Goal: Information Seeking & Learning: Find contact information

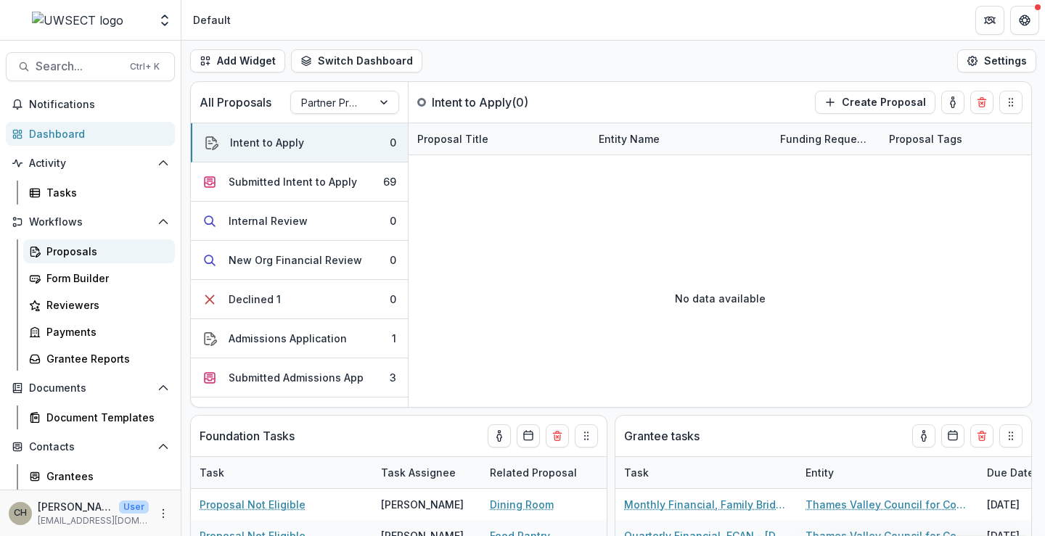
click at [60, 252] on div "Proposals" at bounding box center [104, 251] width 117 height 15
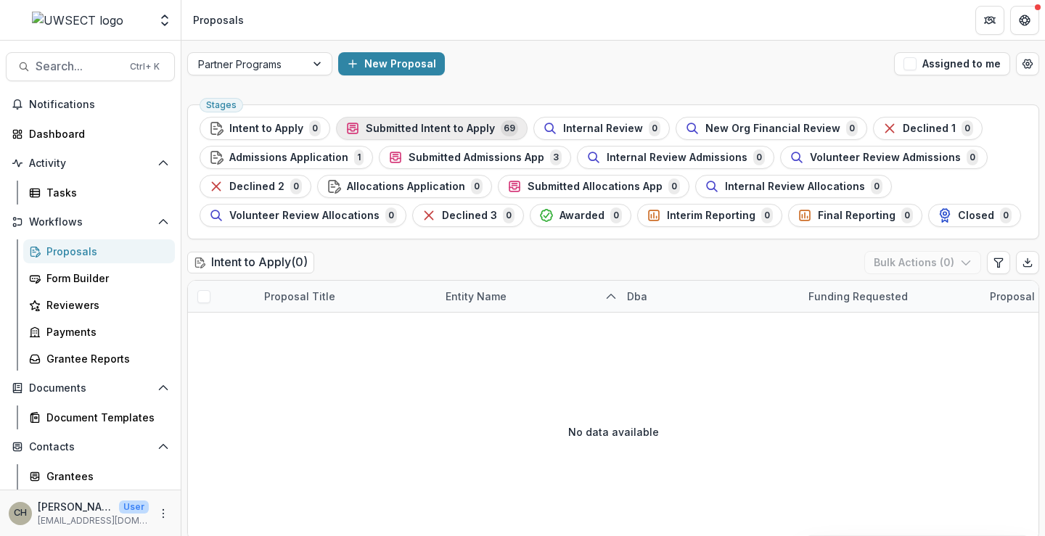
click at [385, 125] on span "Submitted Intent to Apply" at bounding box center [430, 129] width 129 height 12
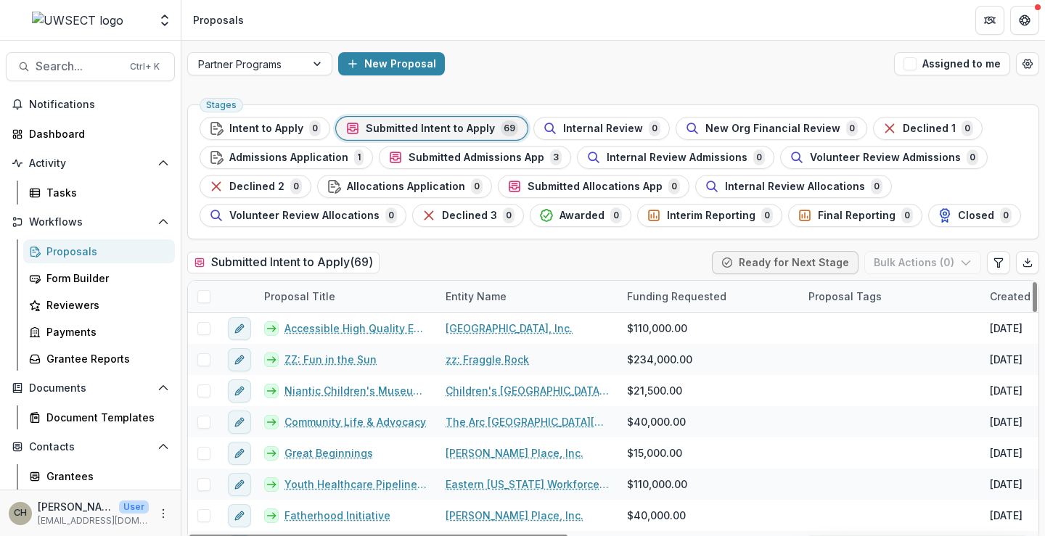
drag, startPoint x: 579, startPoint y: 535, endPoint x: 633, endPoint y: 532, distance: 53.8
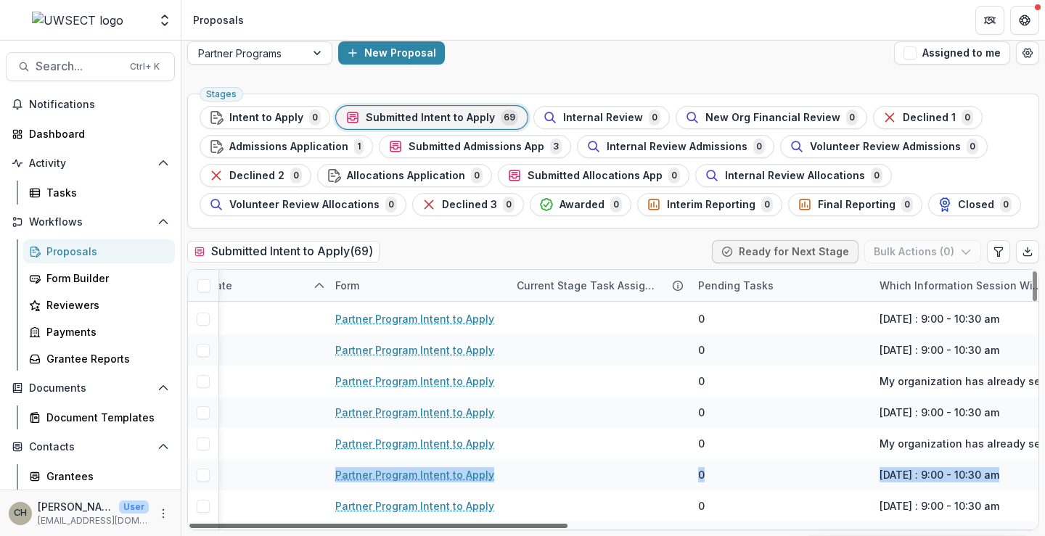
scroll to position [61, 1035]
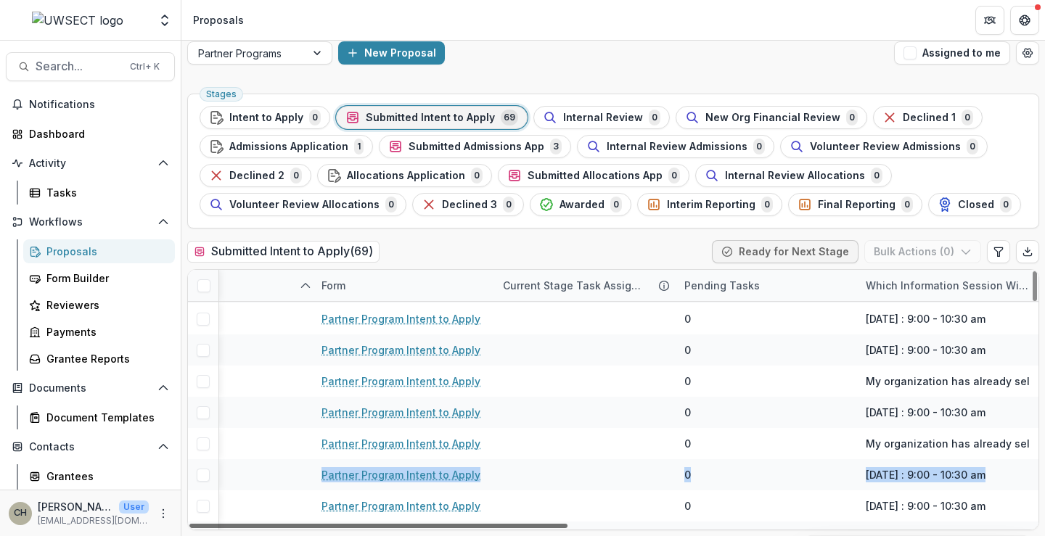
drag, startPoint x: 571, startPoint y: 527, endPoint x: 1035, endPoint y: 507, distance: 464.8
click at [567, 524] on div at bounding box center [378, 526] width 378 height 4
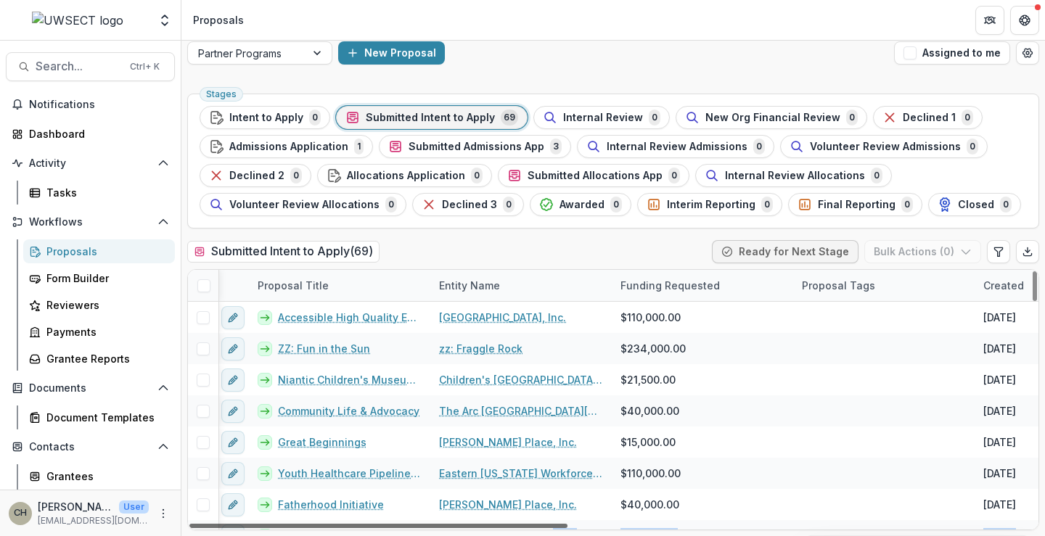
scroll to position [0, 0]
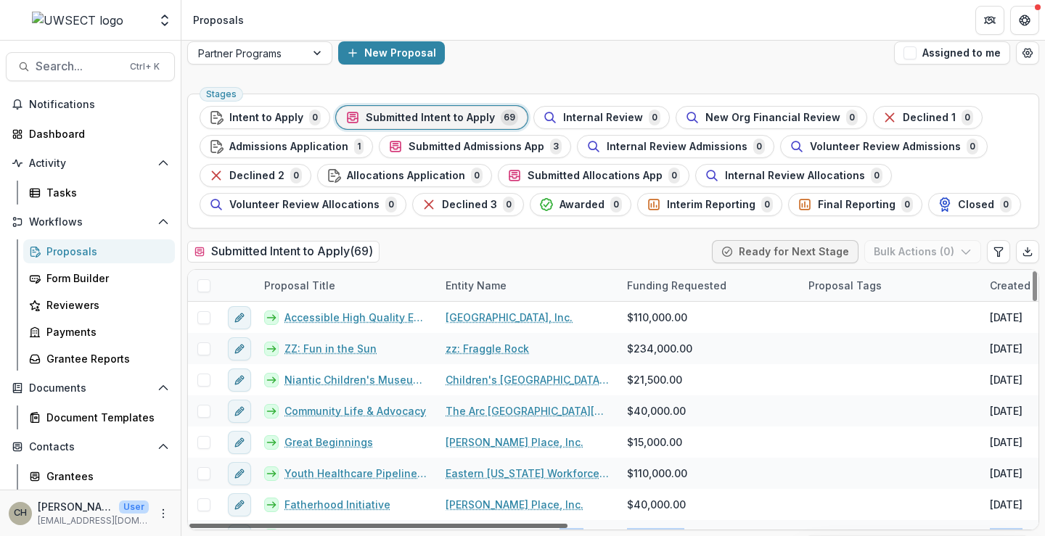
drag, startPoint x: 813, startPoint y: 535, endPoint x: 319, endPoint y: 501, distance: 495.9
click at [319, 524] on div at bounding box center [378, 526] width 378 height 4
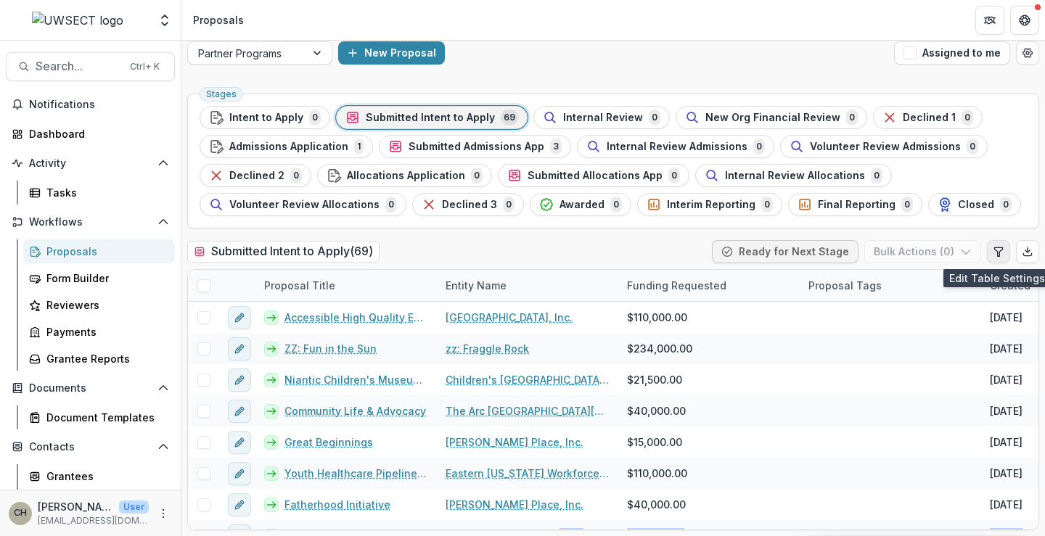
click at [995, 257] on icon "Edit table settings" at bounding box center [999, 252] width 12 height 12
select select "******"
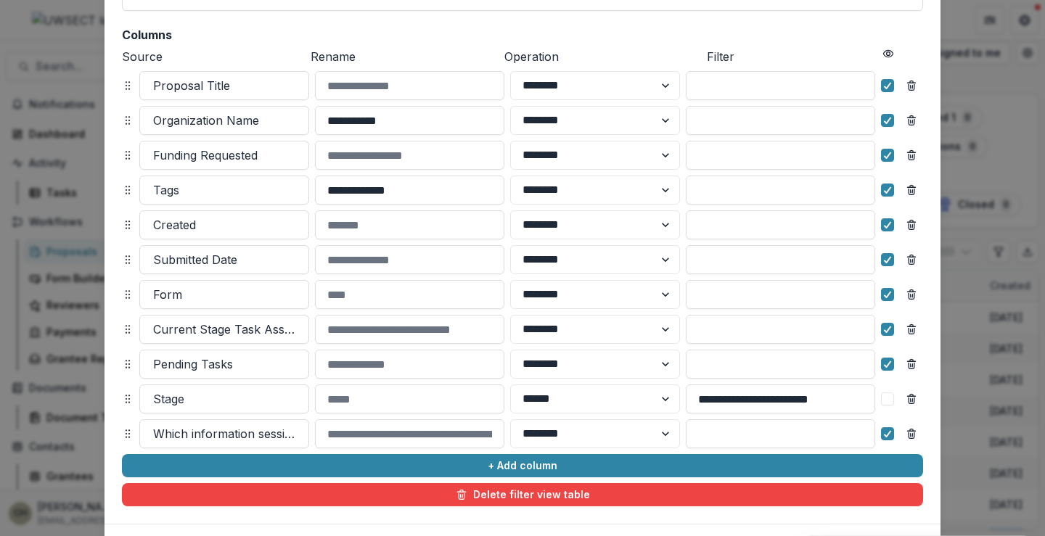
scroll to position [218, 0]
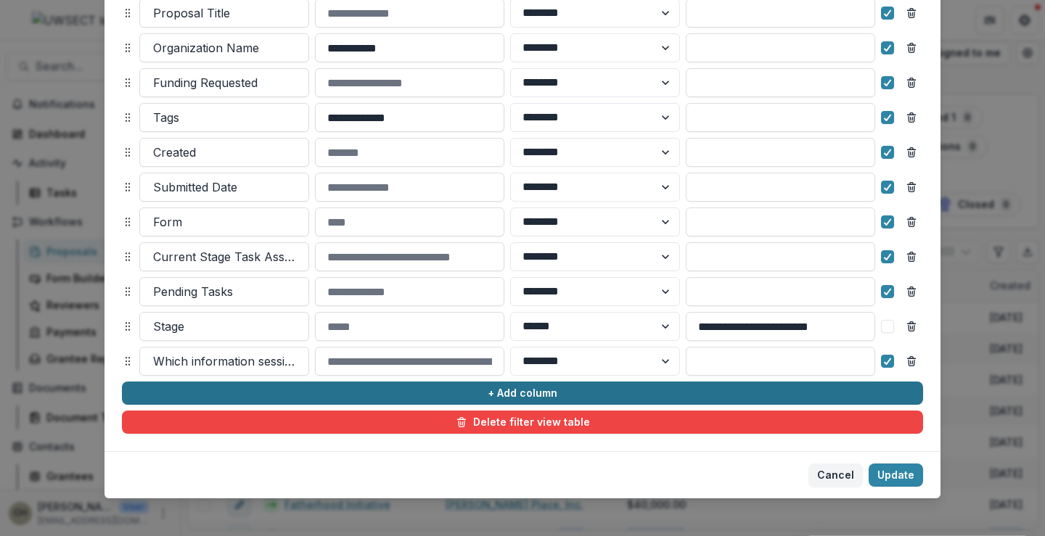
click at [497, 393] on button "+ Add column" at bounding box center [522, 393] width 801 height 23
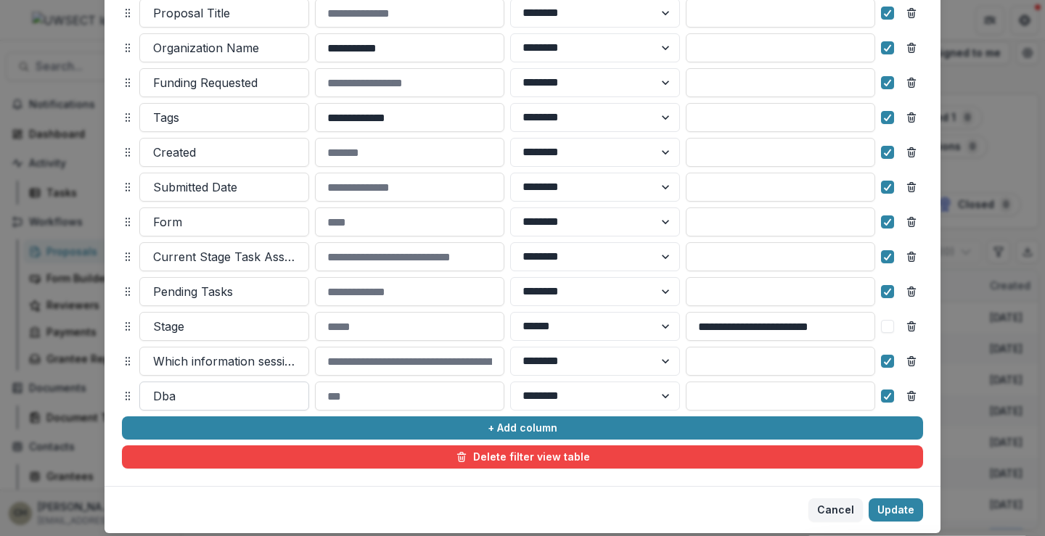
click at [229, 393] on div at bounding box center [224, 396] width 142 height 20
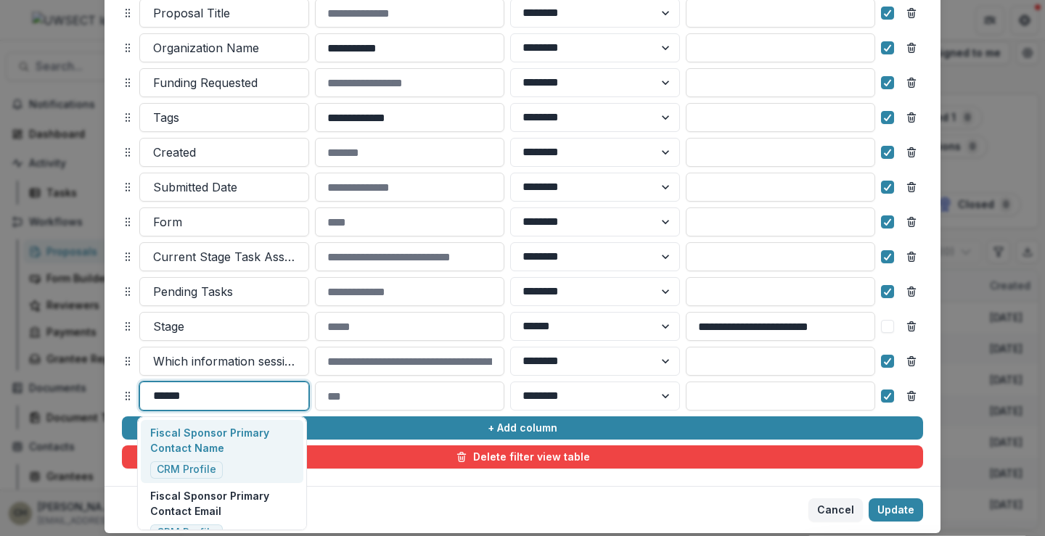
type input "*******"
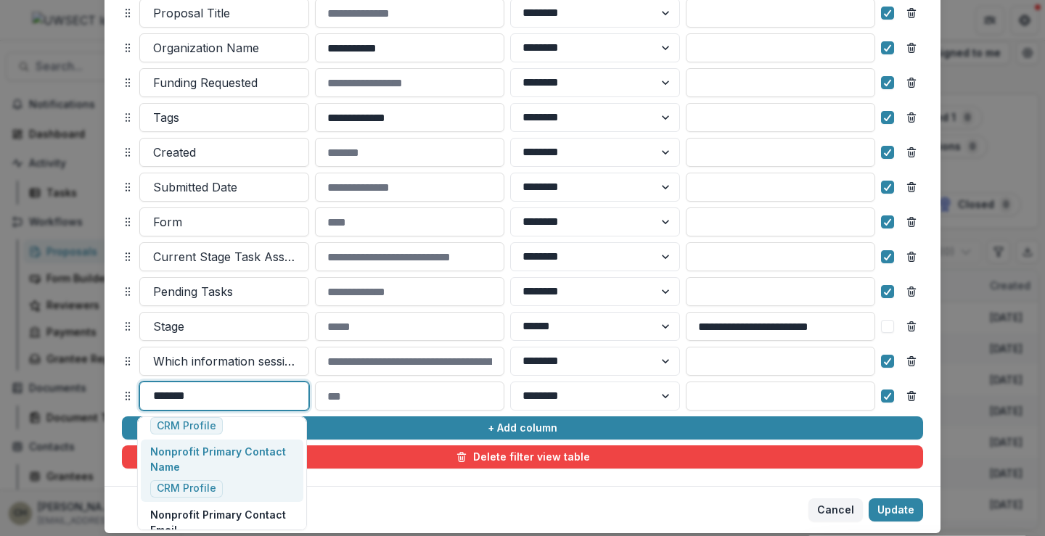
scroll to position [145, 0]
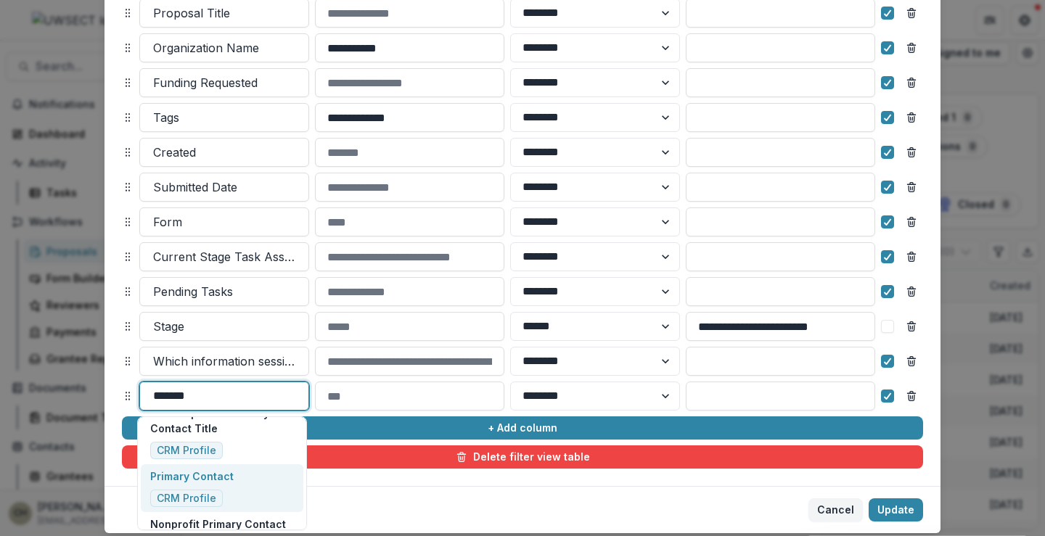
click at [227, 478] on p "Primary Contact" at bounding box center [191, 476] width 83 height 15
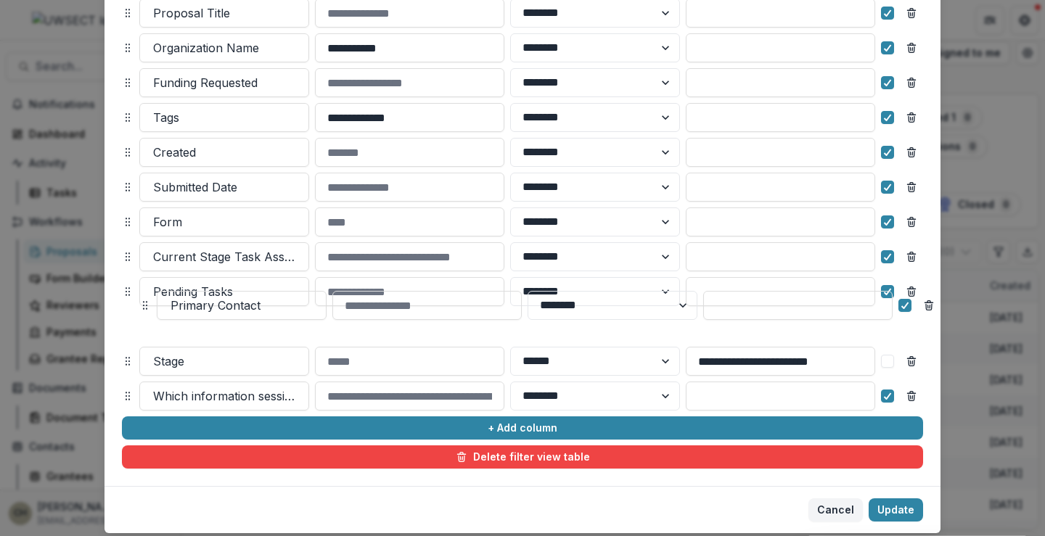
drag, startPoint x: 125, startPoint y: 393, endPoint x: 144, endPoint y: 204, distance: 190.3
click at [144, 291] on div "Primary Contact ******** ******" at bounding box center [539, 305] width 801 height 29
select select "******"
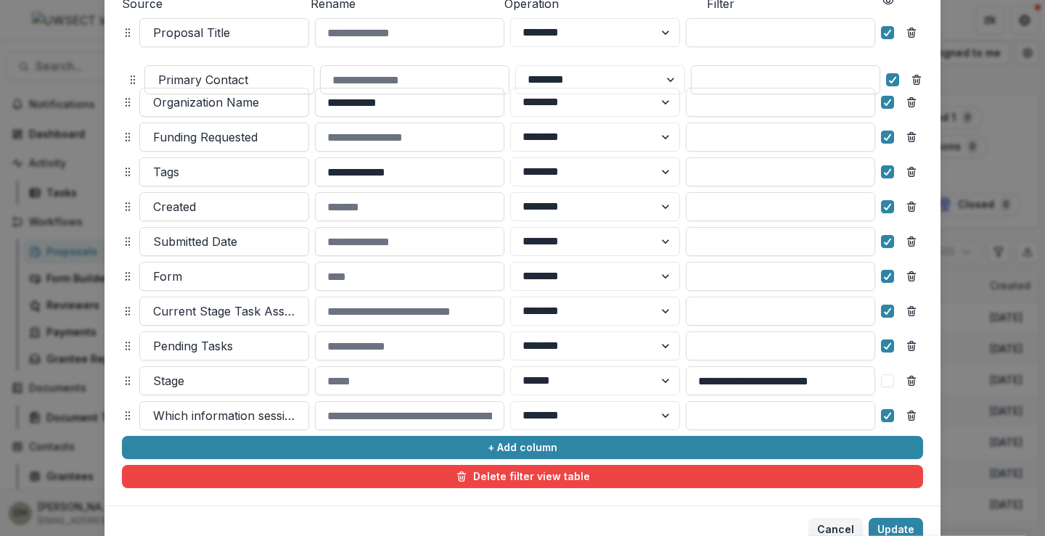
scroll to position [194, 0]
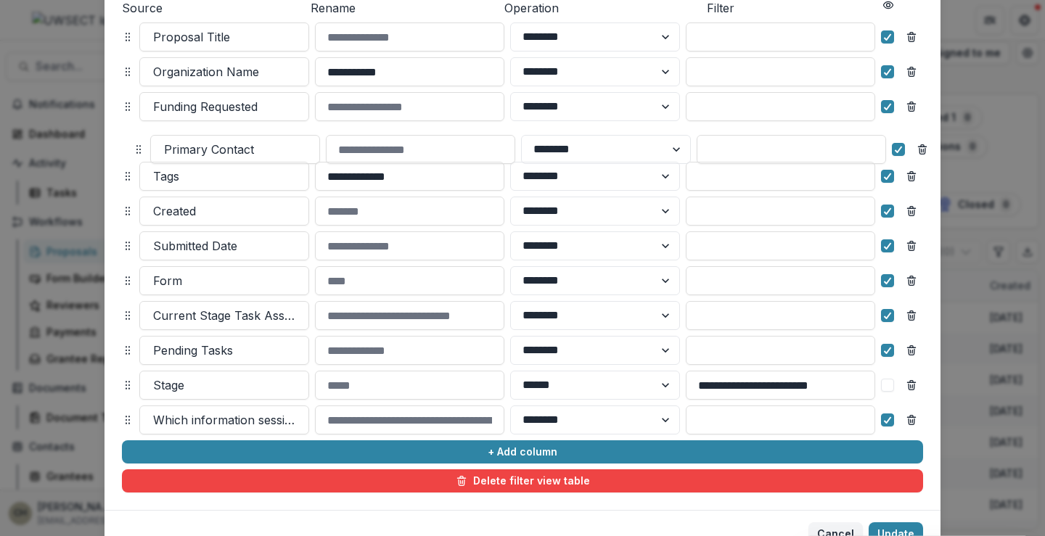
drag, startPoint x: 126, startPoint y: 218, endPoint x: 136, endPoint y: 146, distance: 73.4
click at [136, 146] on icon at bounding box center [139, 150] width 12 height 12
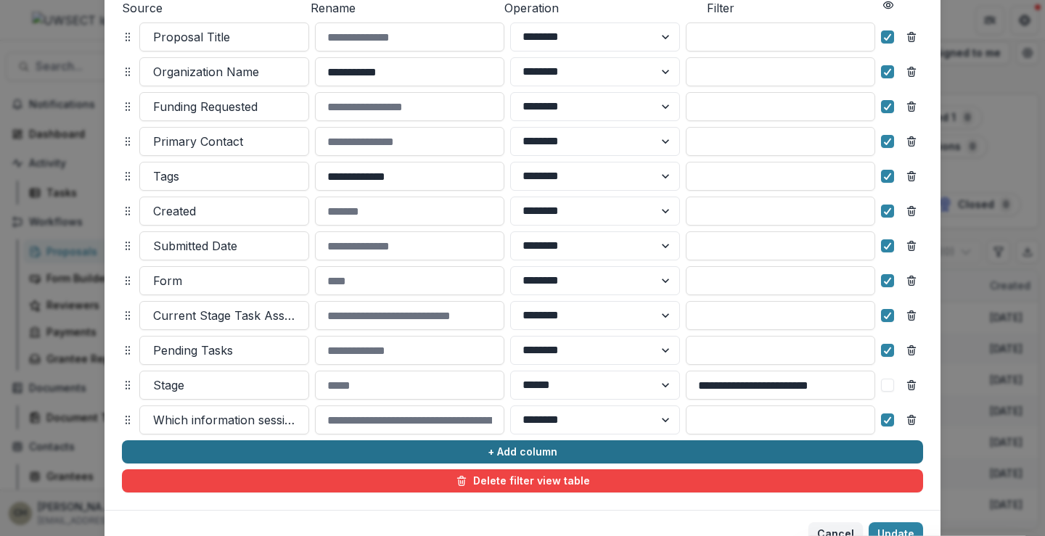
click at [490, 447] on button "+ Add column" at bounding box center [522, 451] width 801 height 23
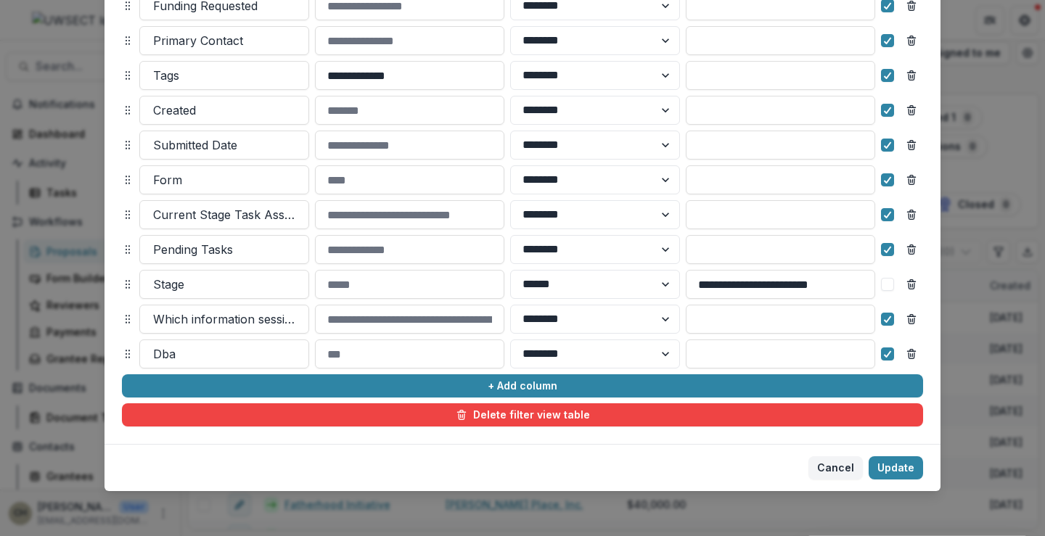
scroll to position [296, 0]
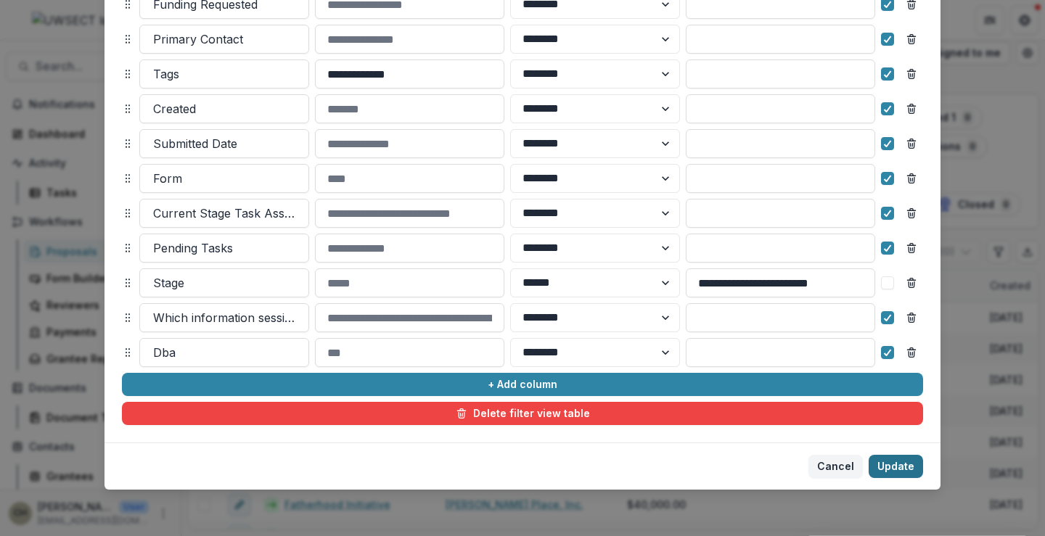
click at [894, 468] on button "Update" at bounding box center [895, 466] width 54 height 23
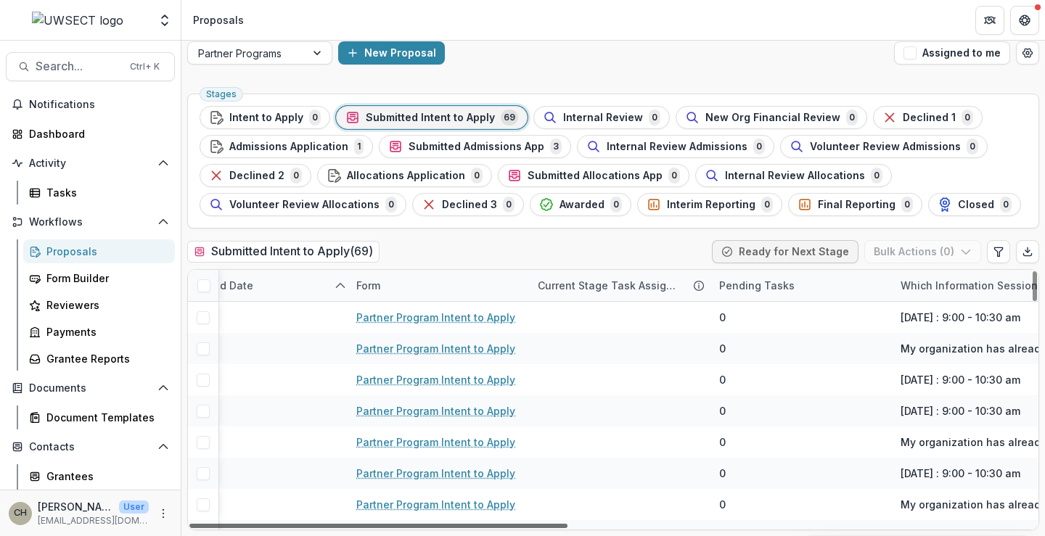
scroll to position [0, 1035]
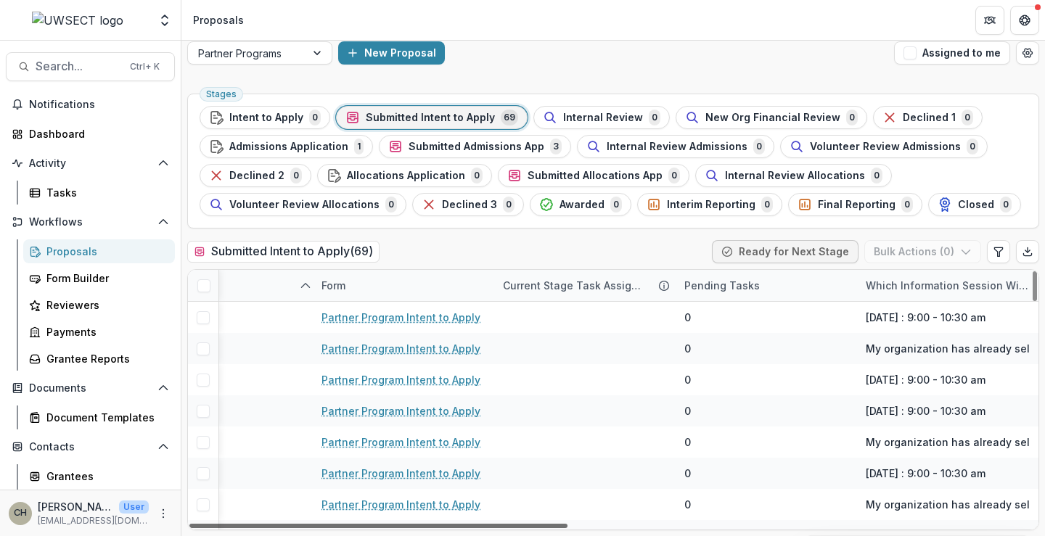
drag, startPoint x: 556, startPoint y: 523, endPoint x: 1061, endPoint y: 486, distance: 507.1
click at [567, 524] on div at bounding box center [378, 526] width 378 height 4
click at [993, 252] on icon "Edit table settings" at bounding box center [999, 252] width 12 height 12
select select "******"
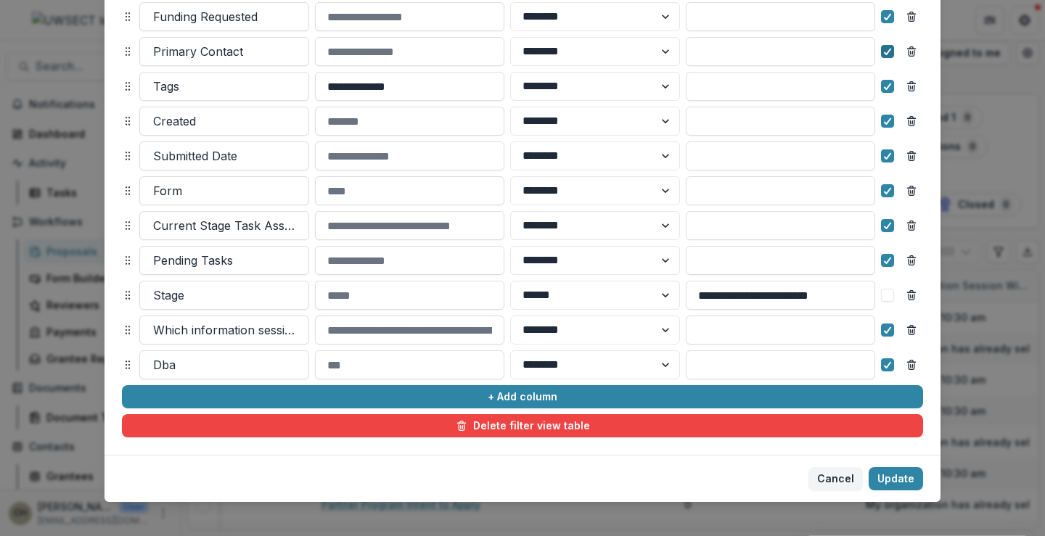
scroll to position [290, 0]
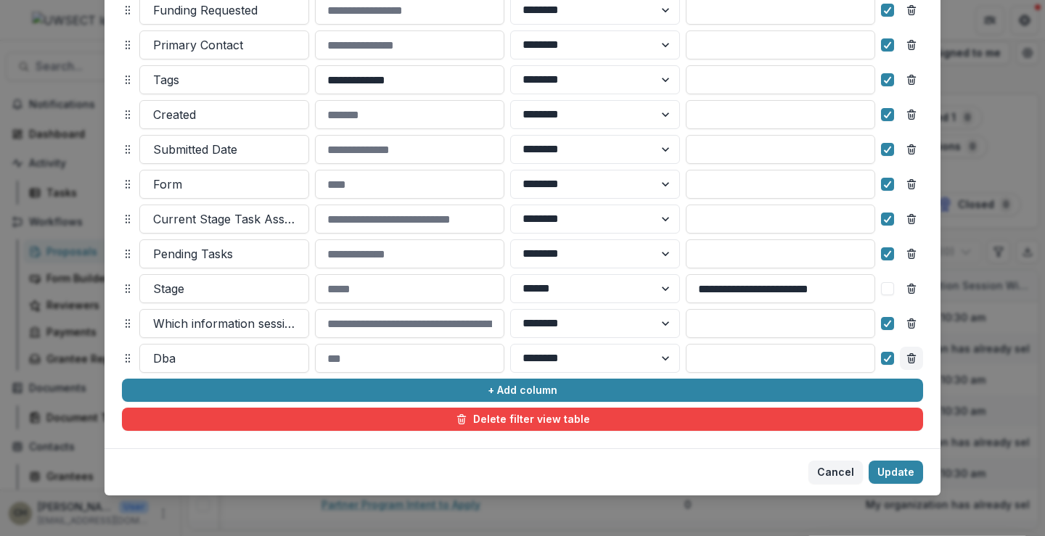
click at [912, 359] on line "Remove column" at bounding box center [912, 359] width 0 height 3
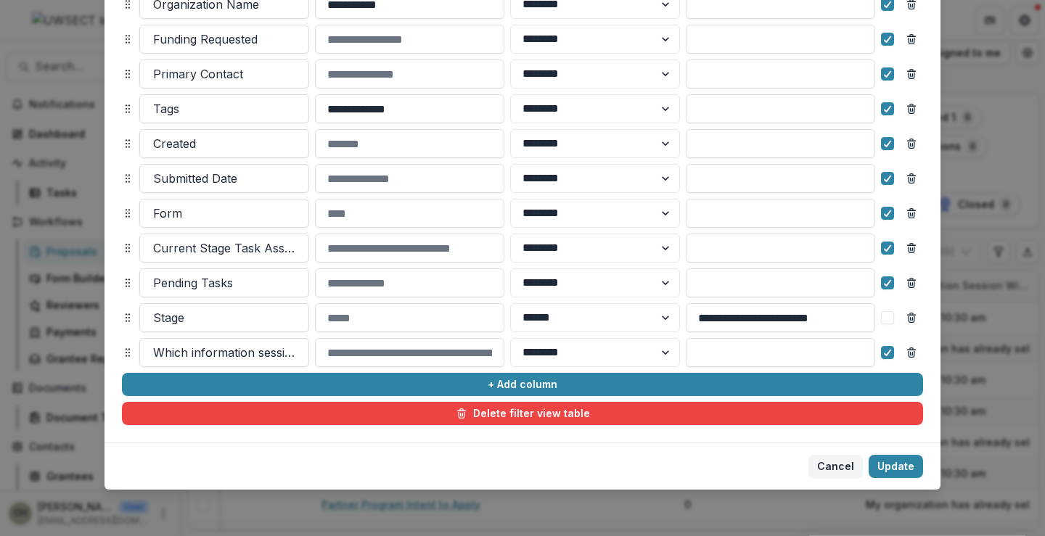
scroll to position [261, 0]
click at [885, 280] on icon at bounding box center [887, 282] width 9 height 7
click at [887, 245] on icon at bounding box center [887, 248] width 9 height 7
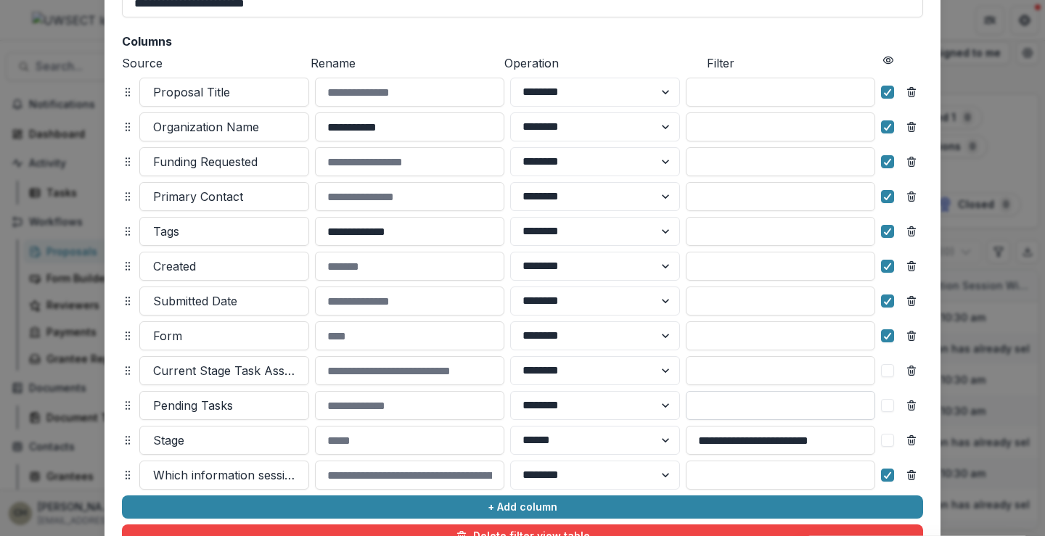
scroll to position [116, 0]
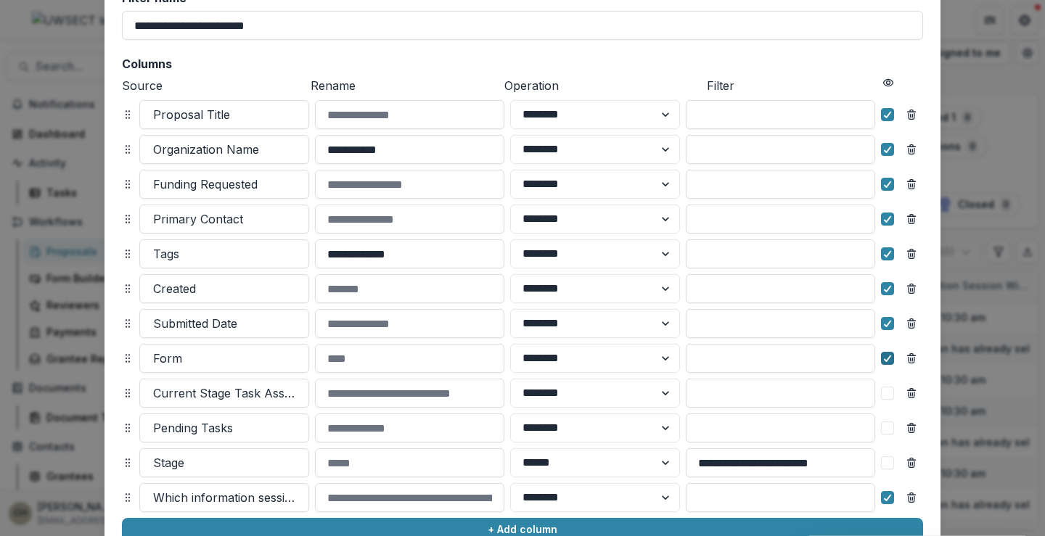
click at [885, 356] on icon at bounding box center [887, 358] width 9 height 7
click at [889, 326] on icon at bounding box center [887, 323] width 9 height 7
click at [883, 292] on icon at bounding box center [887, 288] width 9 height 7
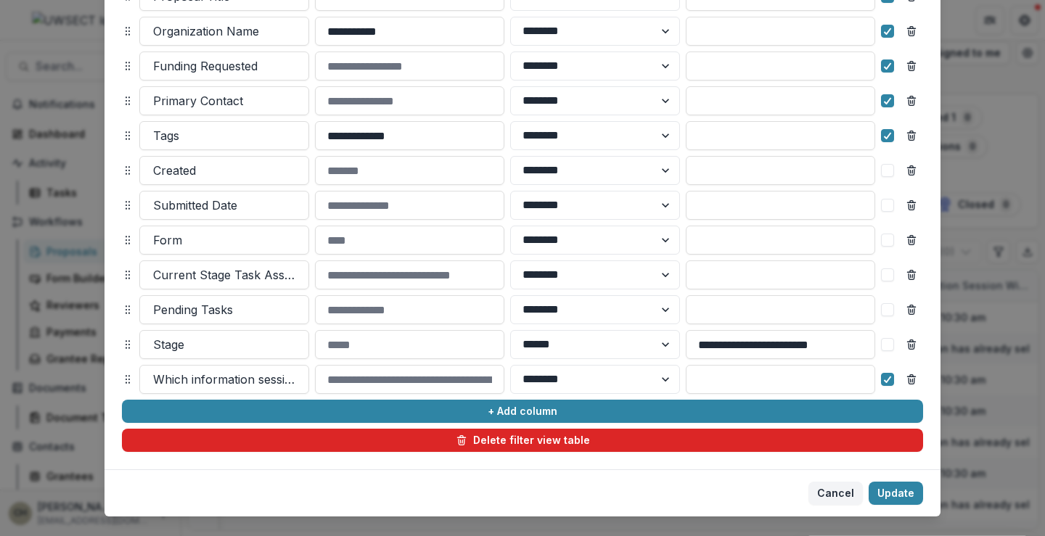
scroll to position [261, 0]
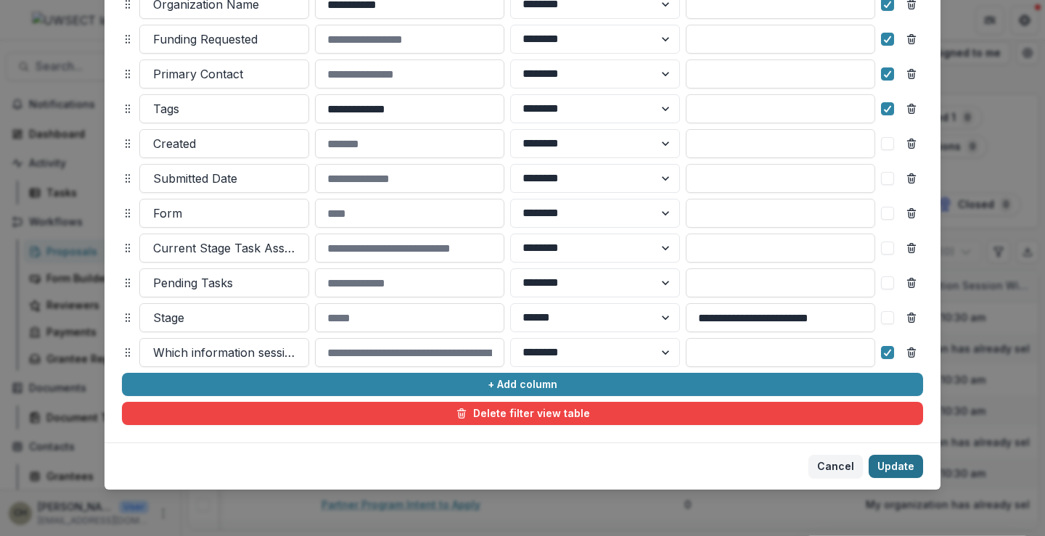
click at [879, 464] on button "Update" at bounding box center [895, 466] width 54 height 23
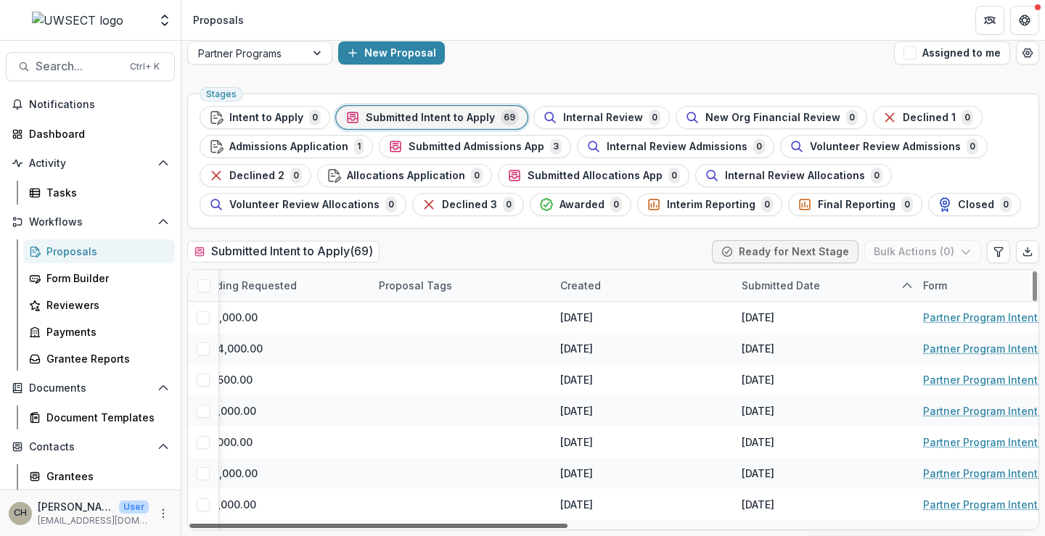
scroll to position [0, 448]
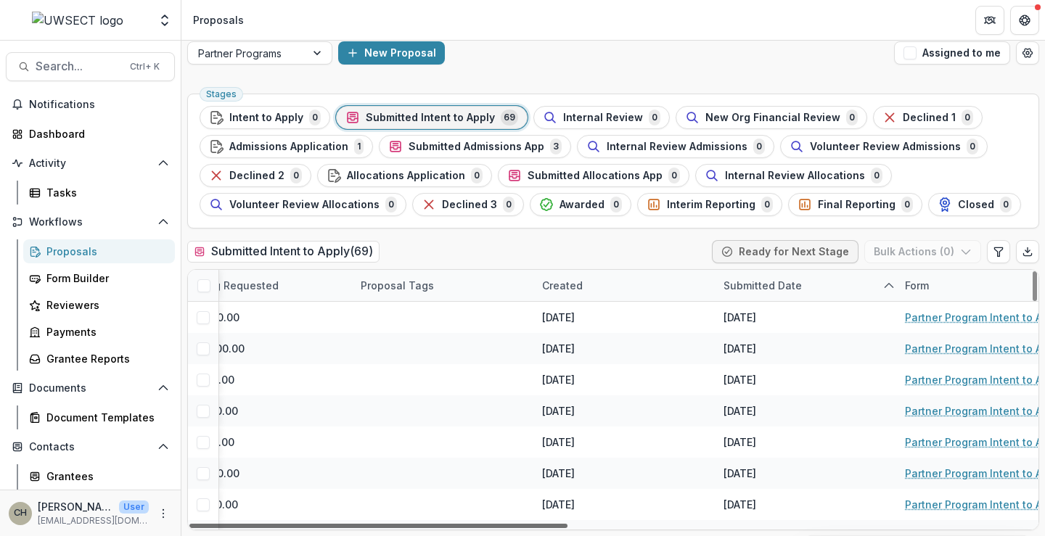
drag, startPoint x: 886, startPoint y: 525, endPoint x: 625, endPoint y: 491, distance: 263.4
click at [567, 524] on div at bounding box center [378, 526] width 378 height 4
click at [995, 249] on icon "Edit table settings" at bounding box center [999, 252] width 12 height 12
select select "******"
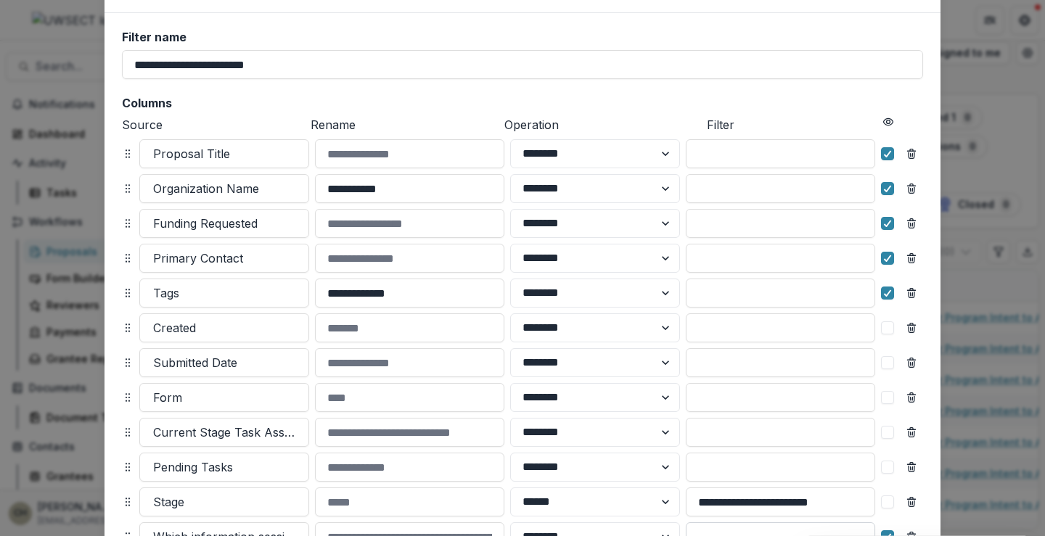
scroll to position [0, 0]
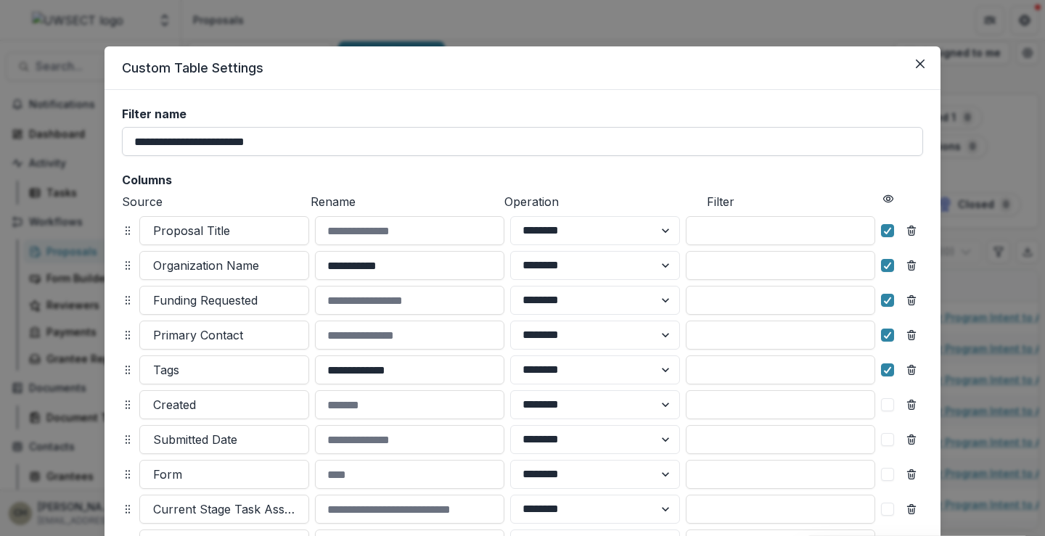
click at [644, 134] on input "**********" at bounding box center [522, 141] width 801 height 29
click at [637, 176] on h2 "Columns" at bounding box center [522, 180] width 801 height 14
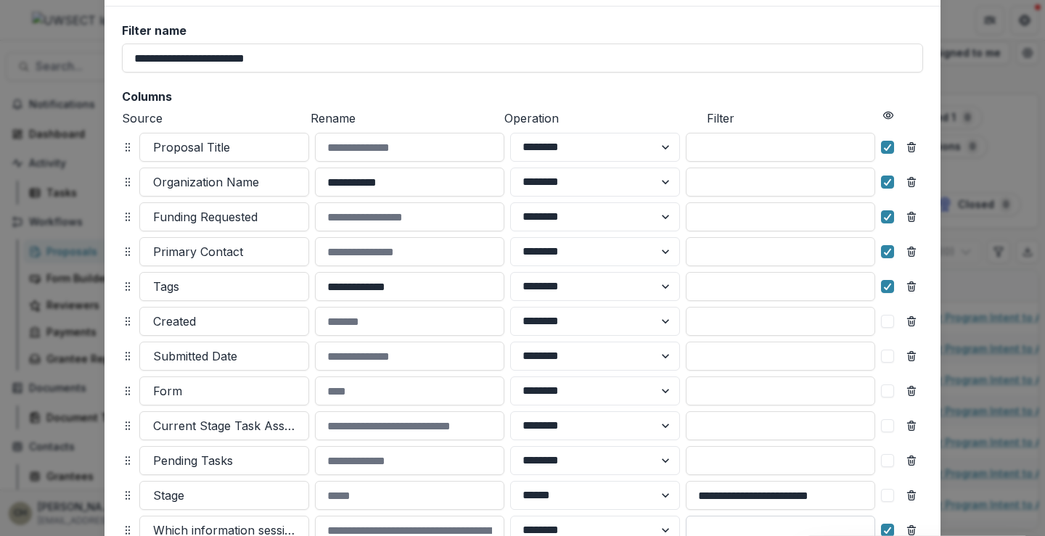
scroll to position [261, 0]
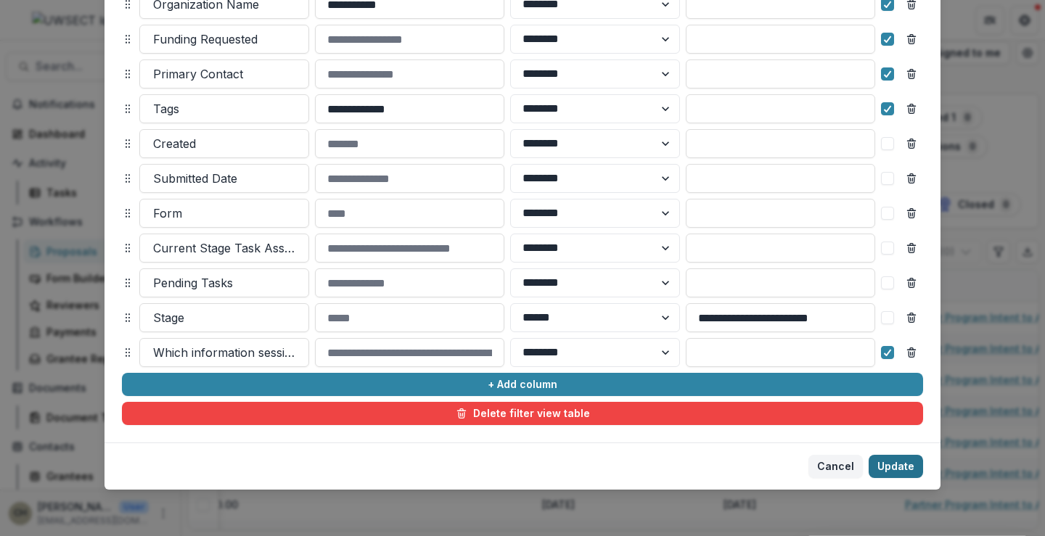
click at [890, 472] on button "Update" at bounding box center [895, 466] width 54 height 23
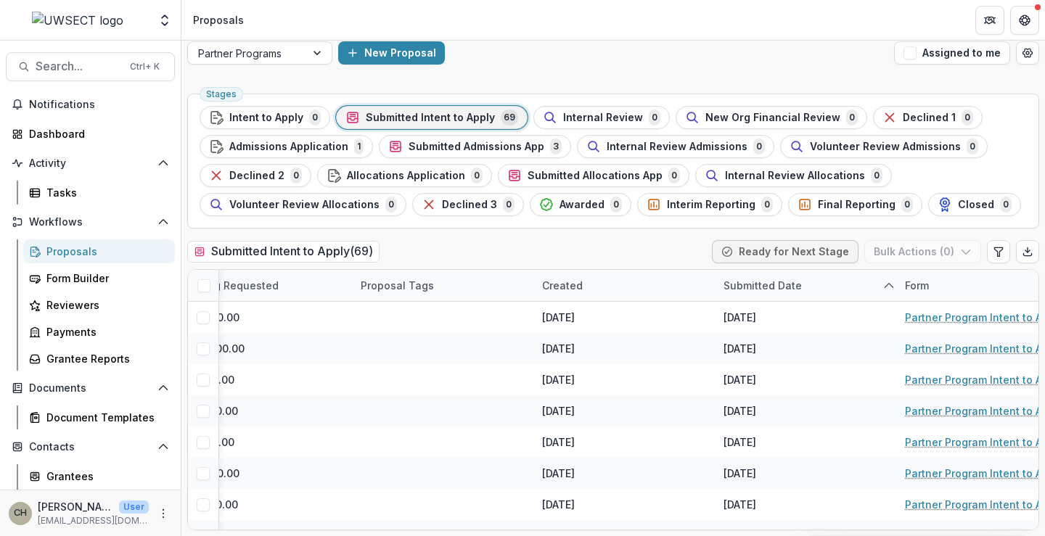
click at [337, 252] on h2 "Submitted Intent to Apply ( 69 )" at bounding box center [283, 251] width 192 height 21
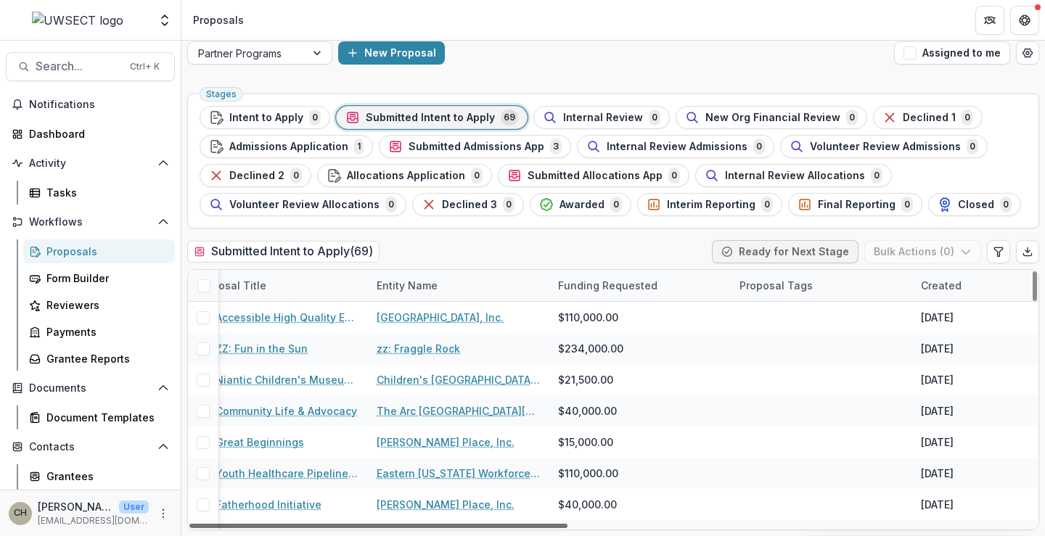
scroll to position [0, 0]
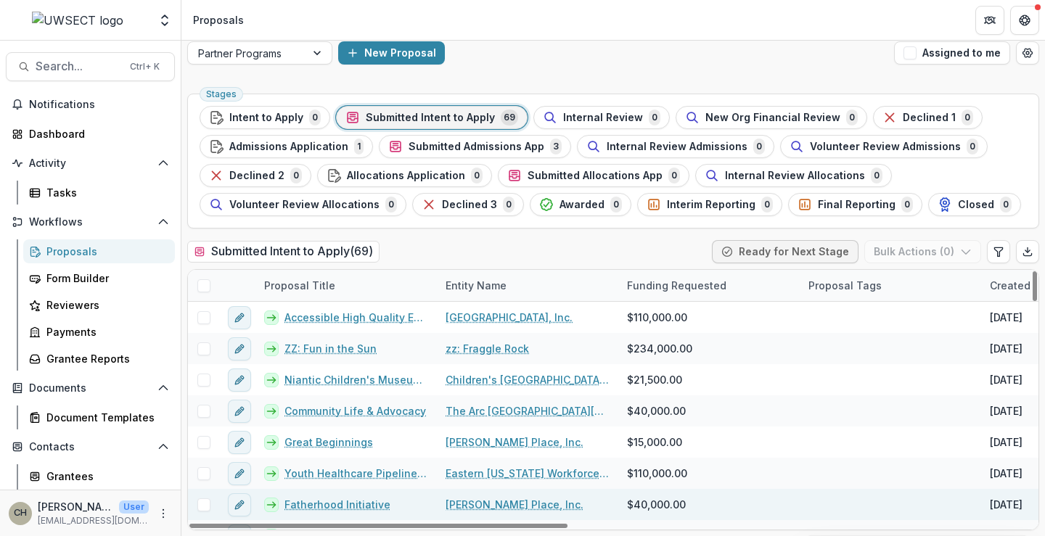
drag, startPoint x: 660, startPoint y: 525, endPoint x: 340, endPoint y: 517, distance: 319.3
click at [340, 524] on div at bounding box center [378, 526] width 378 height 4
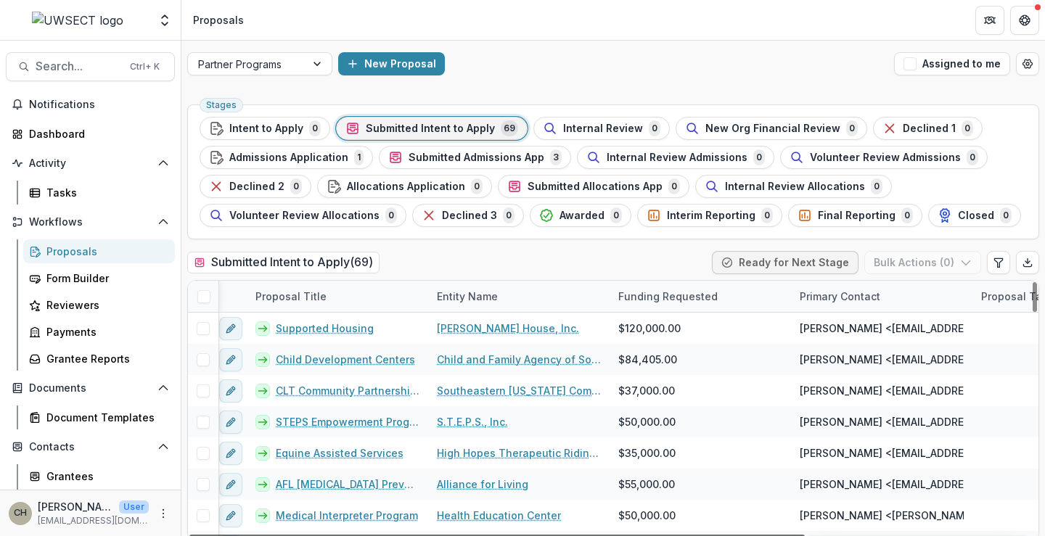
scroll to position [0, 12]
drag, startPoint x: 593, startPoint y: 534, endPoint x: 601, endPoint y: 520, distance: 16.3
click at [601, 535] on div at bounding box center [496, 537] width 615 height 4
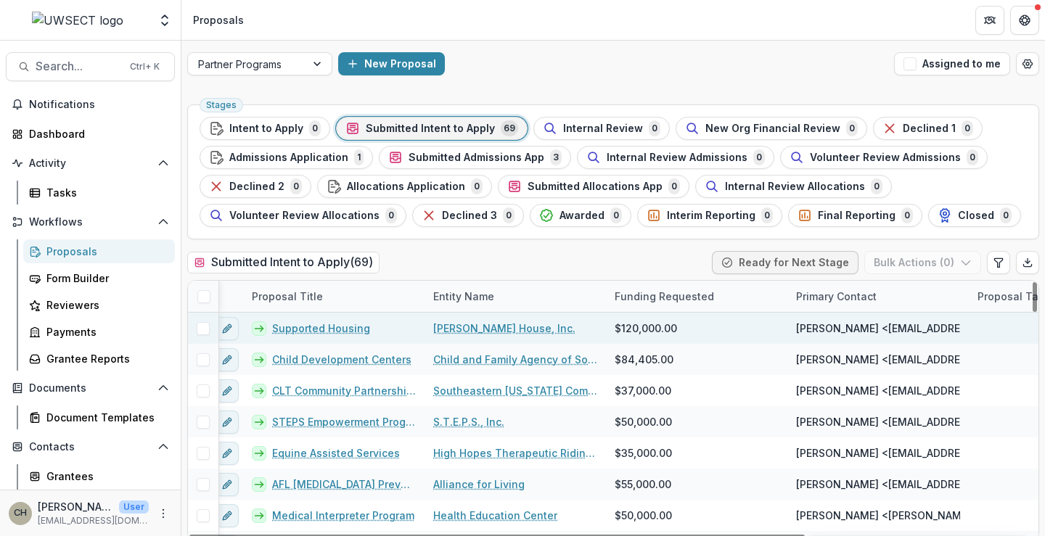
click at [313, 329] on link "Supported Housing" at bounding box center [321, 328] width 98 height 15
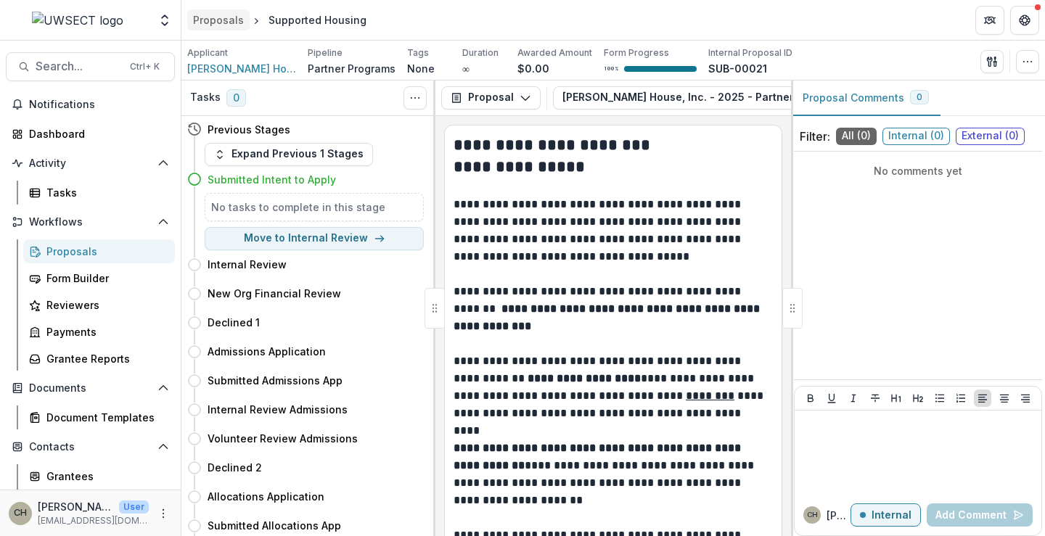
click at [226, 27] on div "Proposals" at bounding box center [218, 19] width 51 height 15
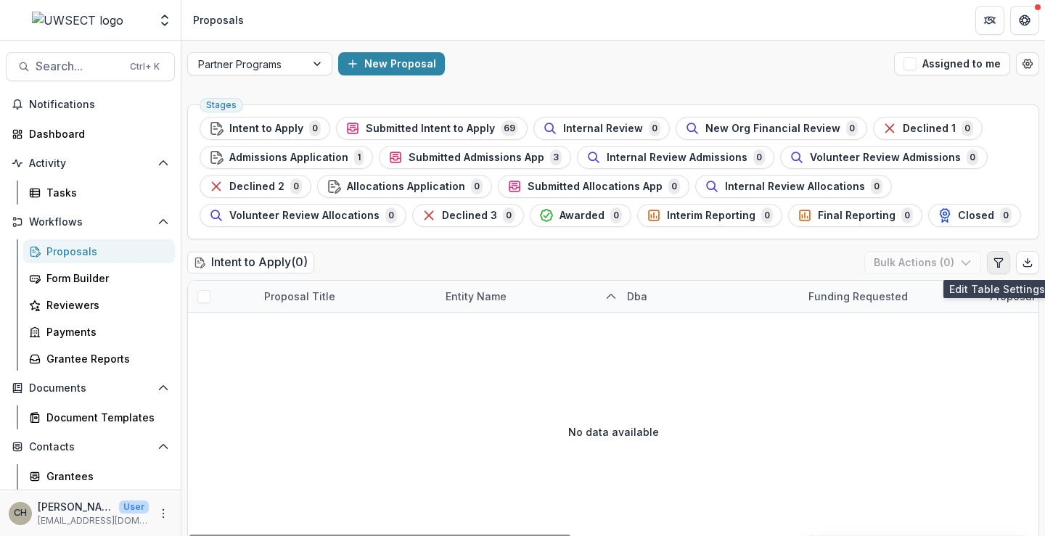
click at [995, 263] on icon "Edit table settings" at bounding box center [998, 262] width 8 height 9
select select "******"
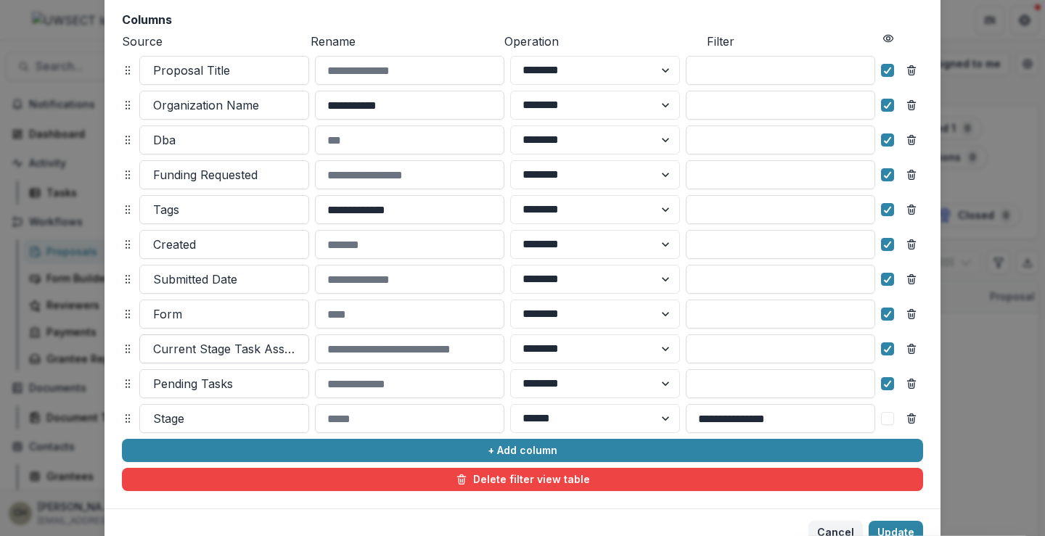
scroll to position [154, 0]
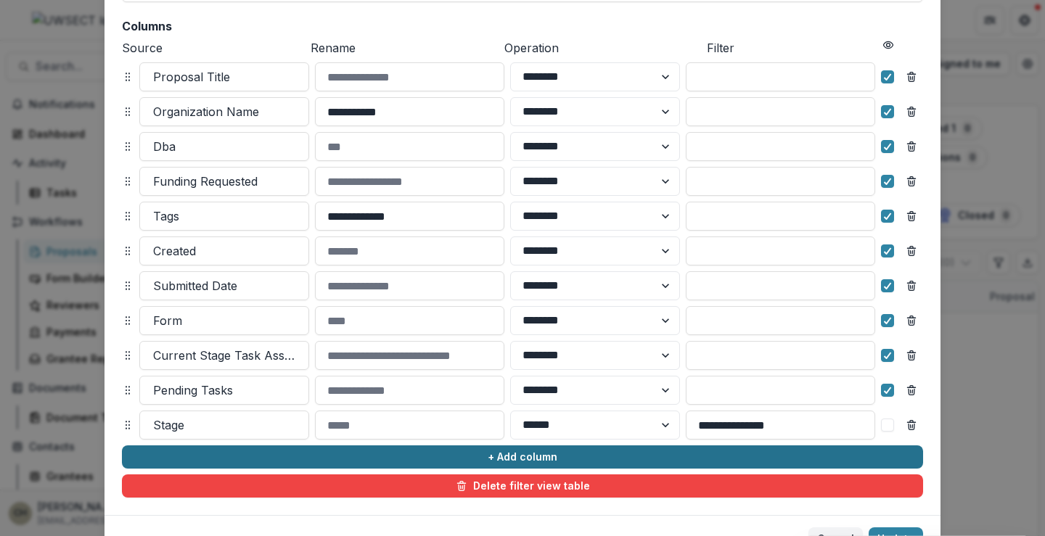
click at [509, 453] on button "+ Add column" at bounding box center [522, 456] width 801 height 23
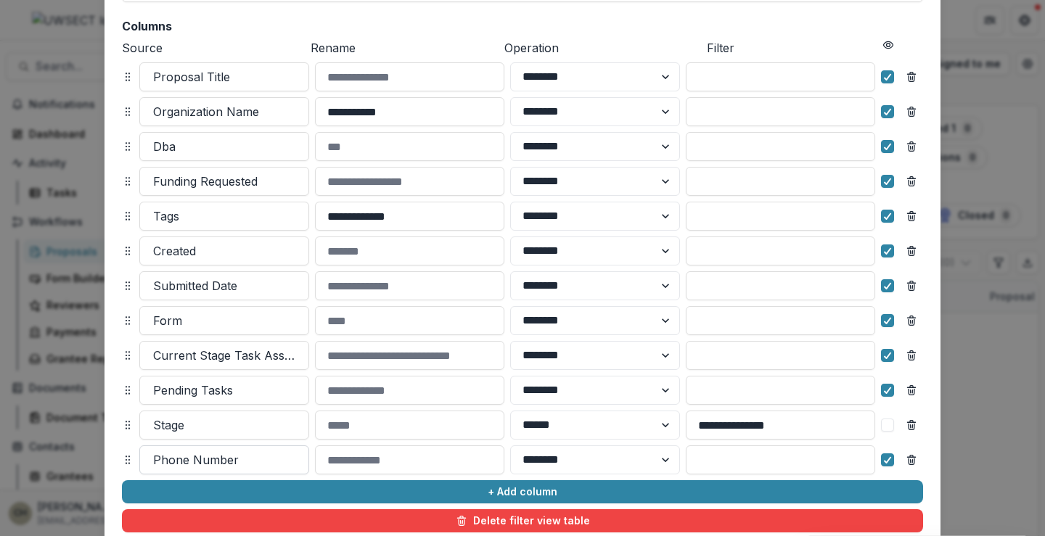
click at [250, 459] on div at bounding box center [224, 460] width 142 height 20
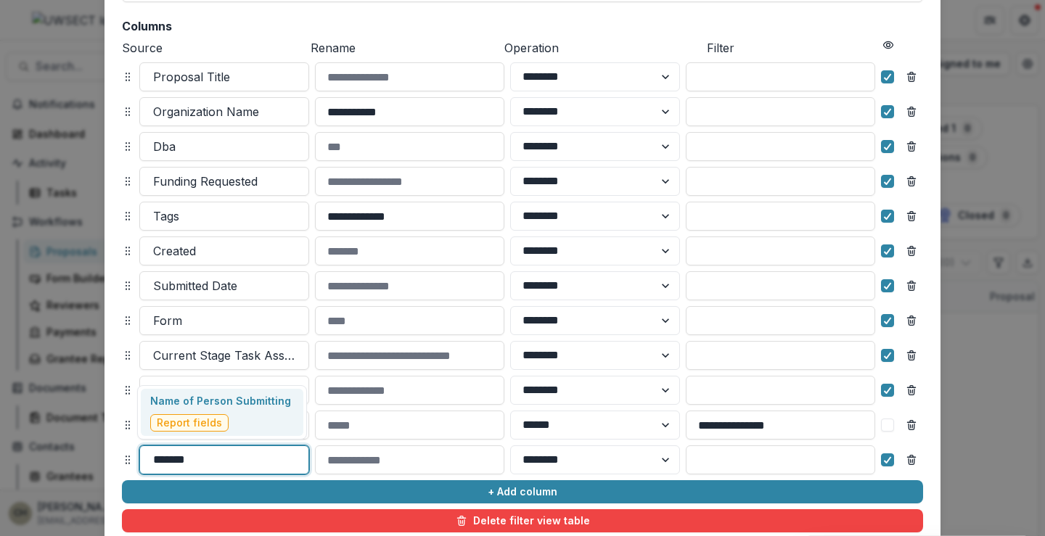
type input "******"
click at [240, 412] on div "Name of Person Submitting Report fields" at bounding box center [220, 412] width 141 height 38
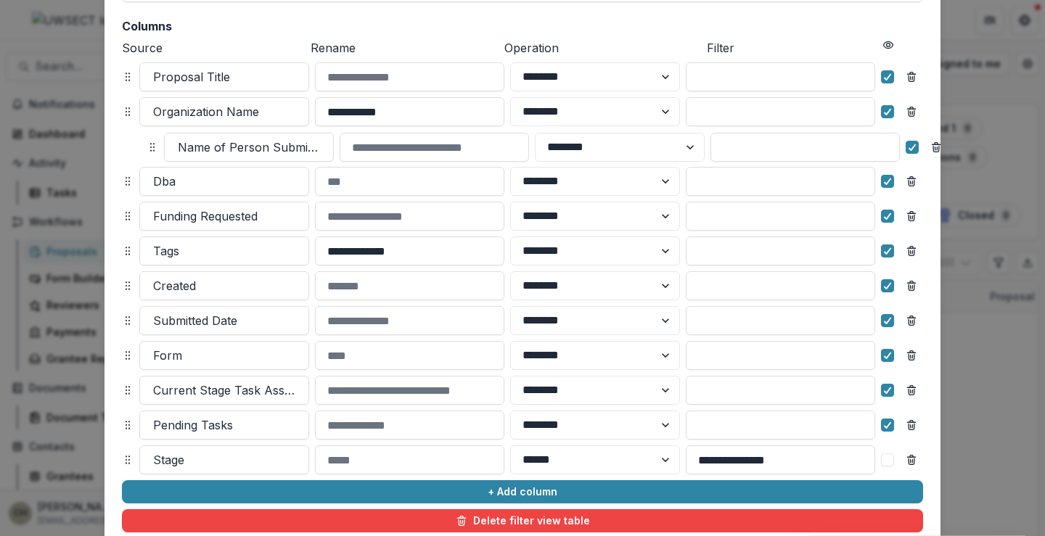
drag, startPoint x: 125, startPoint y: 459, endPoint x: 149, endPoint y: 146, distance: 313.7
click at [149, 146] on icon at bounding box center [153, 147] width 12 height 12
select select "******"
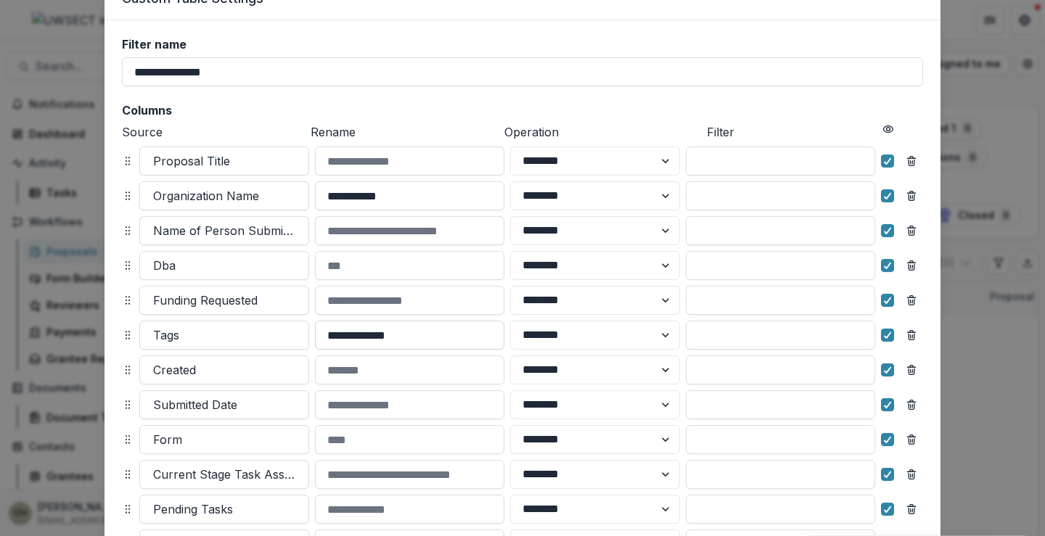
scroll to position [9, 0]
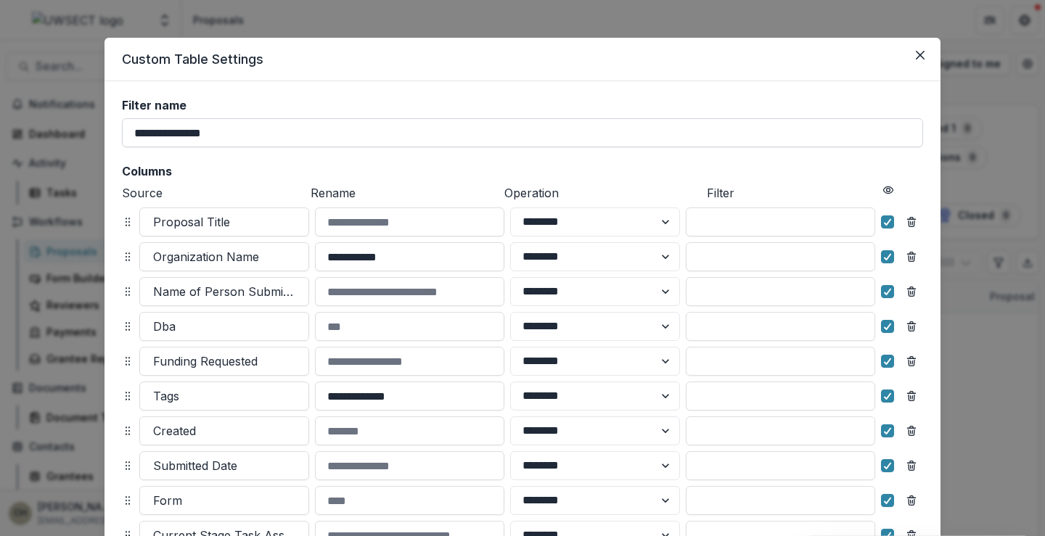
click at [314, 132] on input "**********" at bounding box center [522, 132] width 801 height 29
drag, startPoint x: 263, startPoint y: 135, endPoint x: 126, endPoint y: 138, distance: 137.9
click at [126, 138] on input "**********" at bounding box center [522, 132] width 801 height 29
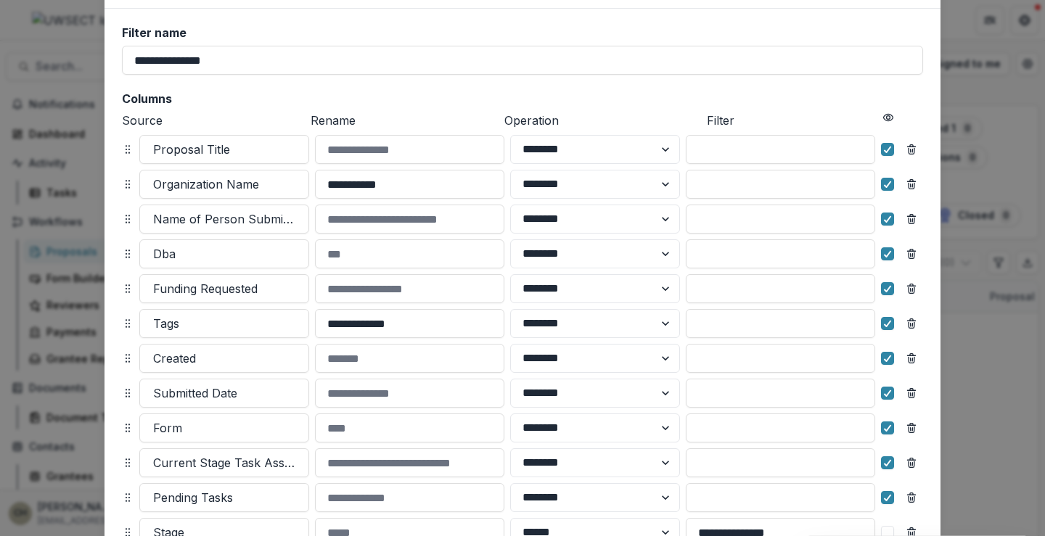
scroll to position [0, 0]
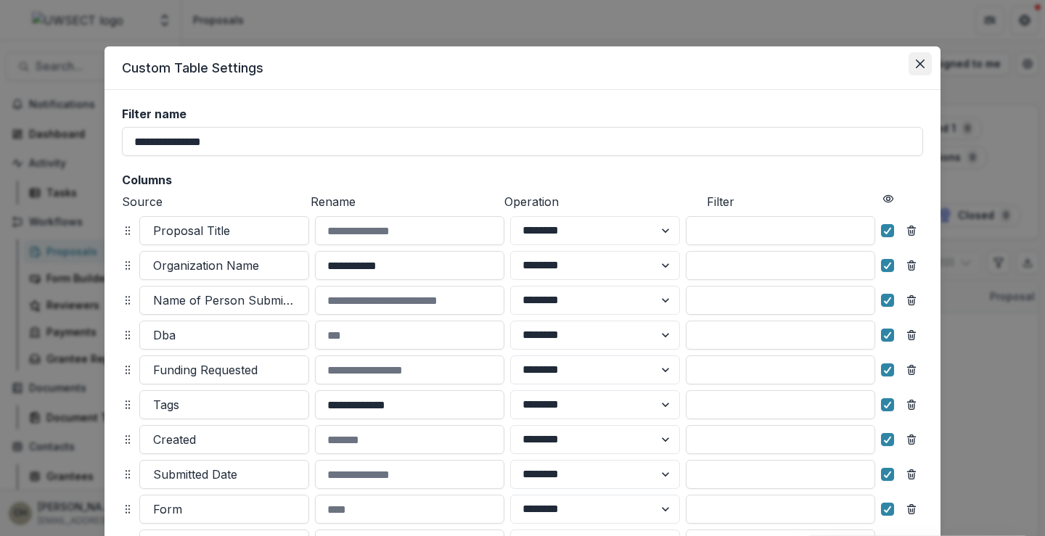
click at [916, 64] on icon "Close" at bounding box center [920, 63] width 9 height 9
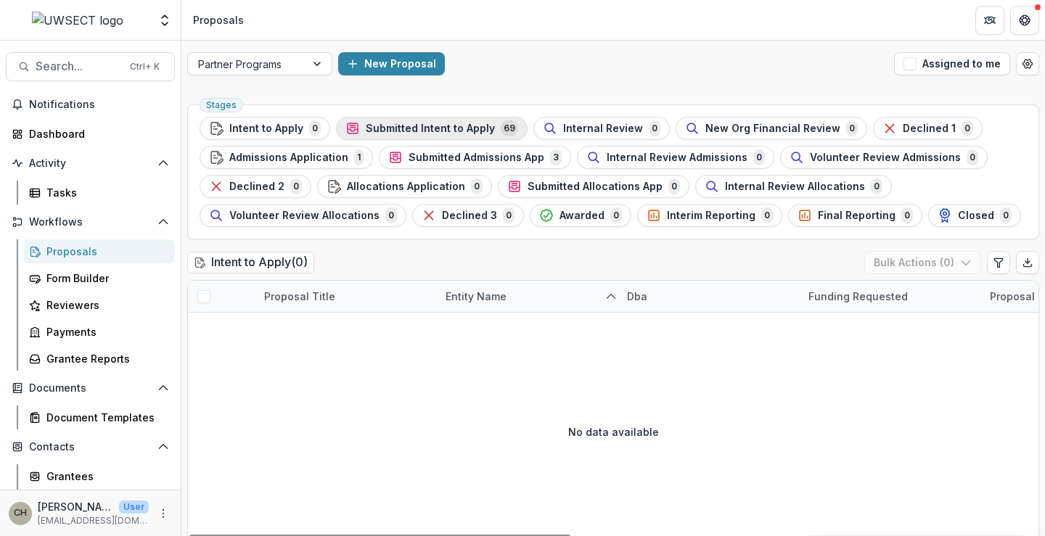
click at [368, 129] on span "Submitted Intent to Apply" at bounding box center [430, 129] width 129 height 12
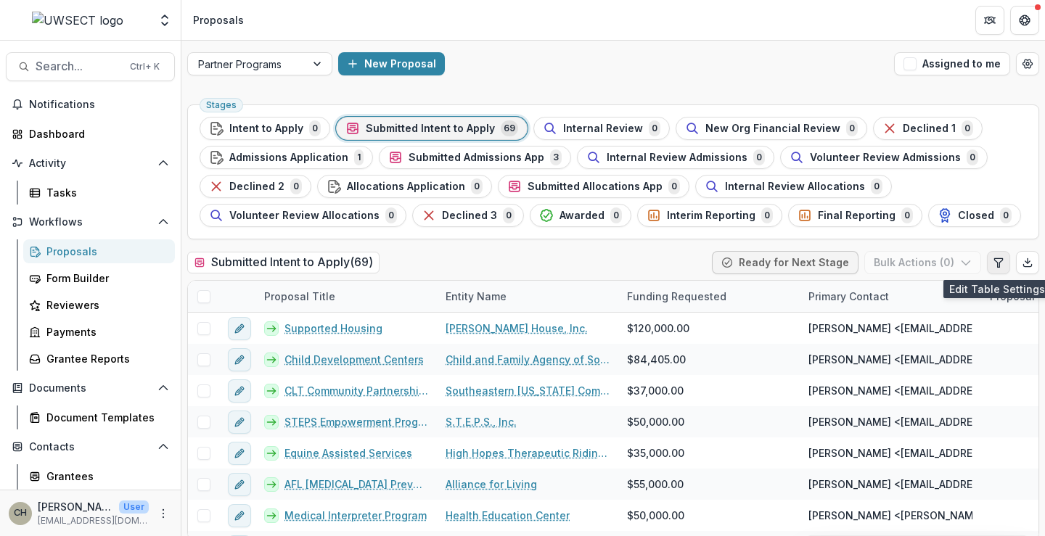
click at [997, 269] on button "Edit table settings" at bounding box center [998, 262] width 23 height 23
select select "******"
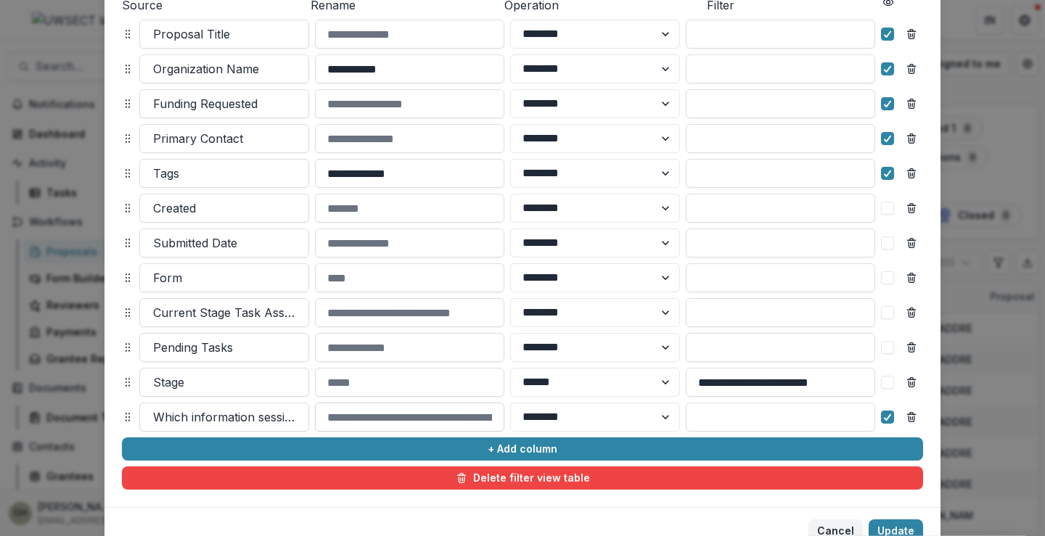
scroll to position [261, 0]
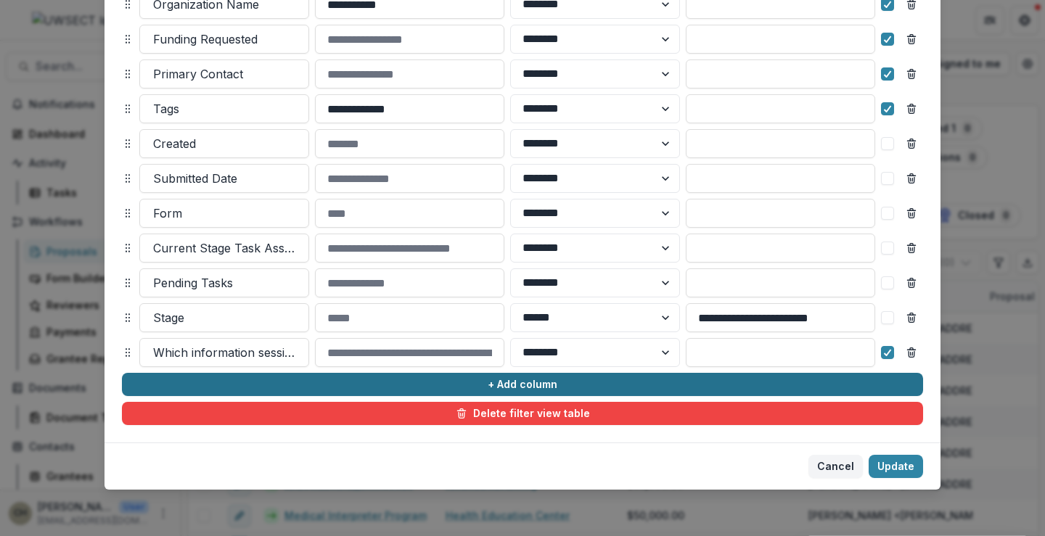
click at [276, 377] on button "+ Add column" at bounding box center [522, 384] width 801 height 23
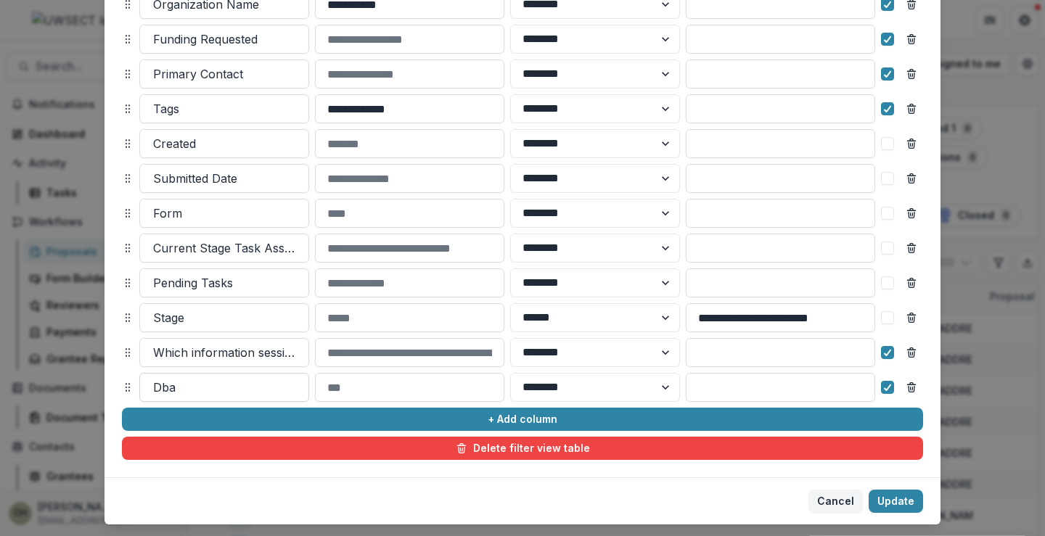
click at [226, 392] on div at bounding box center [224, 387] width 142 height 20
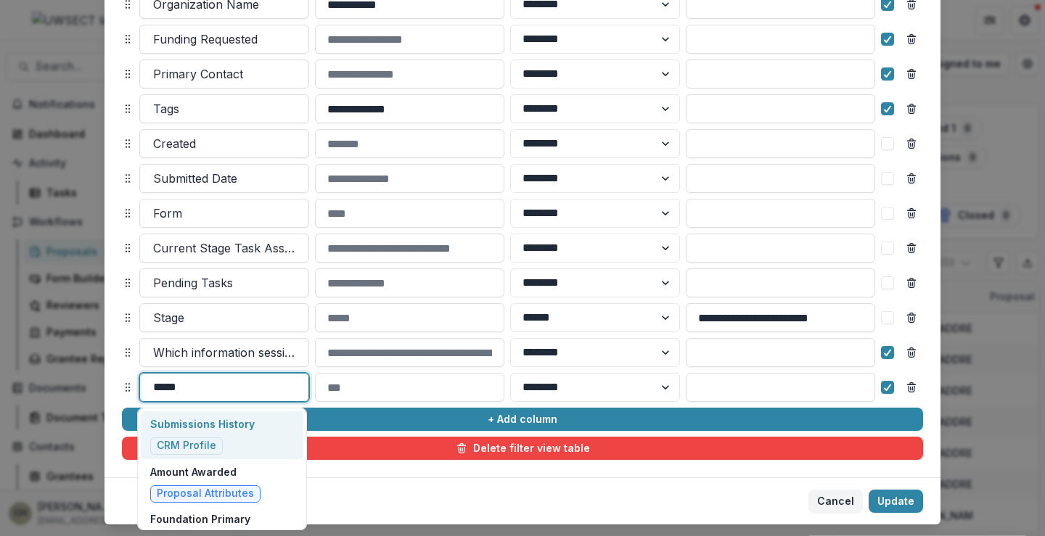
type input "******"
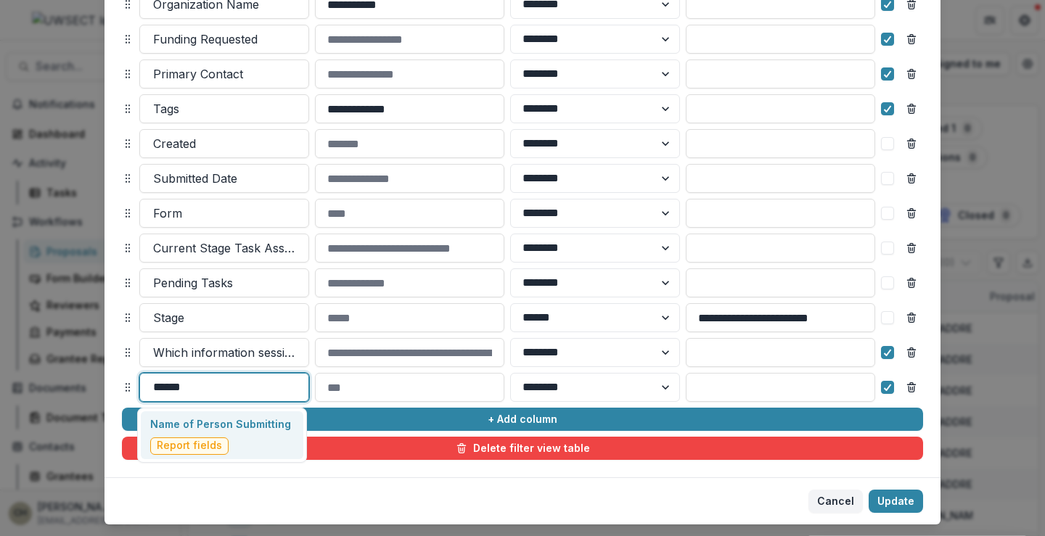
click at [220, 424] on p "Name of Person Submitting" at bounding box center [220, 423] width 141 height 15
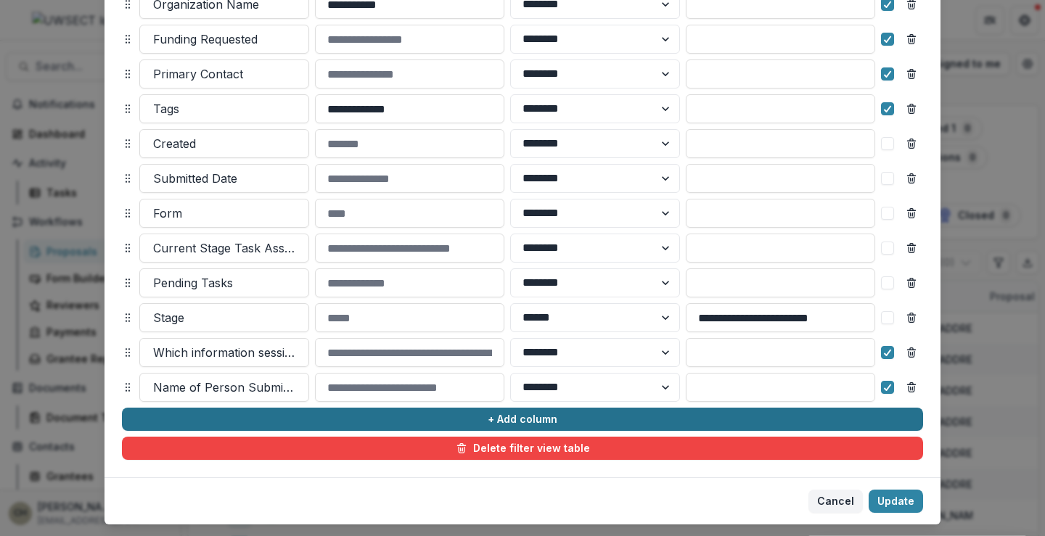
click at [505, 416] on button "+ Add column" at bounding box center [522, 419] width 801 height 23
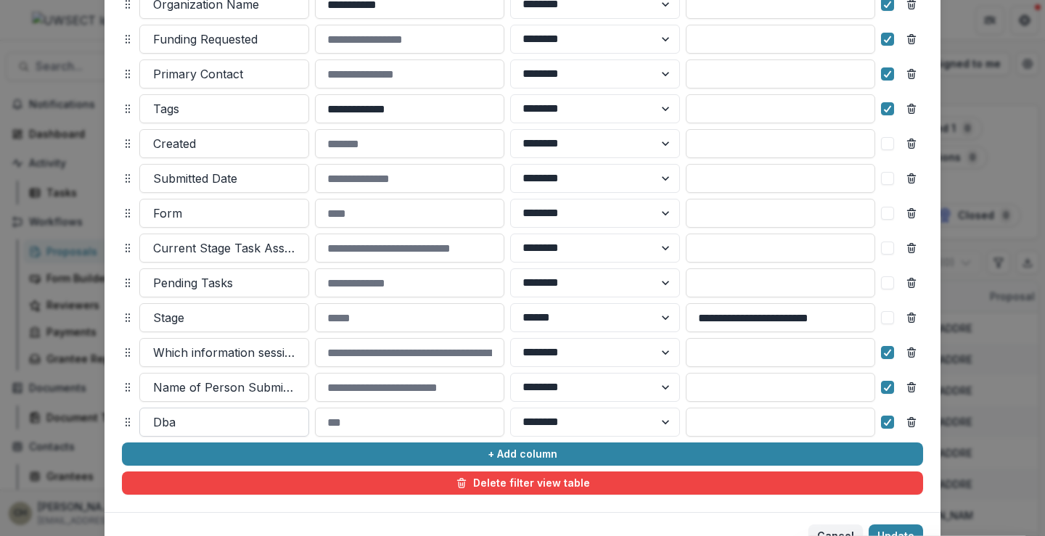
click at [237, 420] on div at bounding box center [224, 422] width 142 height 20
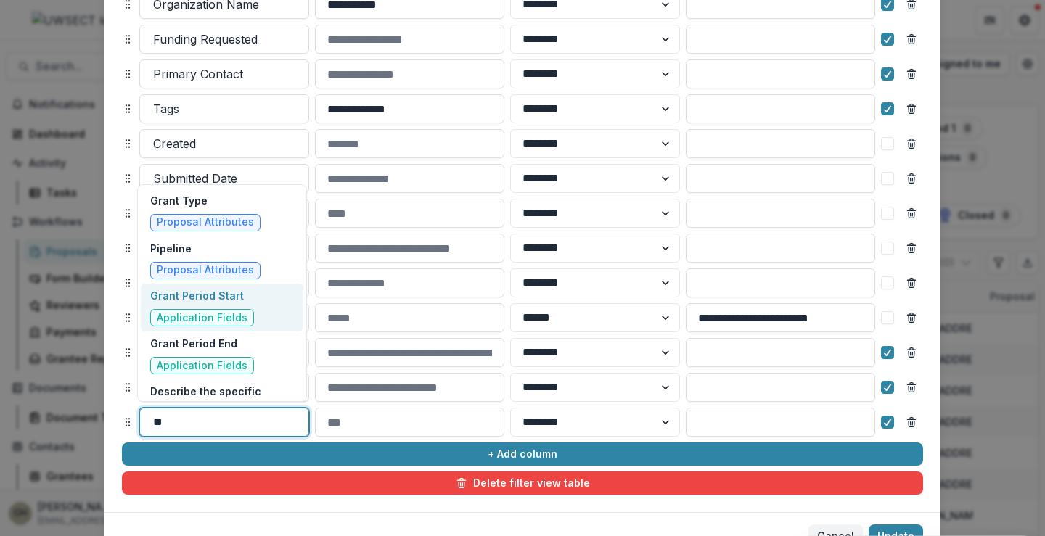
type input "*"
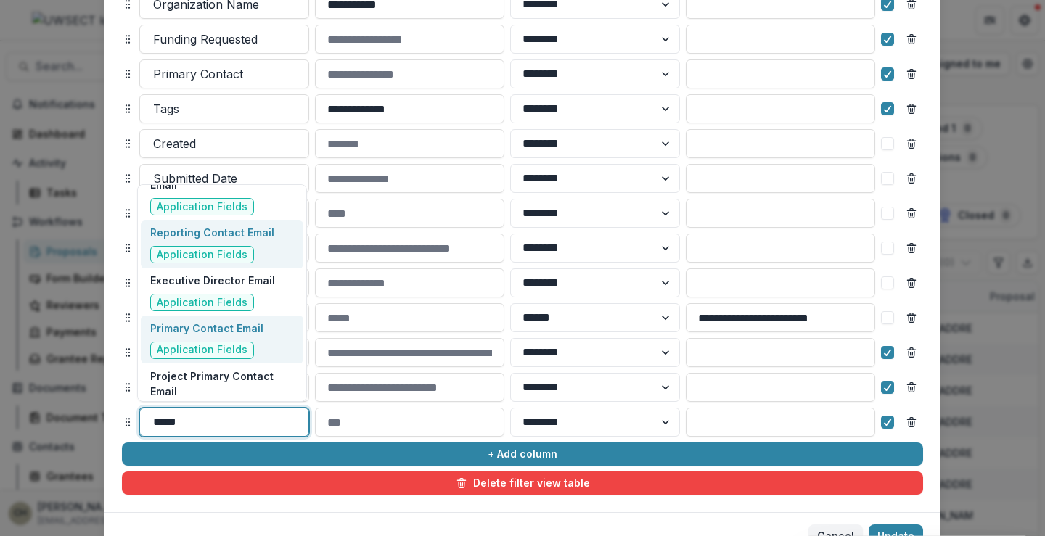
scroll to position [391, 0]
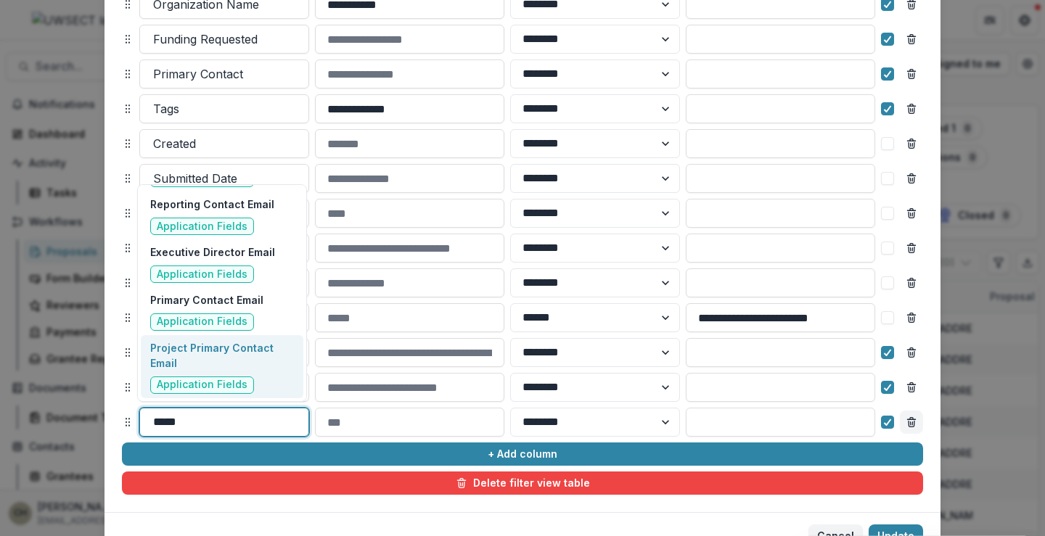
type input "*****"
click at [911, 423] on icon "Remove column" at bounding box center [911, 422] width 12 height 12
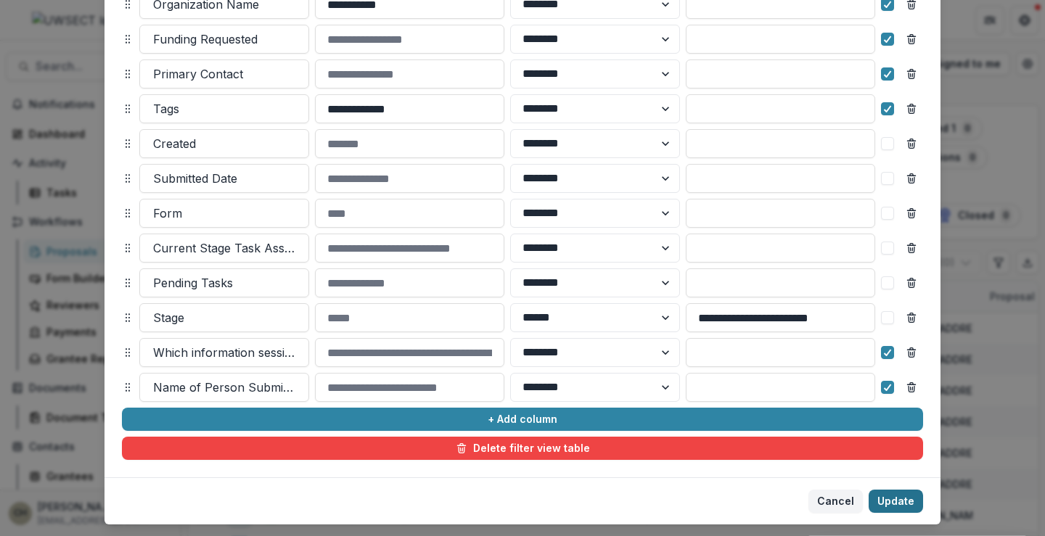
click at [893, 501] on button "Update" at bounding box center [895, 501] width 54 height 23
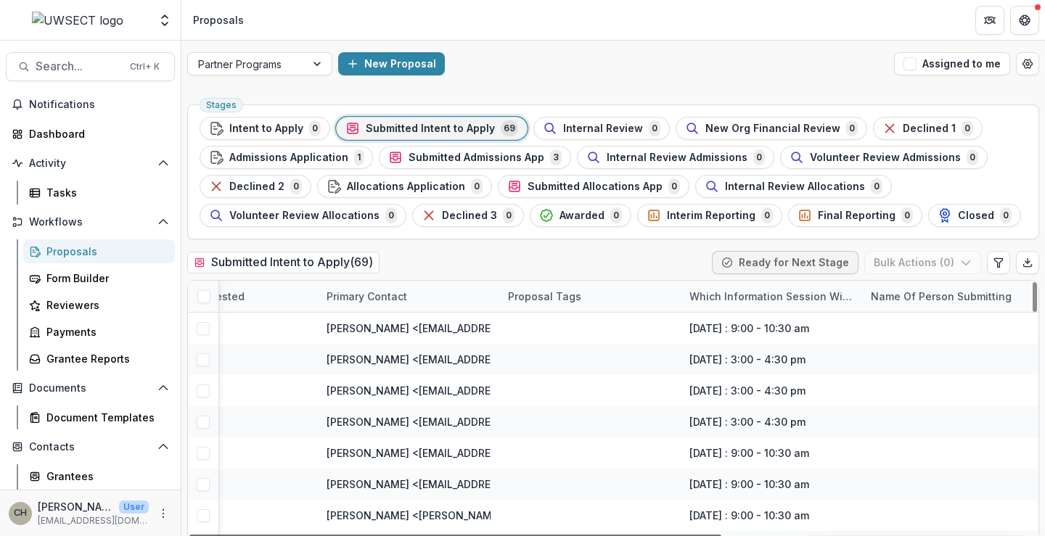
scroll to position [0, 491]
drag, startPoint x: 520, startPoint y: 535, endPoint x: 887, endPoint y: 525, distance: 366.5
click at [721, 535] on div at bounding box center [455, 537] width 532 height 4
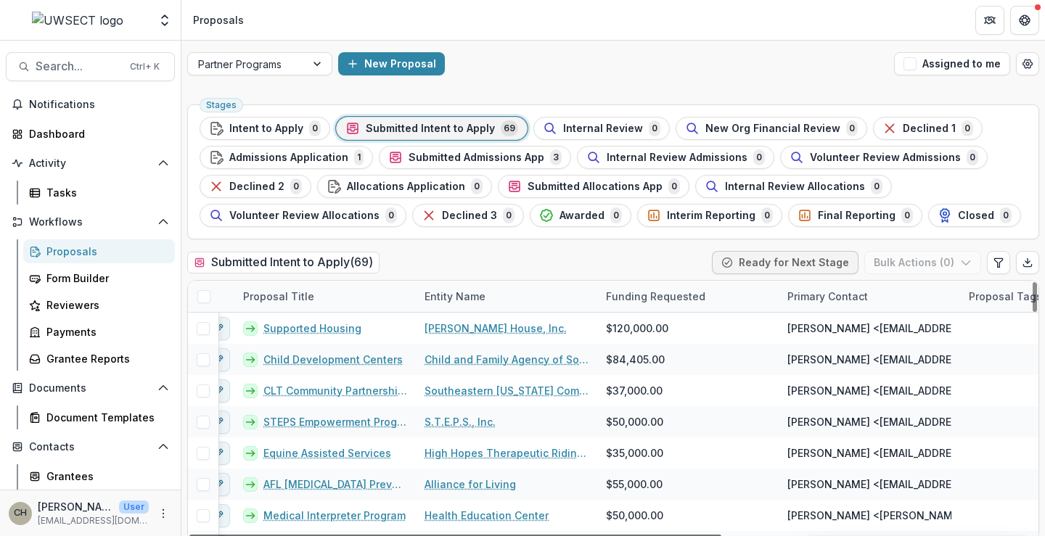
scroll to position [0, 0]
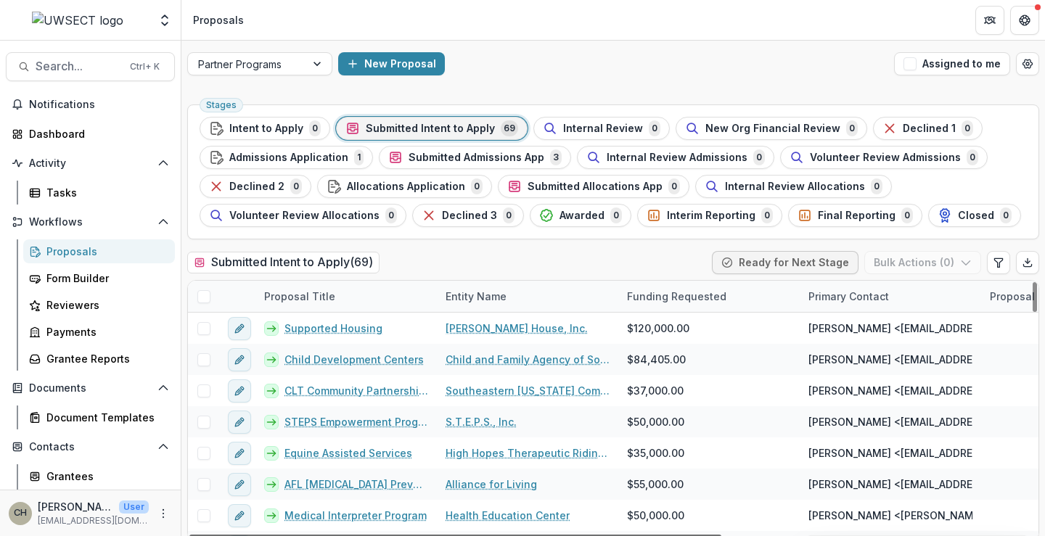
drag, startPoint x: 874, startPoint y: 533, endPoint x: 497, endPoint y: 541, distance: 376.6
click at [497, 535] on div at bounding box center [455, 537] width 532 height 4
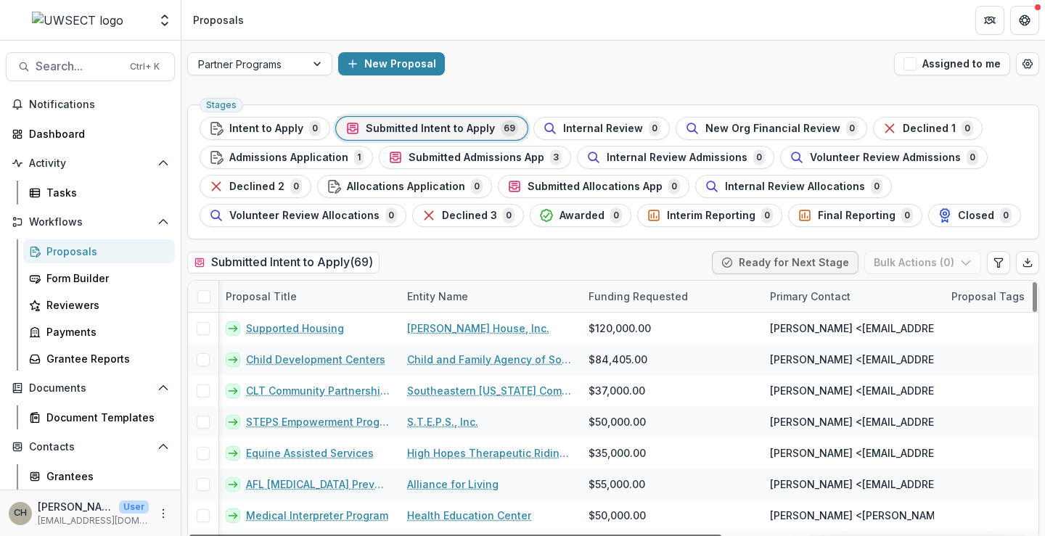
scroll to position [0, 36]
drag, startPoint x: 693, startPoint y: 535, endPoint x: 715, endPoint y: 531, distance: 22.8
click at [715, 535] on div at bounding box center [455, 537] width 532 height 4
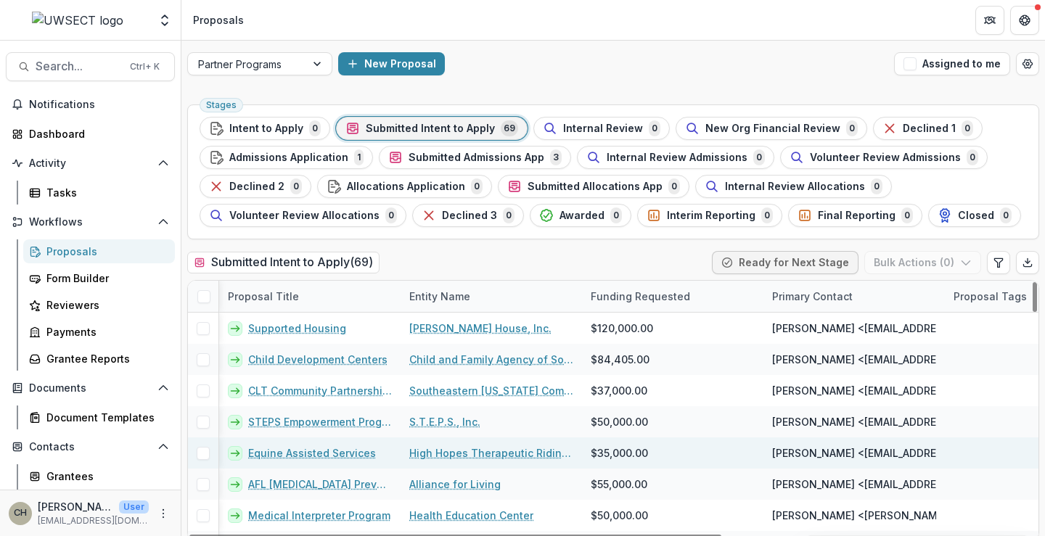
drag, startPoint x: 935, startPoint y: 453, endPoint x: 849, endPoint y: 453, distance: 86.3
copy span "grants@highhope"
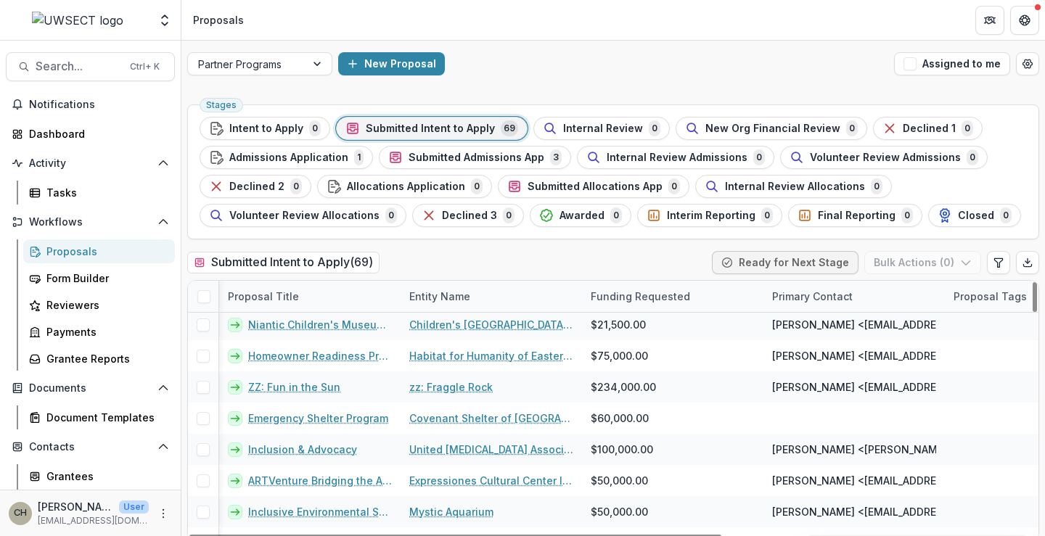
scroll to position [1925, 36]
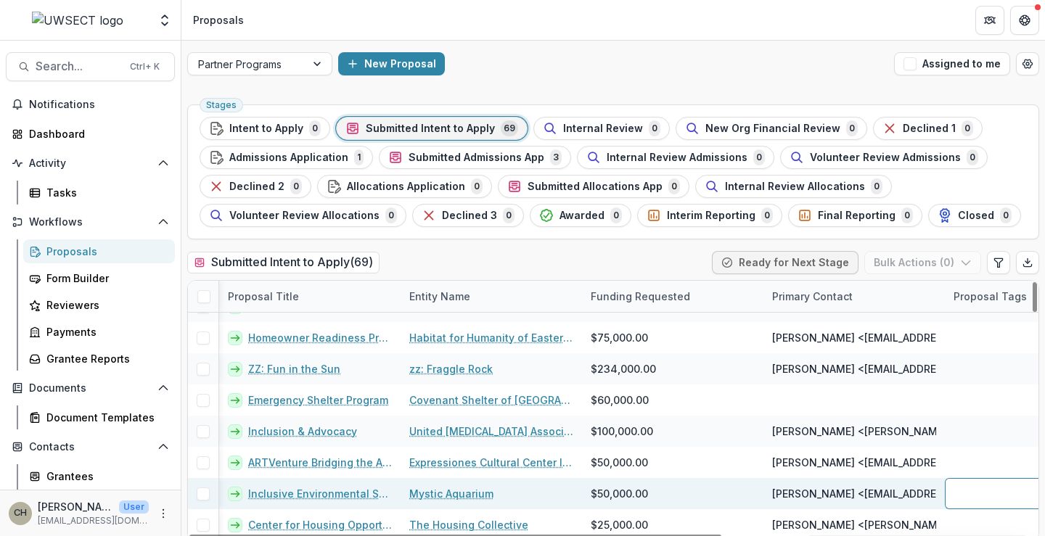
drag, startPoint x: 945, startPoint y: 493, endPoint x: 919, endPoint y: 492, distance: 26.1
click at [919, 492] on div "Inclusive Environmental Skills Development Opportunities Mystic Aquarium $50,00…" at bounding box center [820, 493] width 1337 height 31
drag, startPoint x: 935, startPoint y: 492, endPoint x: 863, endPoint y: 494, distance: 71.1
click at [863, 494] on span "Sarah DeCataldo <grants@mysticaquarium.org>, grants@mysticaquarium.org" at bounding box center [996, 493] width 449 height 15
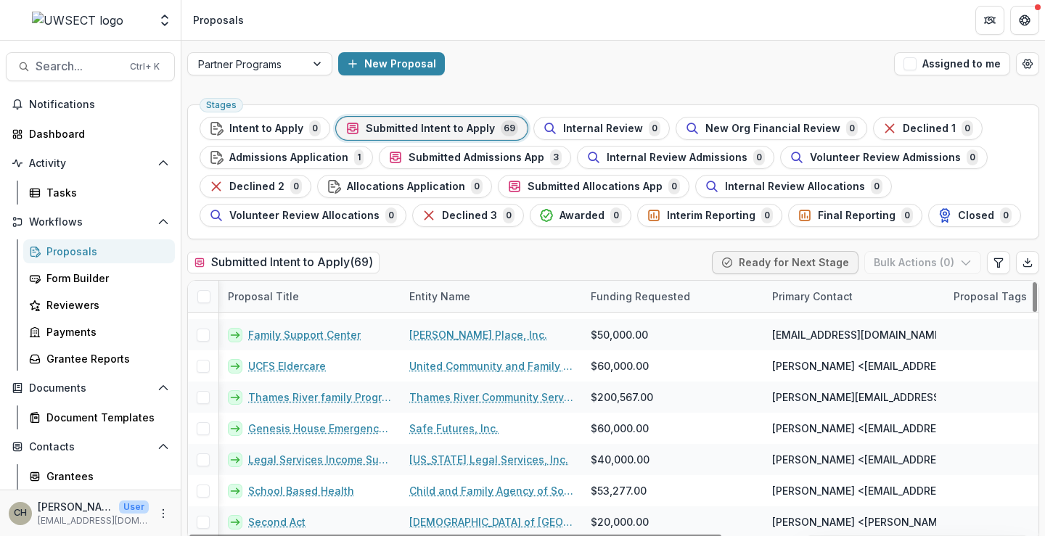
scroll to position [1490, 36]
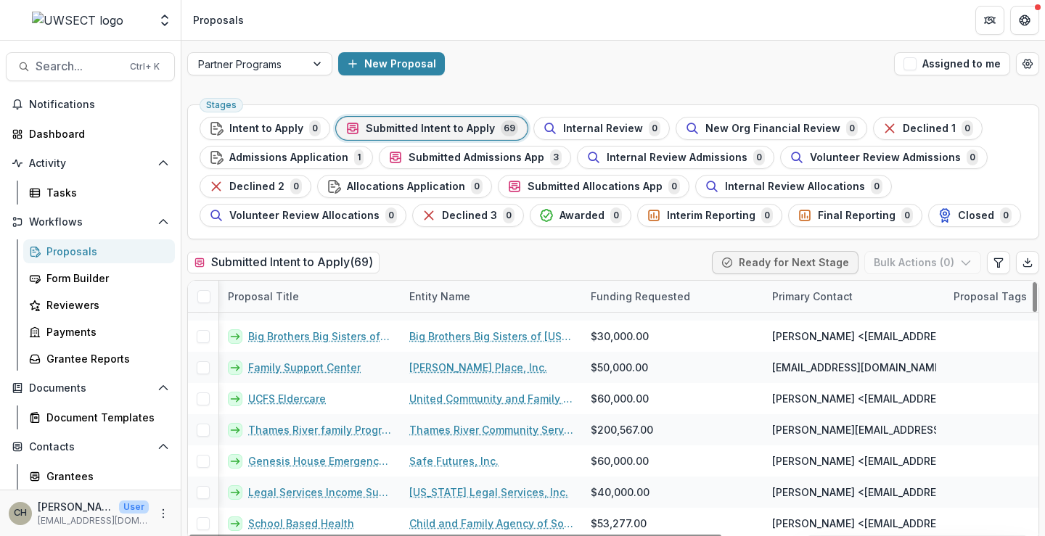
click at [434, 300] on div "Entity Name" at bounding box center [440, 296] width 78 height 15
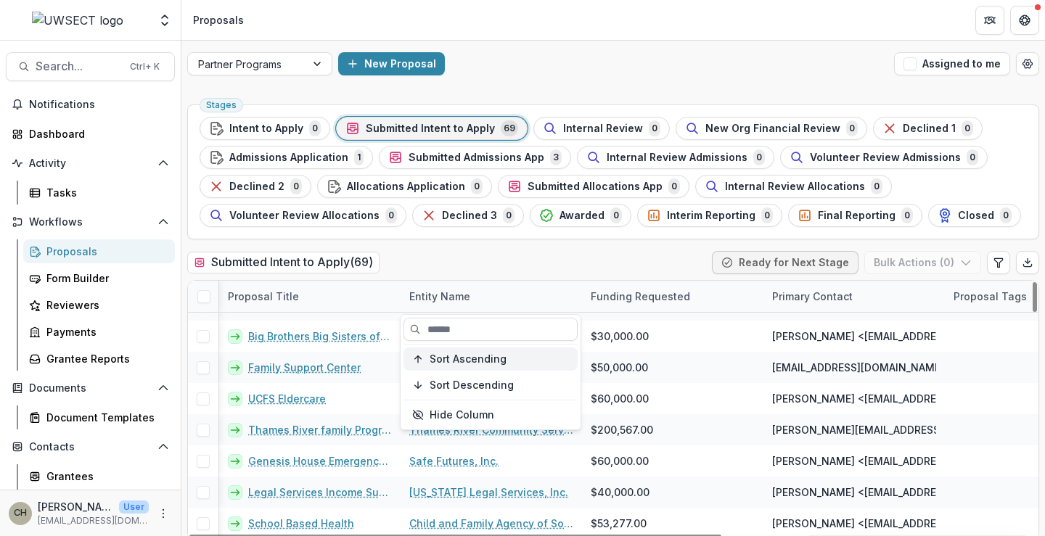
click at [447, 361] on span "Sort Ascending" at bounding box center [468, 359] width 77 height 12
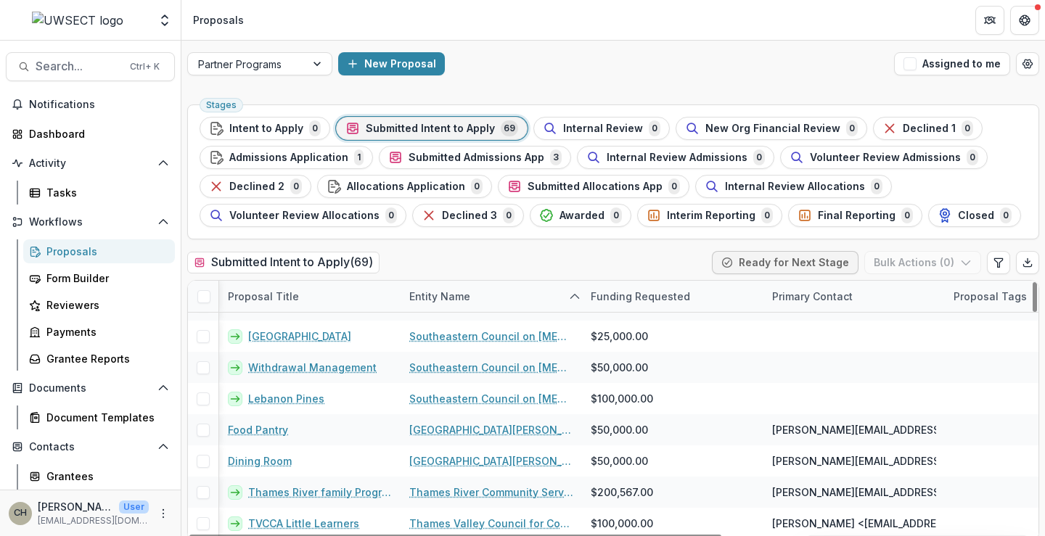
click at [497, 260] on div "Submitted Intent to Apply ( 69 ) Ready for Next Stage Bulk Actions ( 0 )" at bounding box center [613, 265] width 852 height 29
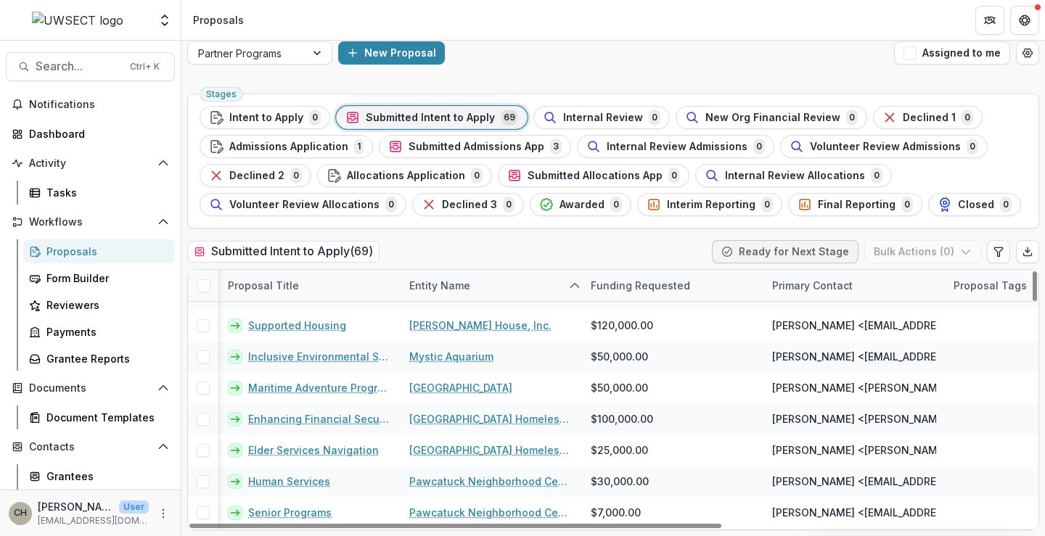
scroll to position [909, 36]
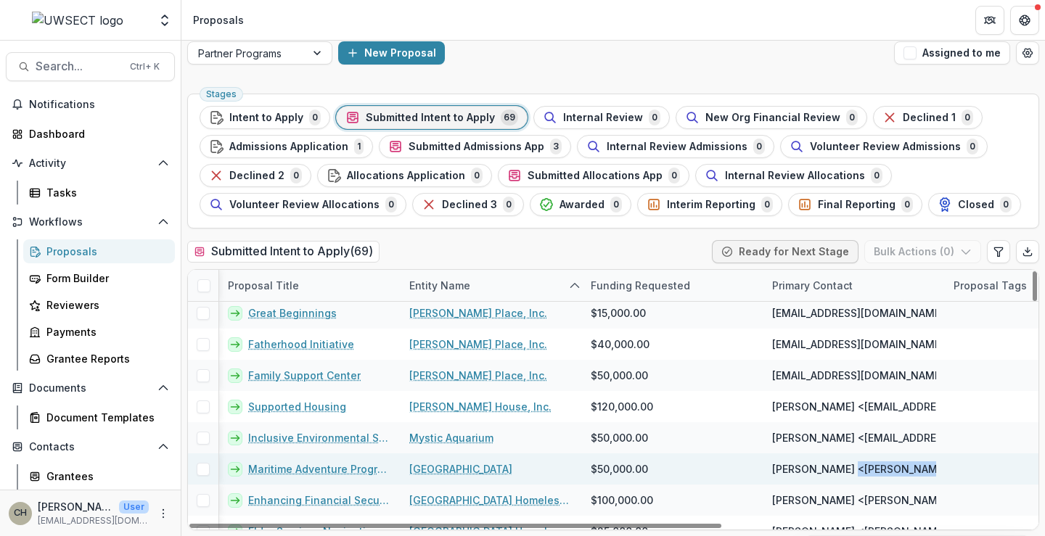
drag, startPoint x: 942, startPoint y: 469, endPoint x: 841, endPoint y: 475, distance: 101.7
click at [841, 475] on div "Sarah Cahill <sarah.cahill@mysticseaport.org> <sarah.cahill@mysticseaport.org>,…" at bounding box center [853, 468] width 181 height 31
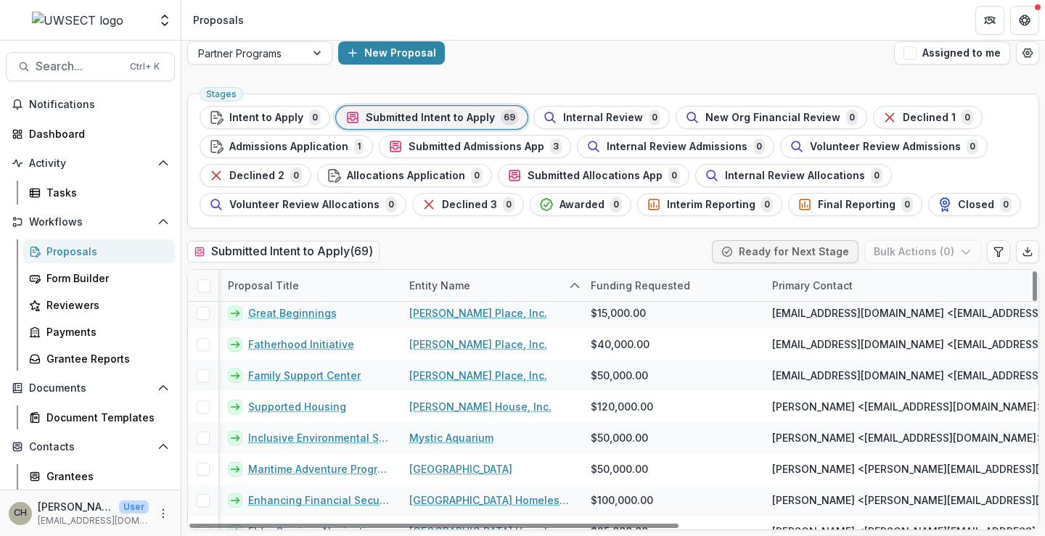
drag, startPoint x: 942, startPoint y: 287, endPoint x: 1059, endPoint y: 279, distance: 117.1
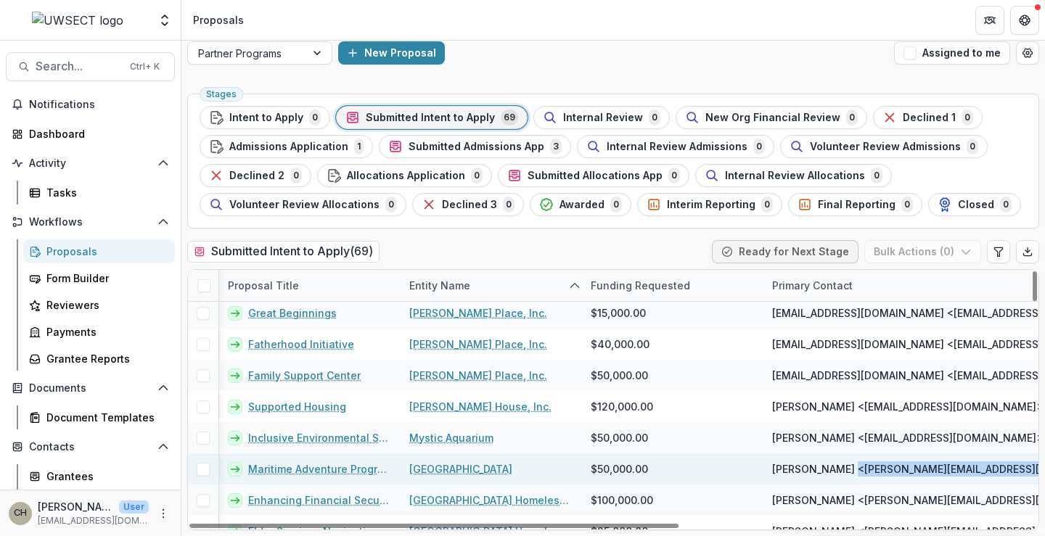
drag, startPoint x: 993, startPoint y: 467, endPoint x: 841, endPoint y: 473, distance: 152.5
copy span "sarah.cahill@mysticseaport.org"
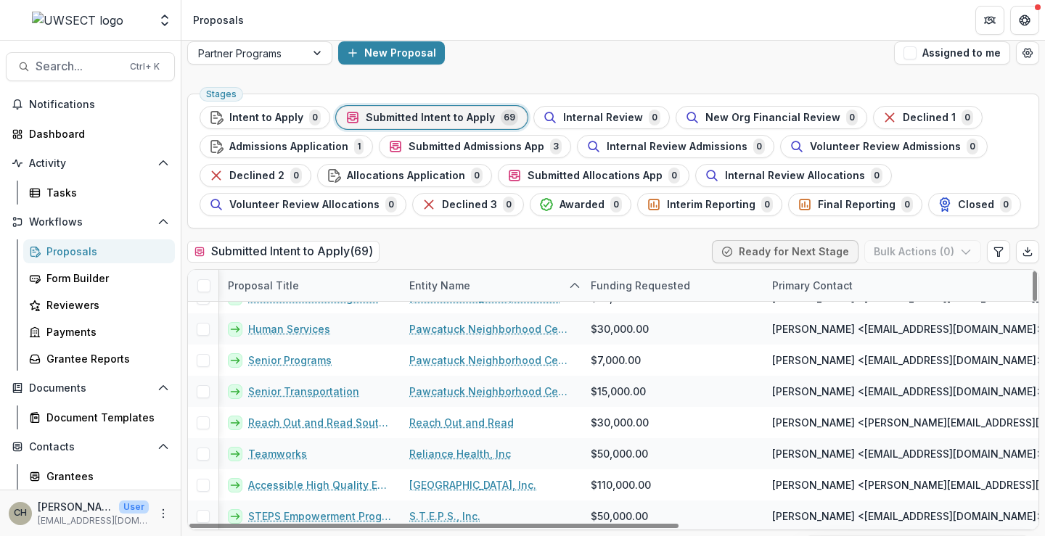
scroll to position [1199, 36]
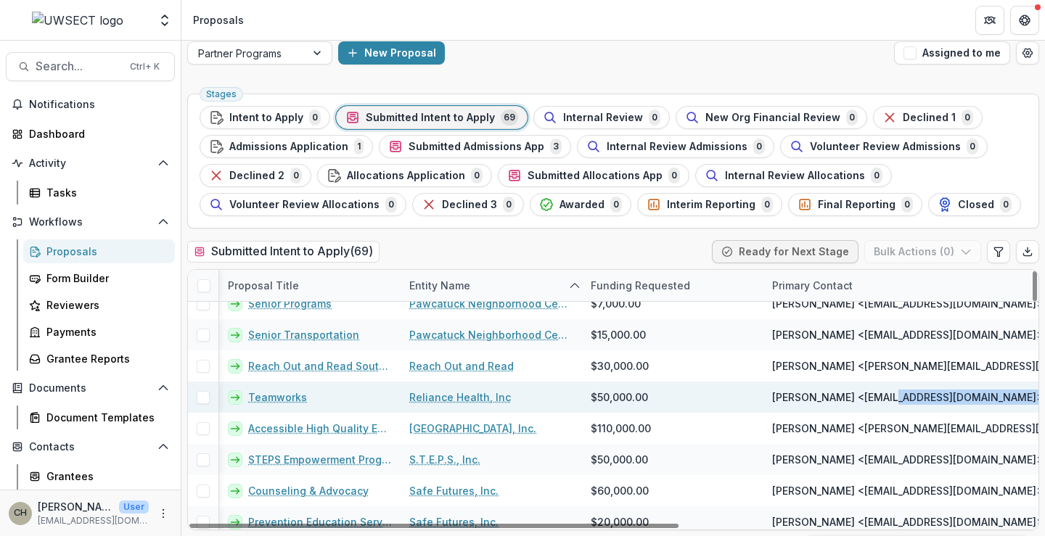
drag, startPoint x: 1017, startPoint y: 400, endPoint x: 887, endPoint y: 408, distance: 130.2
click at [887, 408] on div "Mike Van Vlaenderen <mvan@reliancehealthinc.org>, mvan@reliancehealthinc.org" at bounding box center [912, 397] width 298 height 31
copy span "mvan@reliancehealthinc.org"
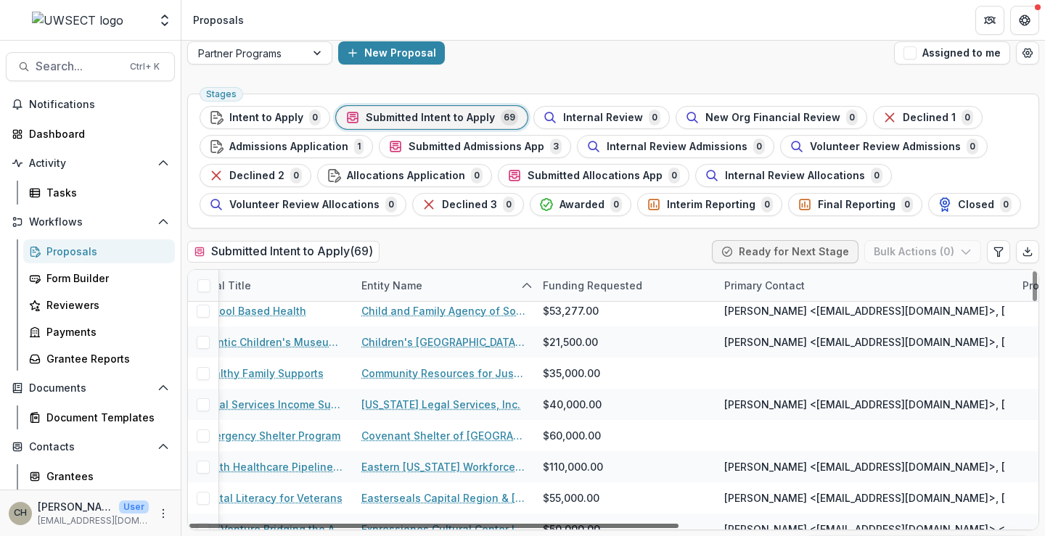
scroll to position [256, 0]
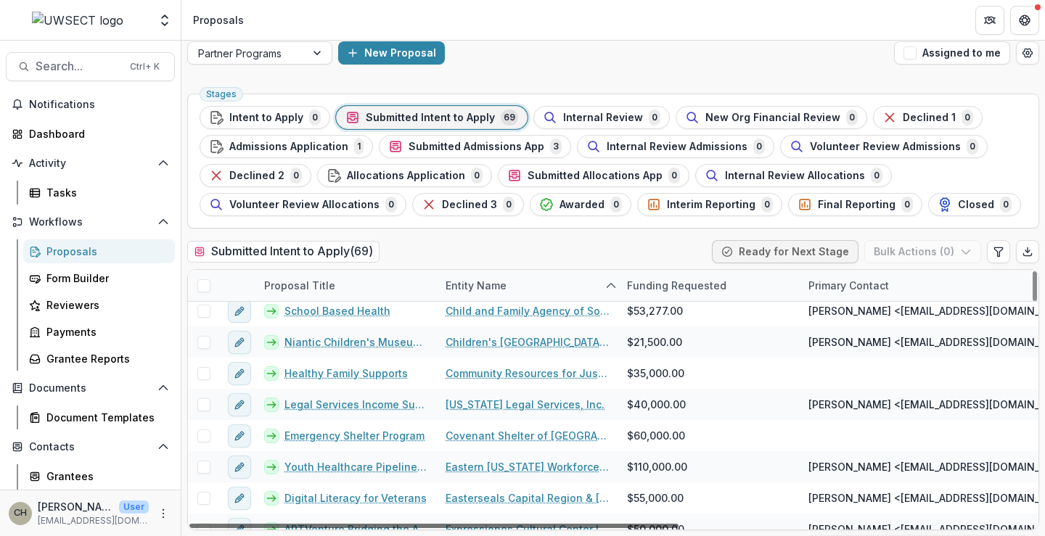
drag, startPoint x: 650, startPoint y: 525, endPoint x: 487, endPoint y: 525, distance: 163.2
click at [488, 526] on div at bounding box center [433, 526] width 489 height 4
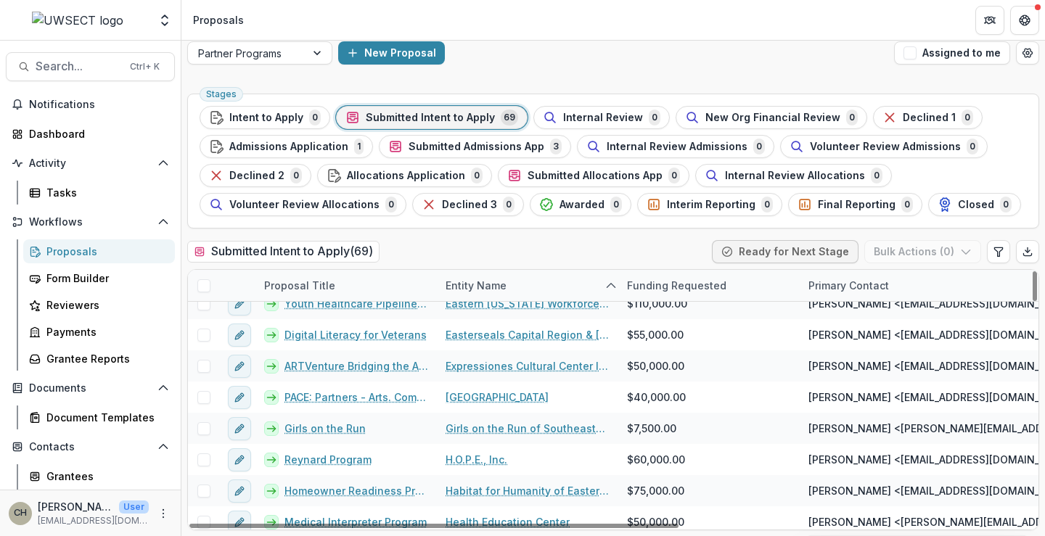
scroll to position [474, 0]
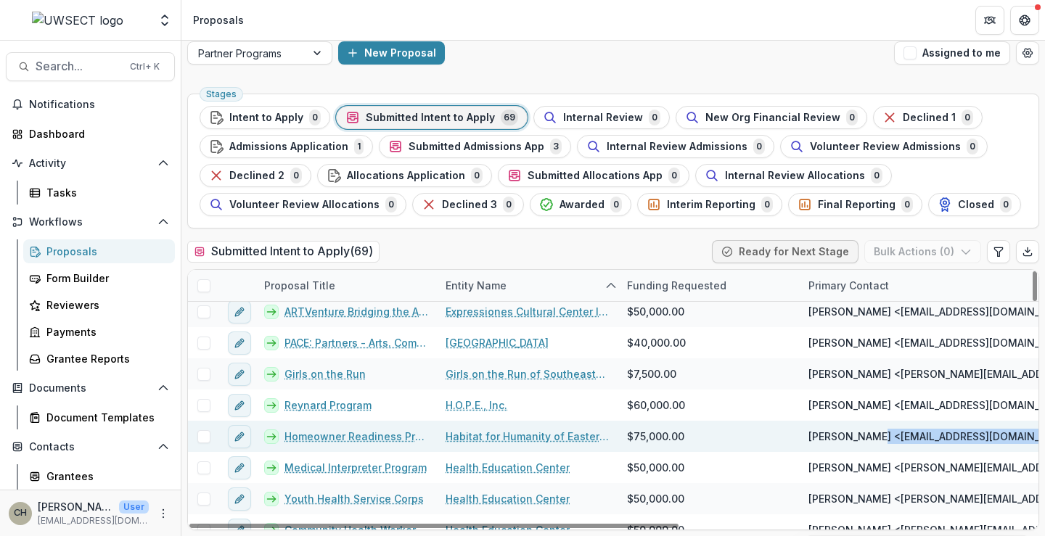
drag, startPoint x: 1011, startPoint y: 438, endPoint x: 872, endPoint y: 444, distance: 139.4
click at [872, 444] on div "Stacy Herr <development@habitatect.org>, development@habitatect.org" at bounding box center [949, 436] width 298 height 31
copy span "development@habitatect.org"
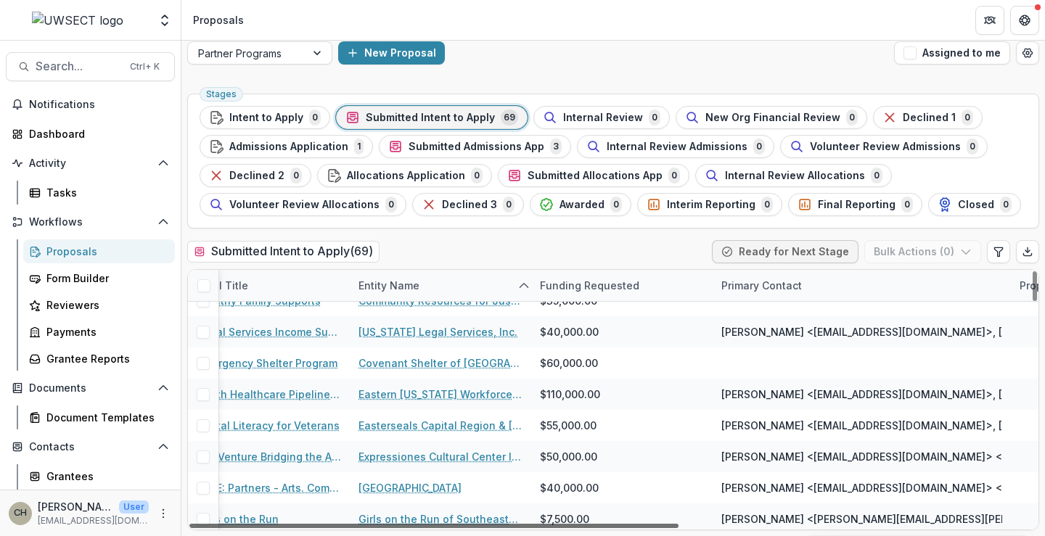
scroll to position [329, 97]
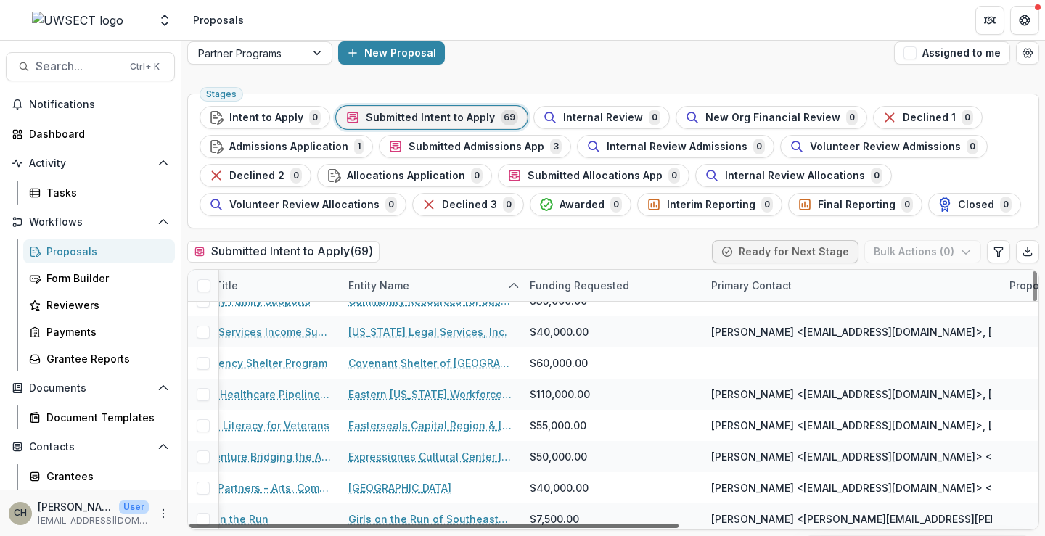
drag, startPoint x: 647, startPoint y: 526, endPoint x: 703, endPoint y: 525, distance: 55.9
click at [678, 525] on div at bounding box center [433, 526] width 489 height 4
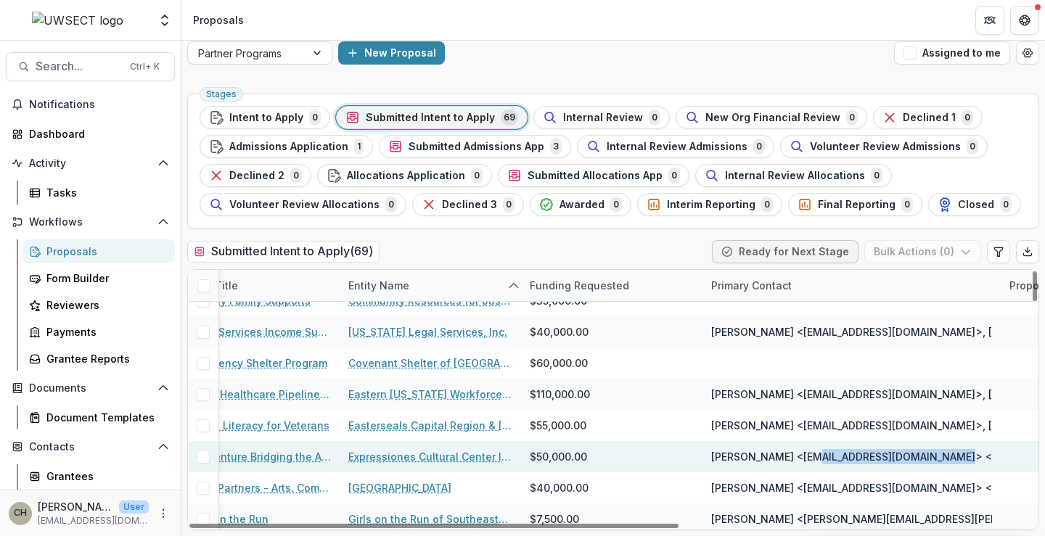
drag, startPoint x: 943, startPoint y: 458, endPoint x: 812, endPoint y: 460, distance: 131.3
click at [812, 460] on span "Jose Garaycochea <director@expressiones.org> <director@expressiones.org>, direc…" at bounding box center [1030, 456] width 638 height 15
copy span "director@expressiones.org"
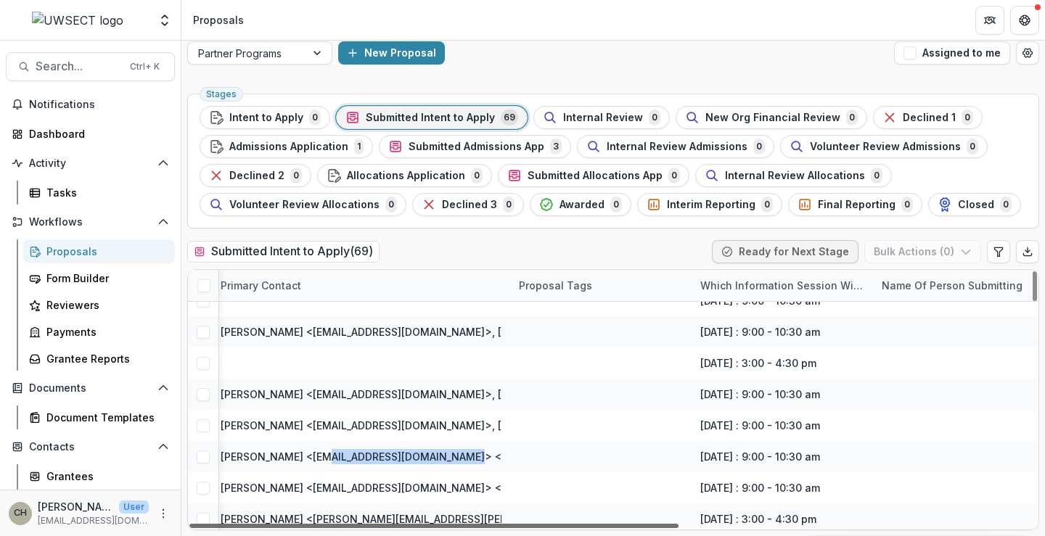
scroll to position [329, 608]
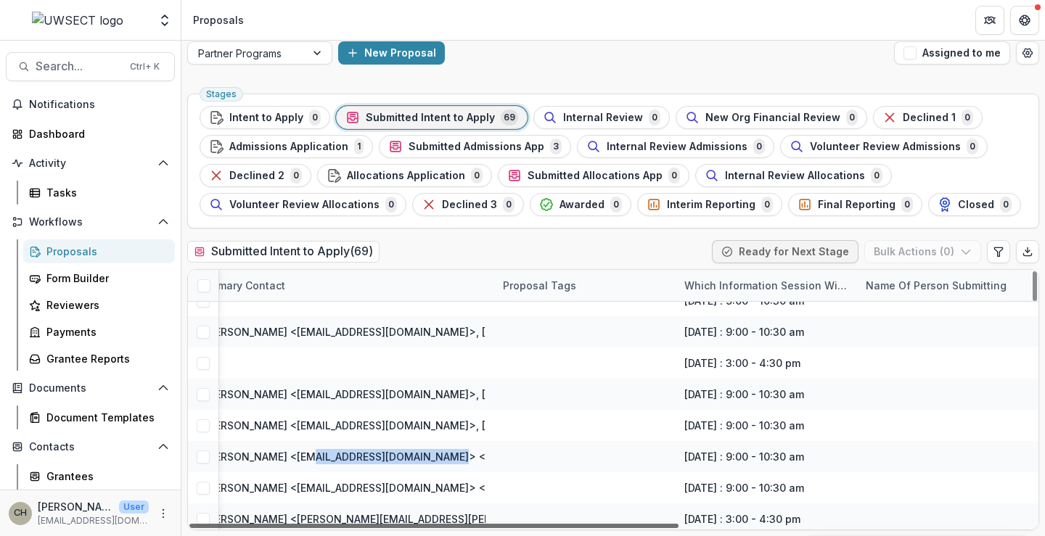
drag, startPoint x: 529, startPoint y: 525, endPoint x: 840, endPoint y: 508, distance: 311.7
click at [678, 524] on div at bounding box center [433, 526] width 489 height 4
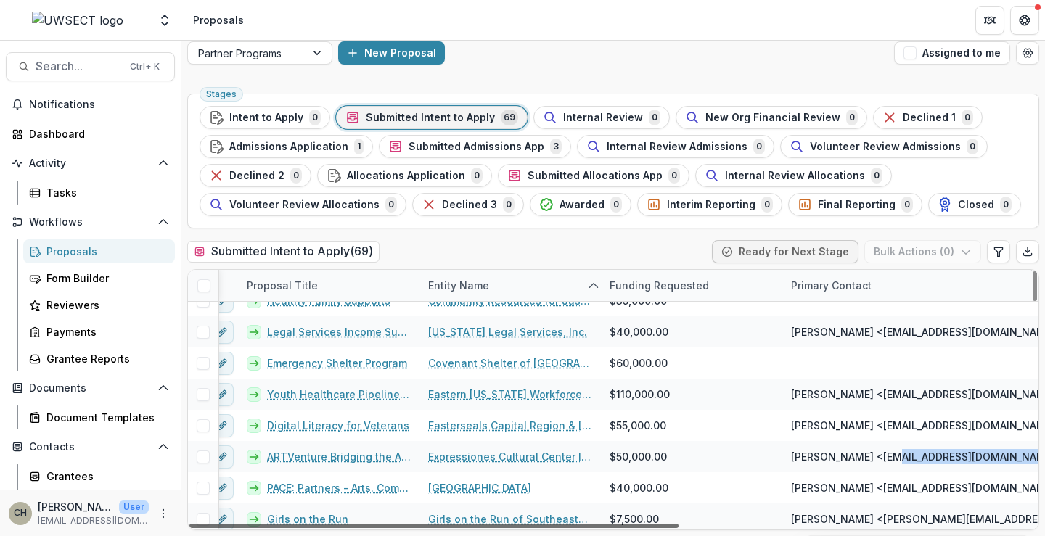
scroll to position [329, 0]
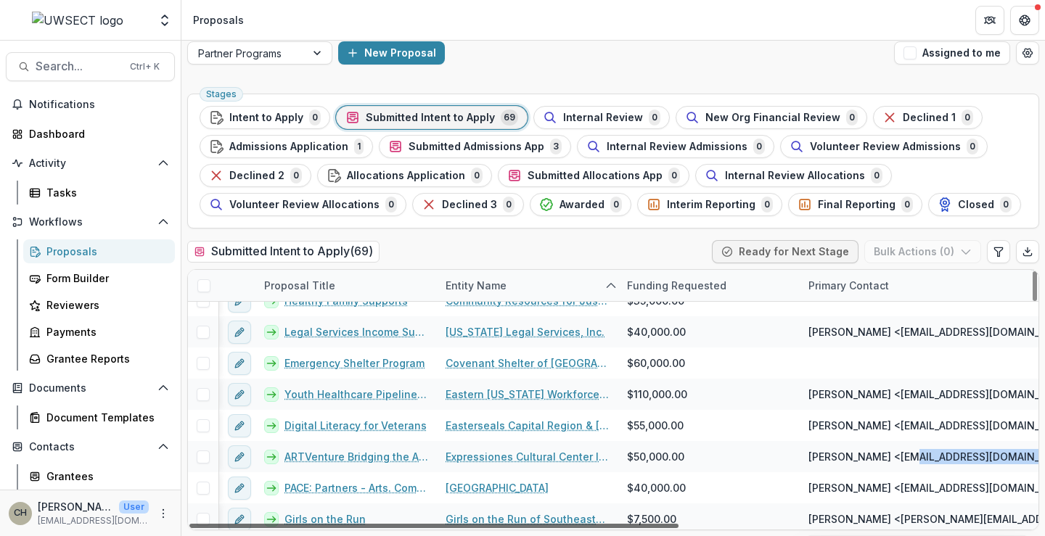
drag, startPoint x: 729, startPoint y: 527, endPoint x: 358, endPoint y: 520, distance: 371.6
click at [359, 524] on div at bounding box center [433, 526] width 489 height 4
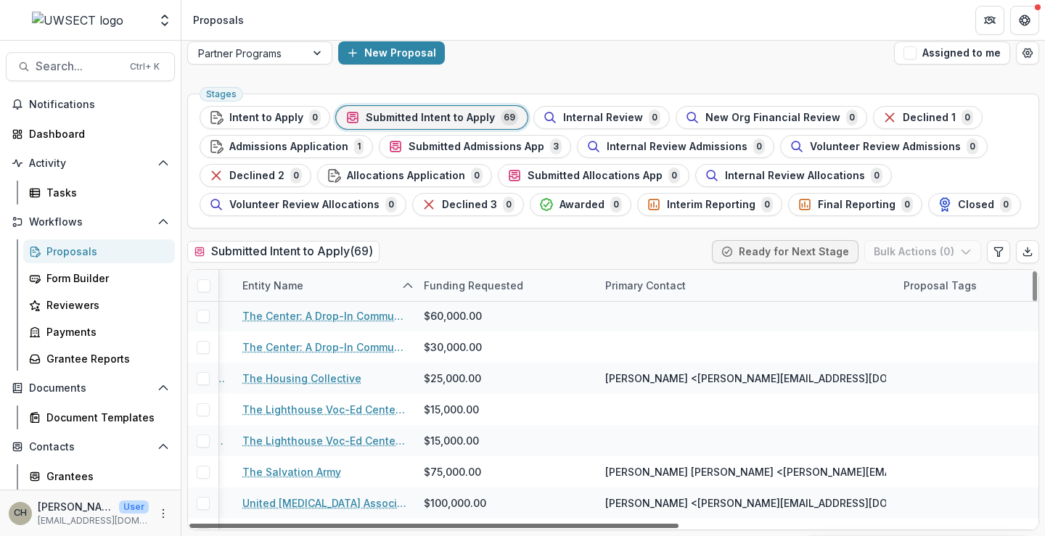
scroll to position [1780, 205]
drag, startPoint x: 655, startPoint y: 528, endPoint x: 773, endPoint y: 522, distance: 117.7
click at [678, 524] on div at bounding box center [433, 526] width 489 height 4
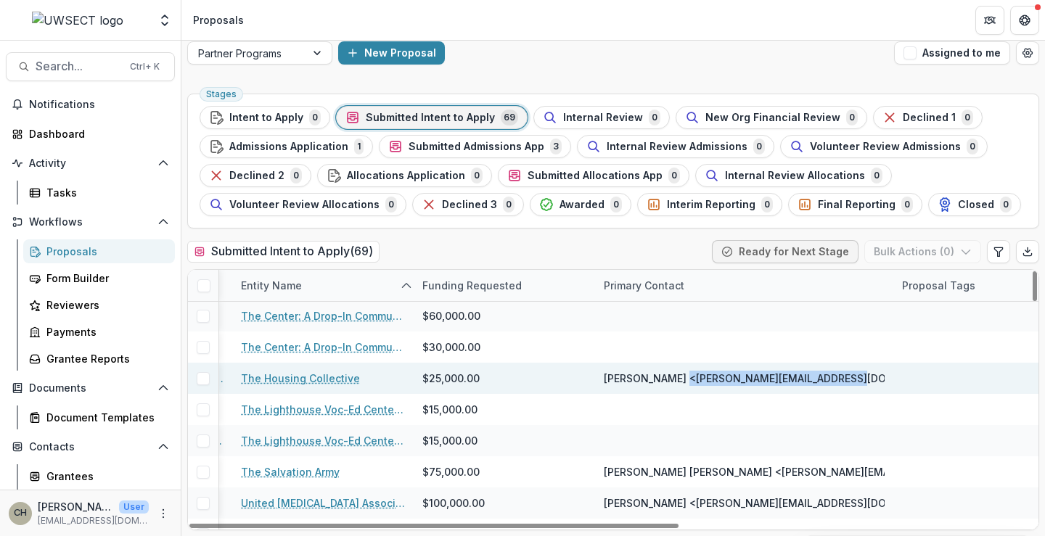
drag, startPoint x: 821, startPoint y: 382, endPoint x: 670, endPoint y: 382, distance: 150.9
click at [670, 382] on span "Beth Sabilia <beth@thehousingcollective.org>, beth@thehousingcollective.org" at bounding box center [911, 378] width 615 height 15
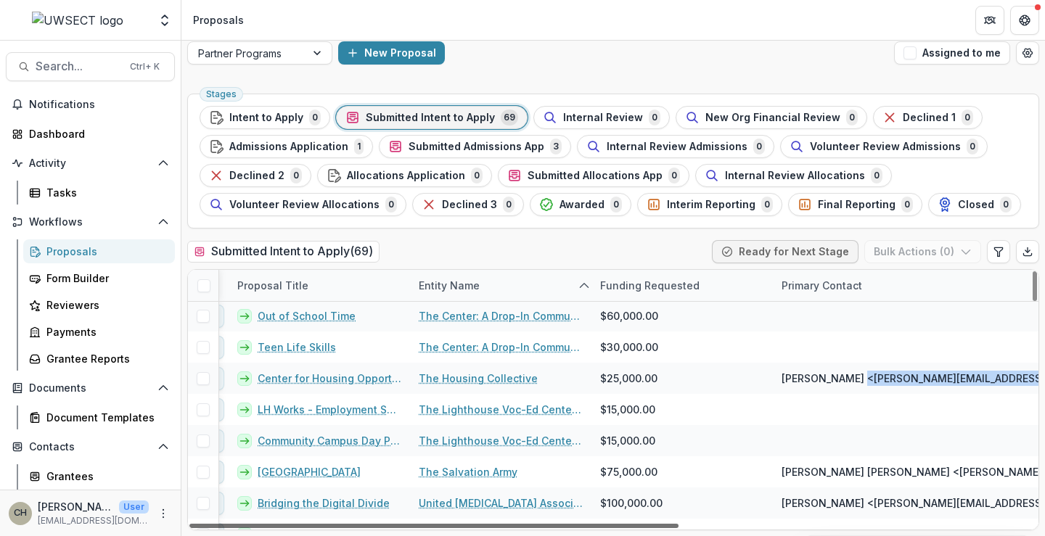
scroll to position [1780, 0]
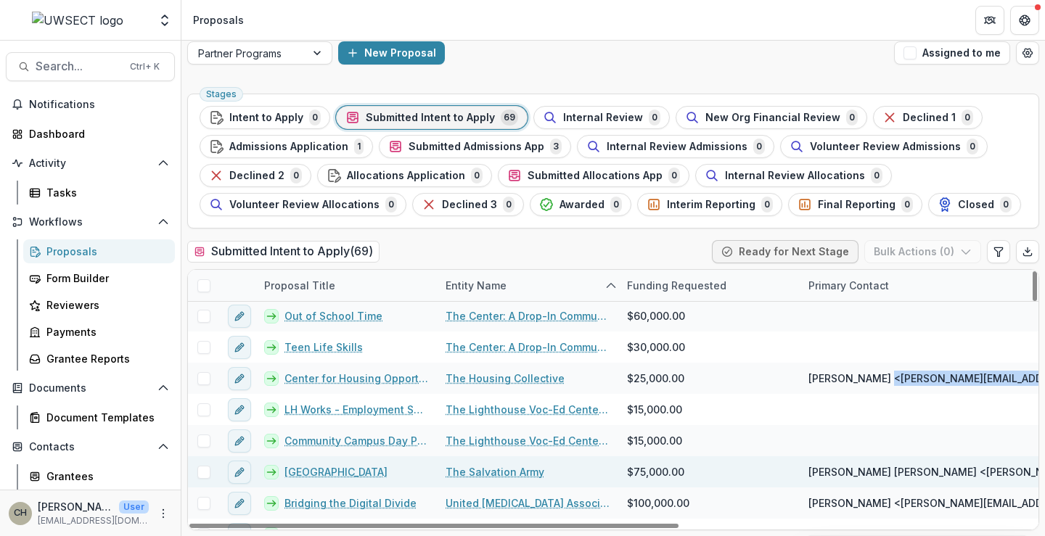
drag, startPoint x: 596, startPoint y: 527, endPoint x: 431, endPoint y: 473, distance: 173.9
click at [445, 528] on div at bounding box center [433, 526] width 489 height 4
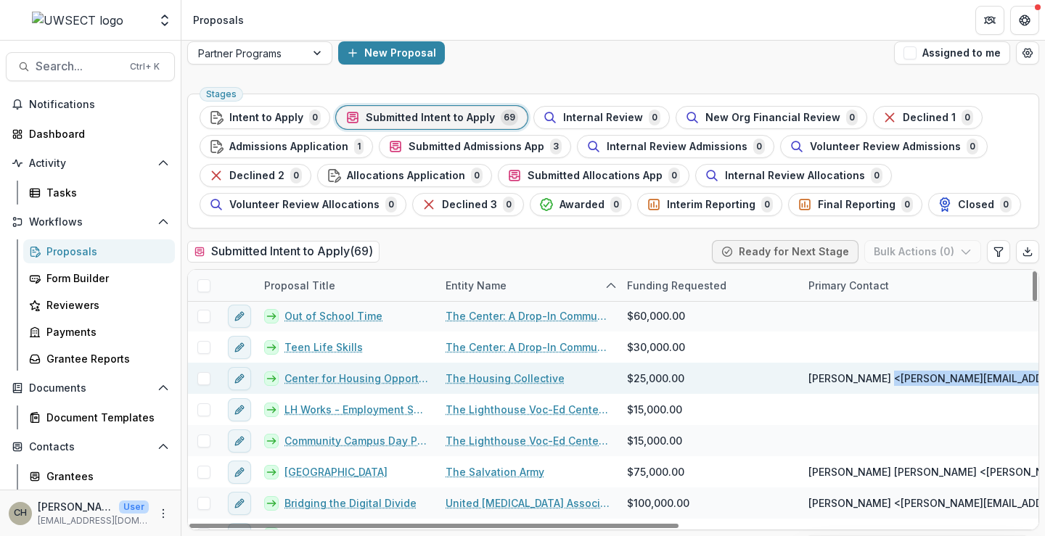
click at [335, 373] on link "Center for Housing Opportunity - Eastern CT" at bounding box center [356, 378] width 144 height 15
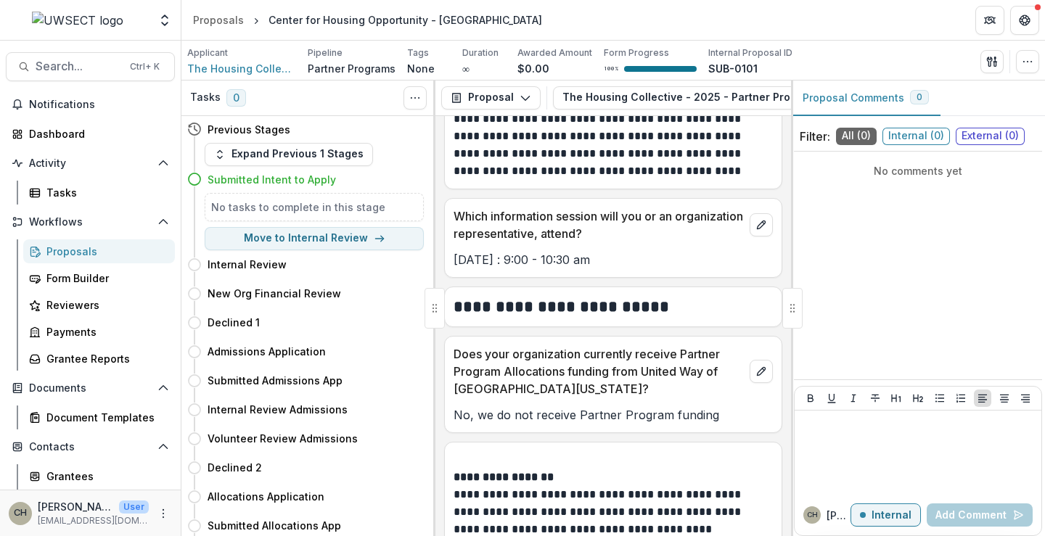
scroll to position [980, 0]
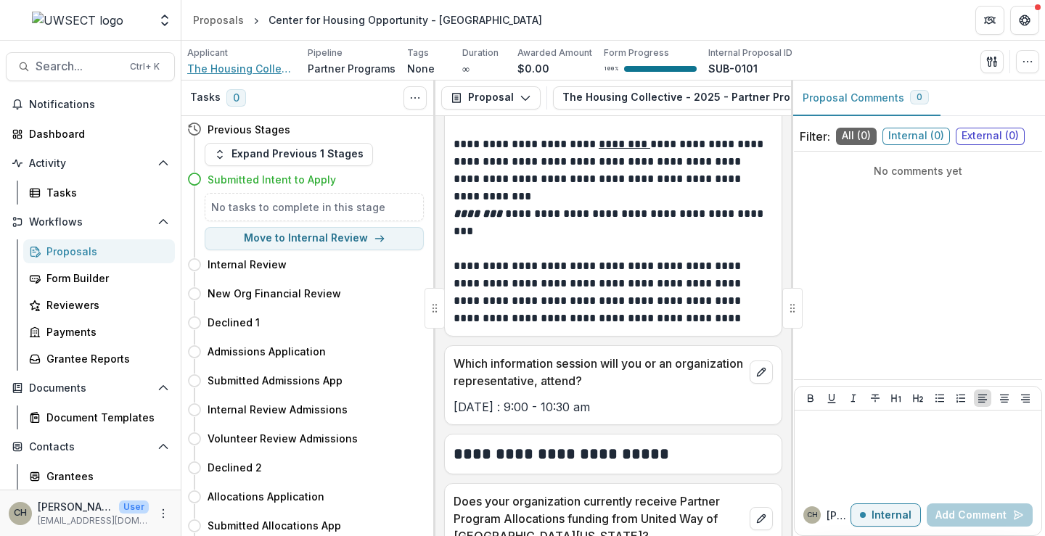
click at [255, 69] on span "The Housing Collective" at bounding box center [241, 68] width 109 height 15
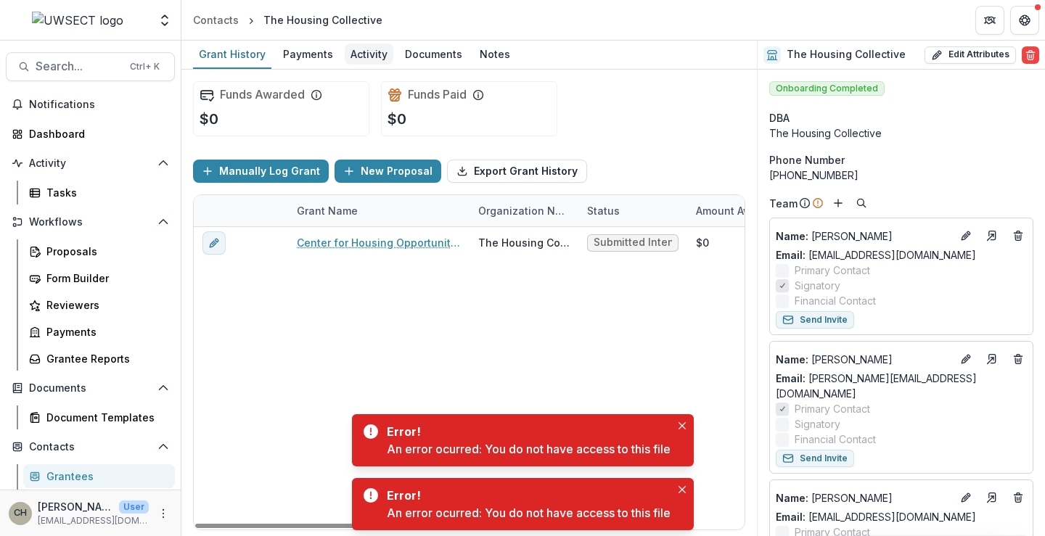
click at [350, 54] on div "Activity" at bounding box center [369, 54] width 49 height 21
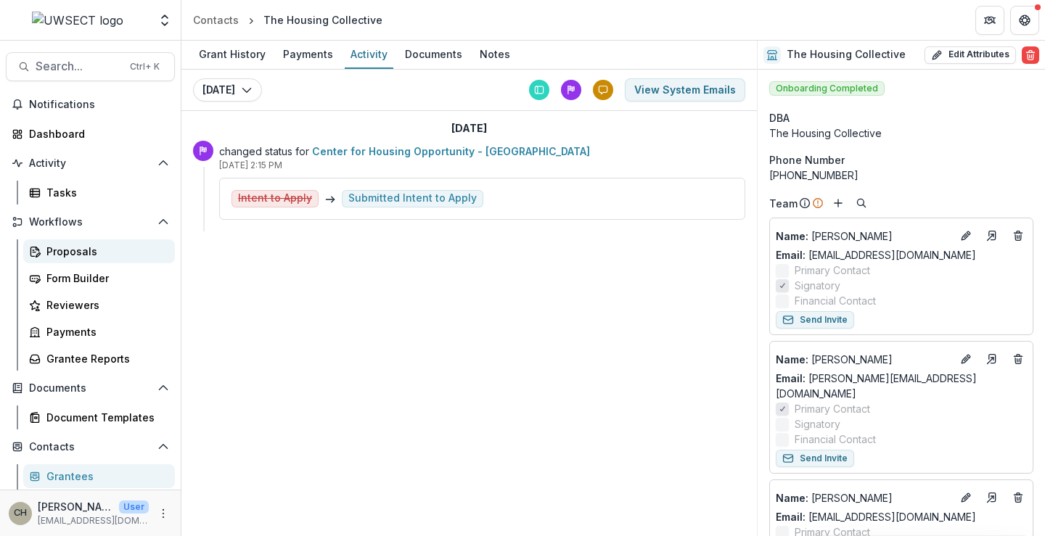
click at [61, 253] on div "Proposals" at bounding box center [104, 251] width 117 height 15
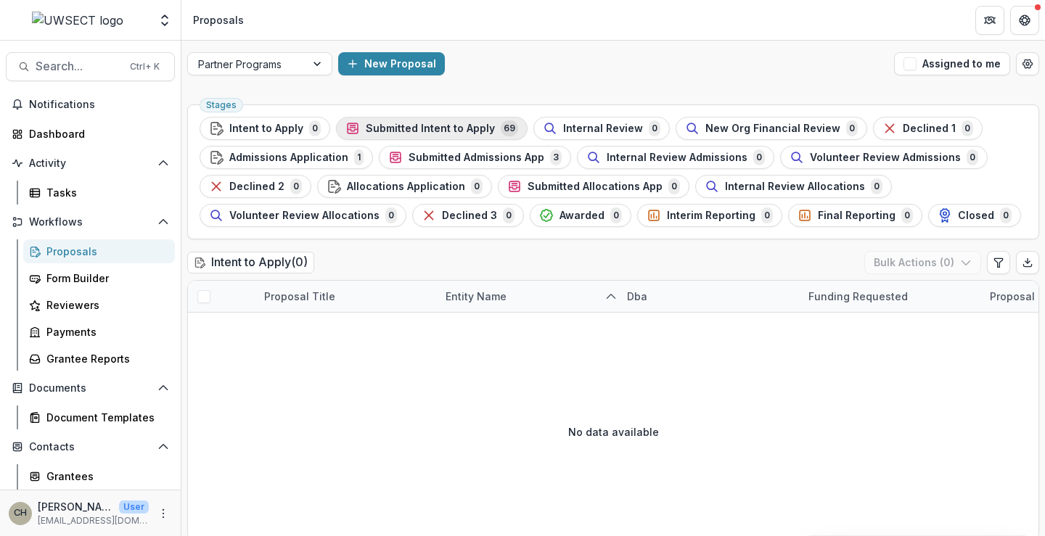
click at [377, 123] on span "Submitted Intent to Apply" at bounding box center [430, 129] width 129 height 12
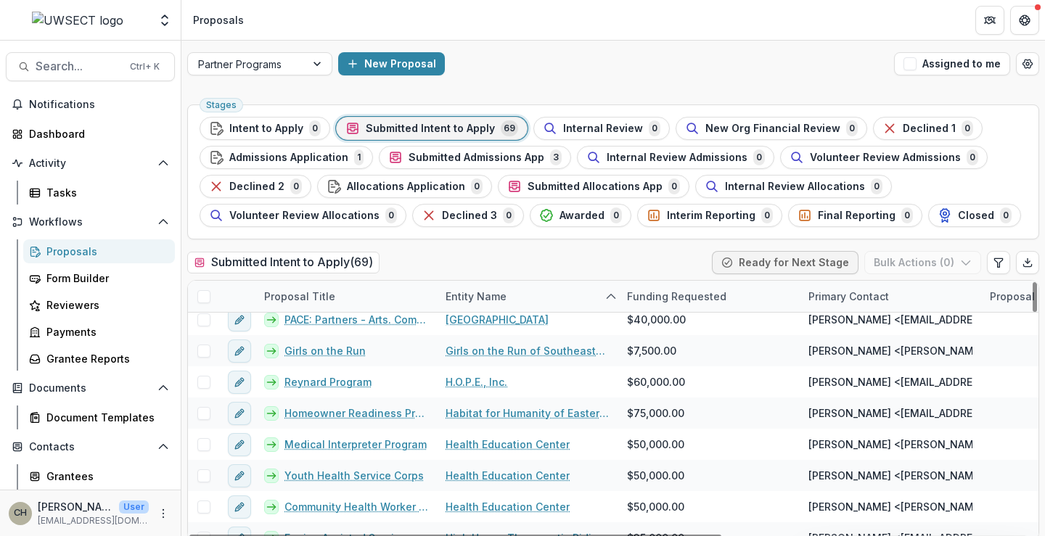
scroll to position [580, 0]
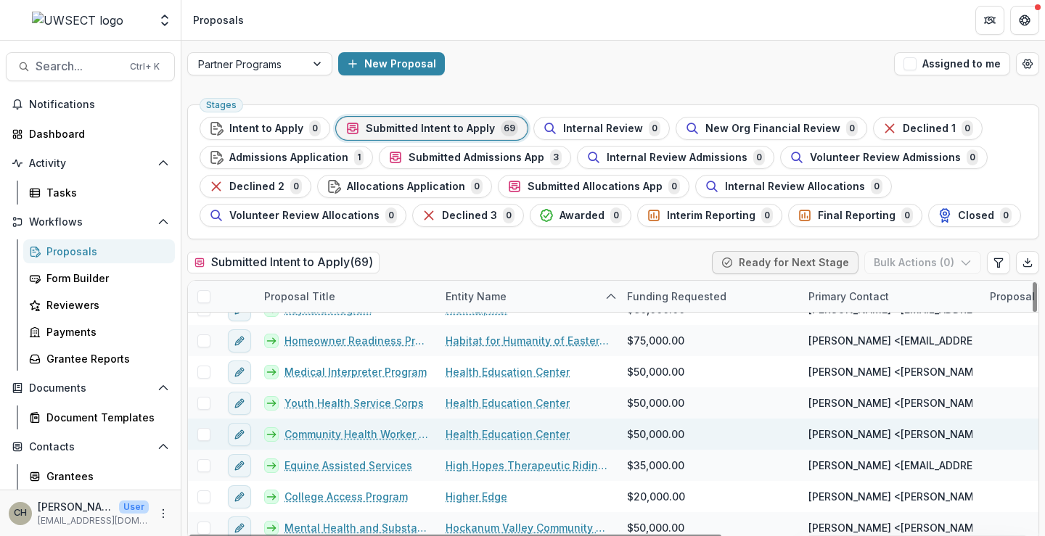
click at [337, 432] on link "Community Health Worker Network" at bounding box center [356, 434] width 144 height 15
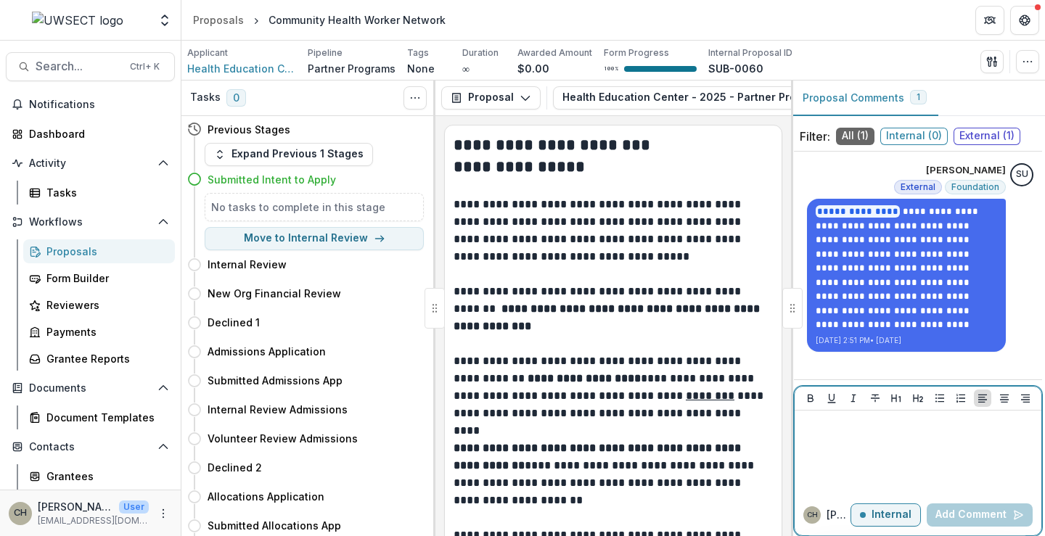
click at [859, 445] on div at bounding box center [917, 452] width 235 height 73
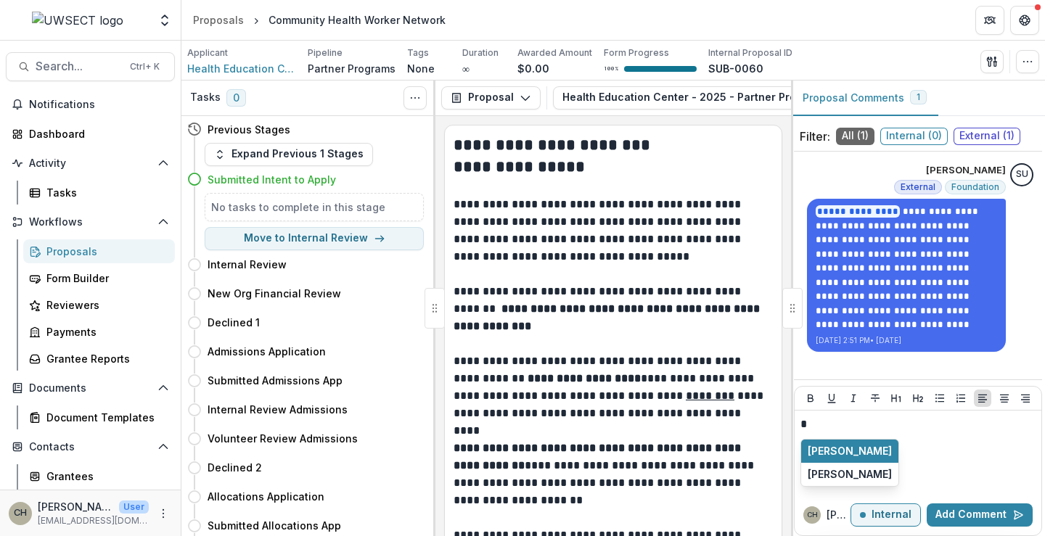
click at [982, 136] on span "External ( 1 )" at bounding box center [986, 136] width 67 height 17
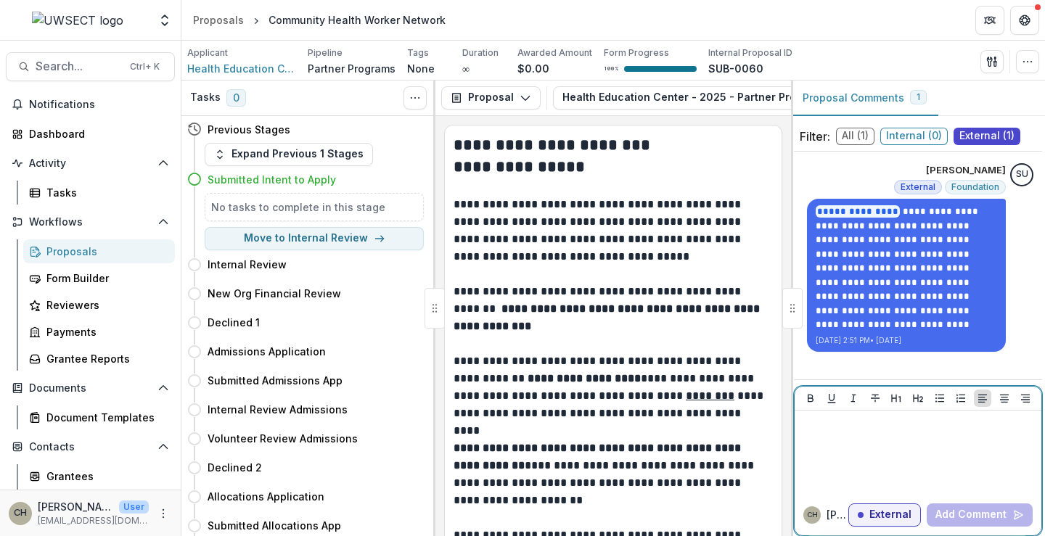
click at [867, 444] on div at bounding box center [917, 452] width 235 height 73
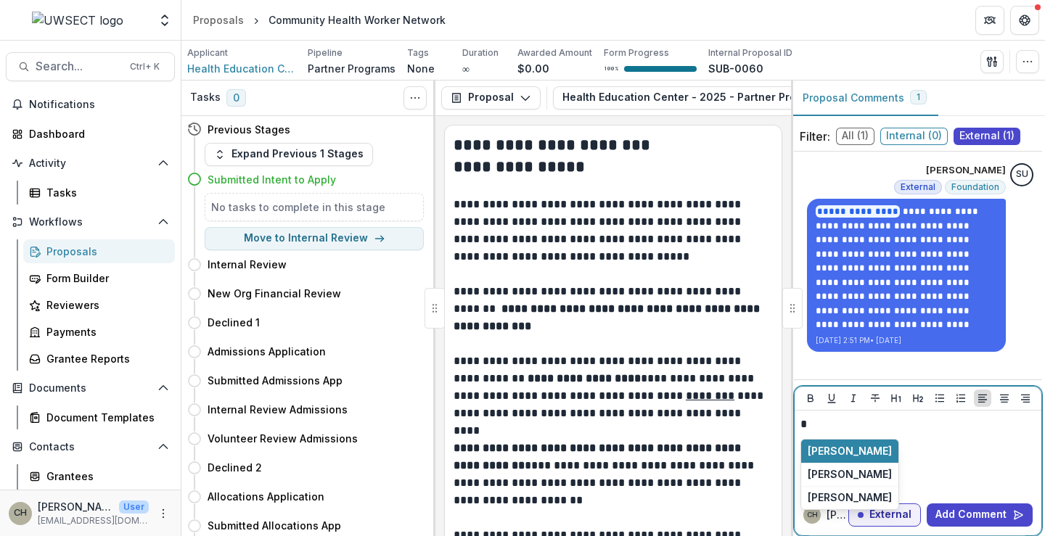
click at [935, 448] on div "*" at bounding box center [917, 452] width 235 height 73
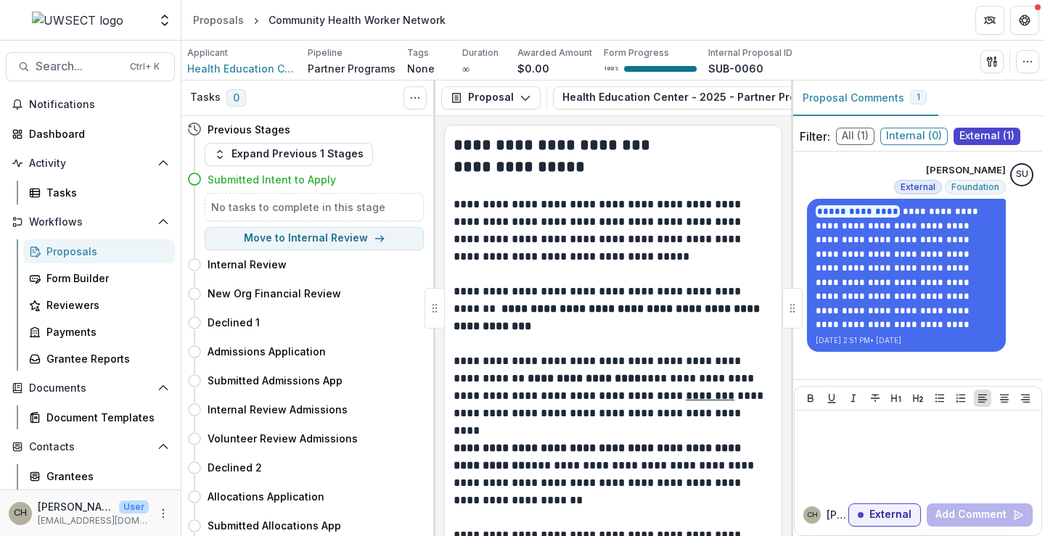
click at [601, 295] on p "**********" at bounding box center [610, 309] width 315 height 52
click at [216, 15] on div "Proposals" at bounding box center [218, 19] width 51 height 15
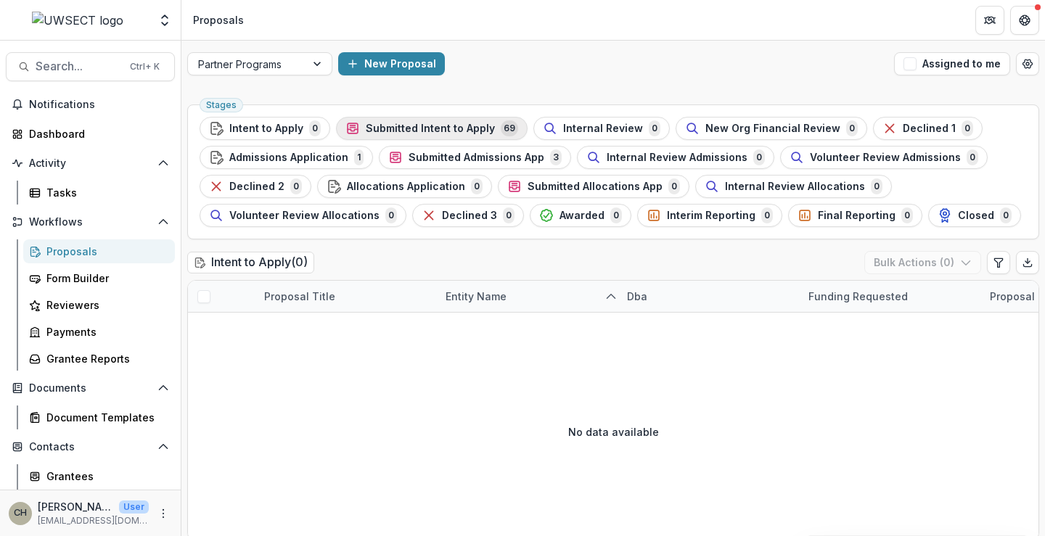
click at [390, 126] on span "Submitted Intent to Apply" at bounding box center [430, 129] width 129 height 12
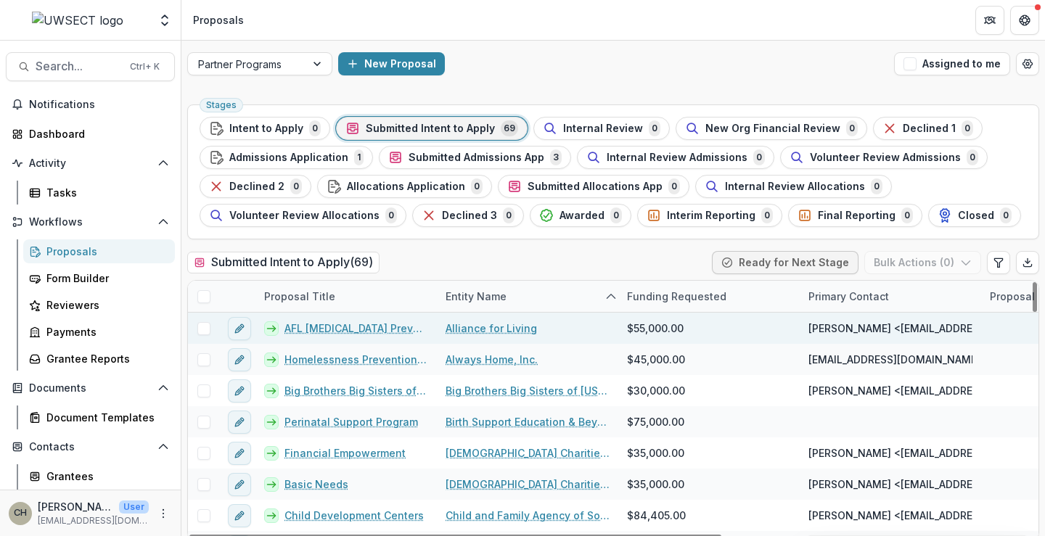
click at [322, 321] on link "AFL HIV Prevention and Treatment Center" at bounding box center [356, 328] width 144 height 15
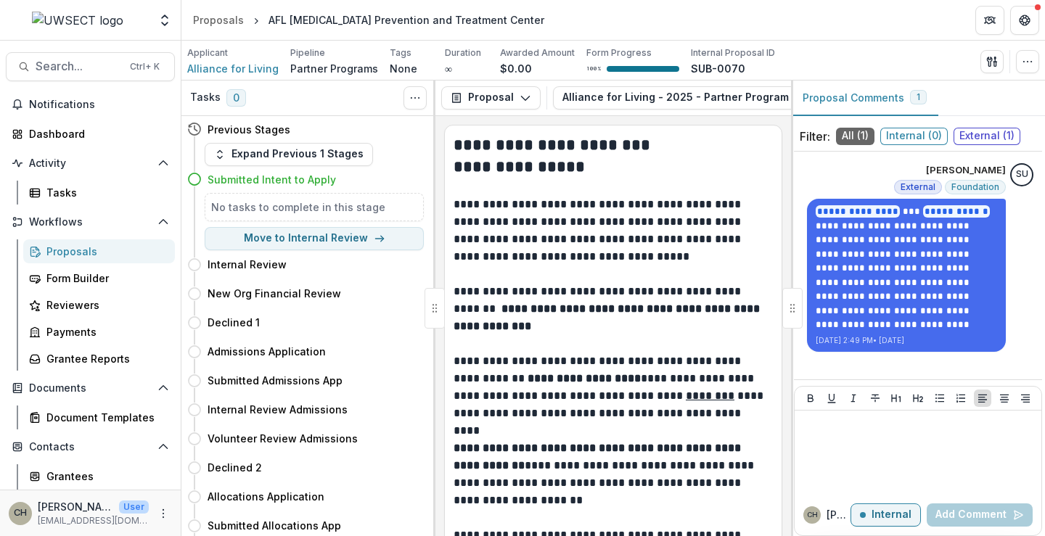
click at [798, 310] on div at bounding box center [792, 308] width 20 height 41
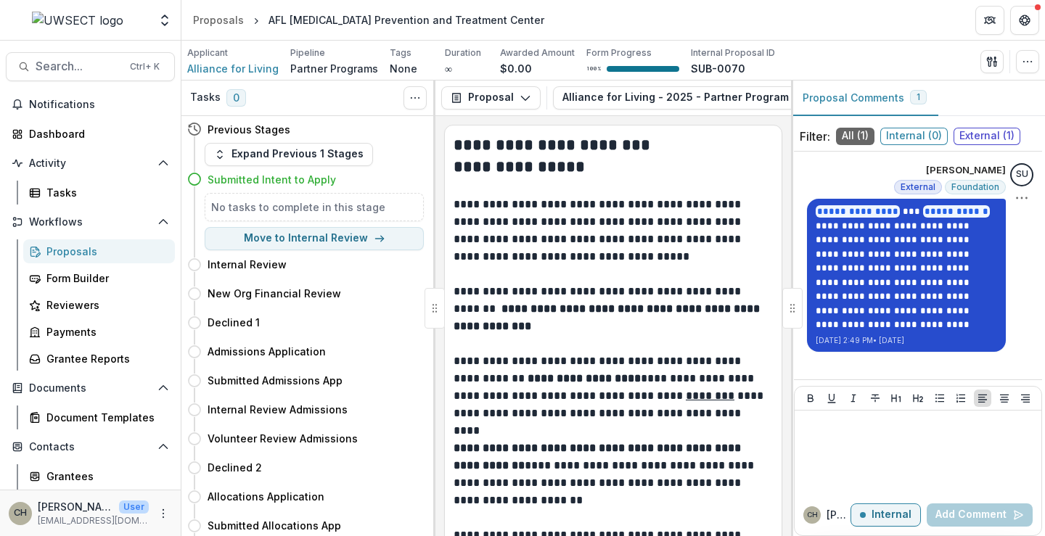
drag, startPoint x: 798, startPoint y: 310, endPoint x: 869, endPoint y: 305, distance: 71.3
click at [869, 305] on div "**********" at bounding box center [918, 309] width 254 height 456
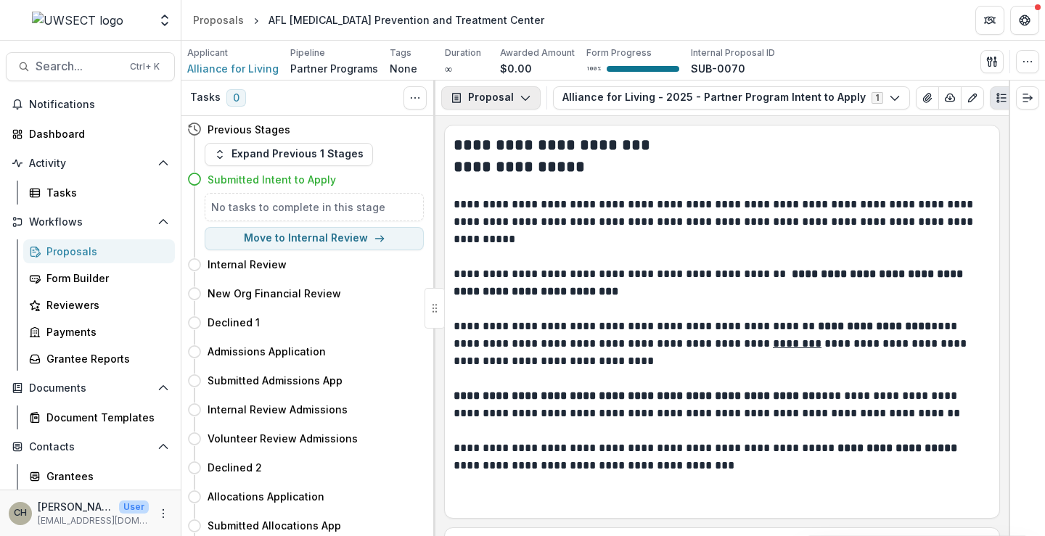
click at [519, 100] on icon "button" at bounding box center [525, 98] width 12 height 12
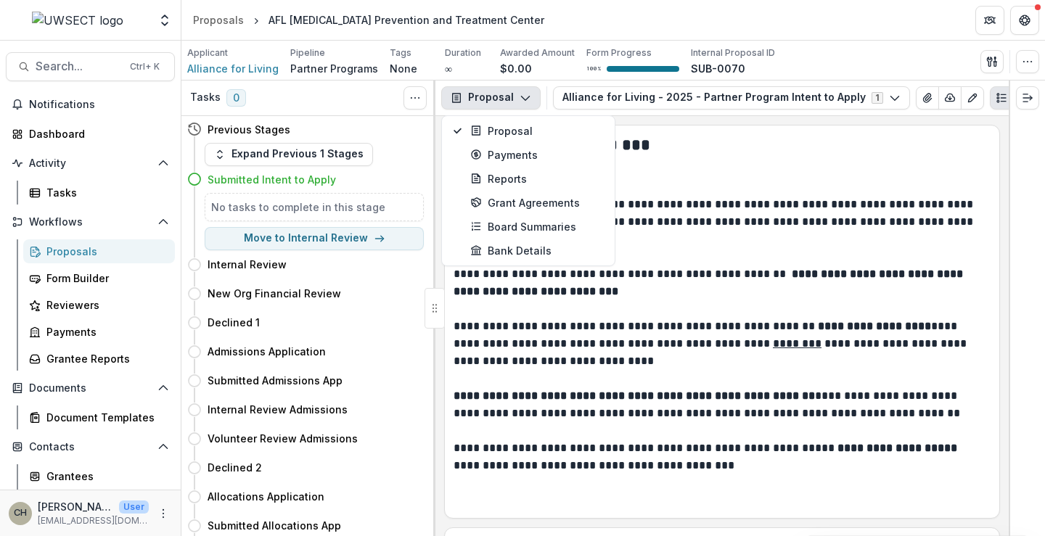
click at [519, 100] on icon "button" at bounding box center [525, 98] width 12 height 12
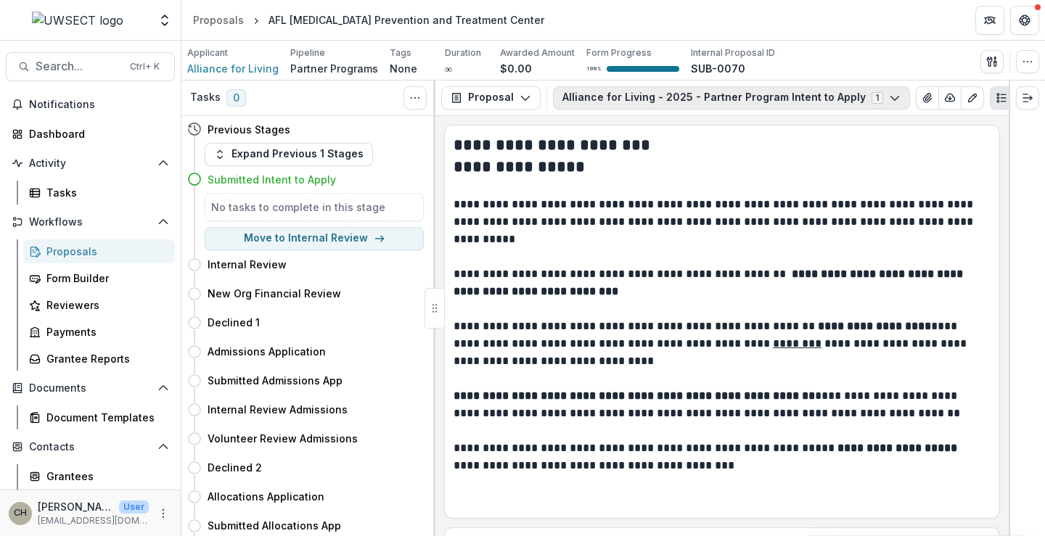
click at [889, 95] on icon "button" at bounding box center [895, 98] width 12 height 12
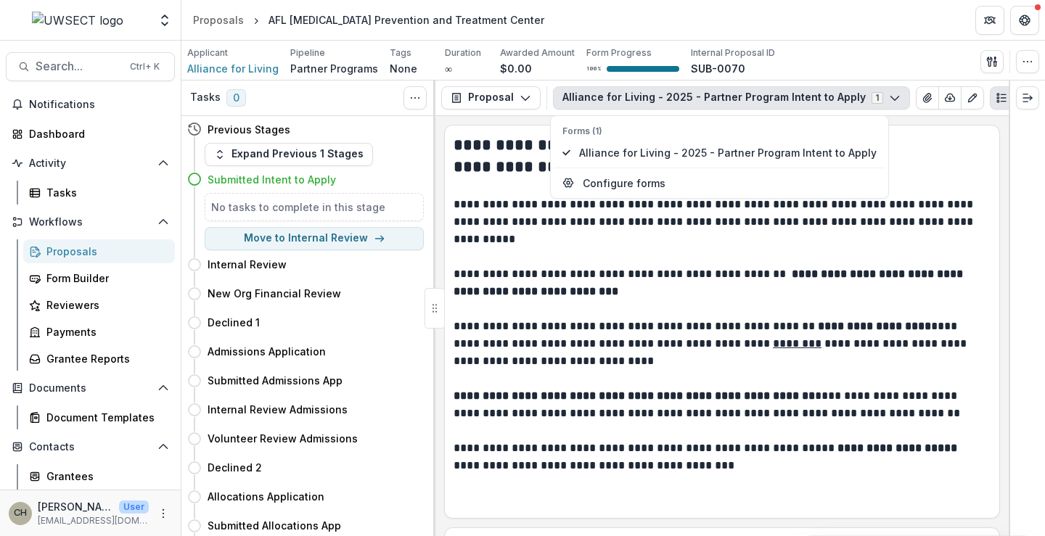
click at [889, 95] on icon "button" at bounding box center [895, 98] width 12 height 12
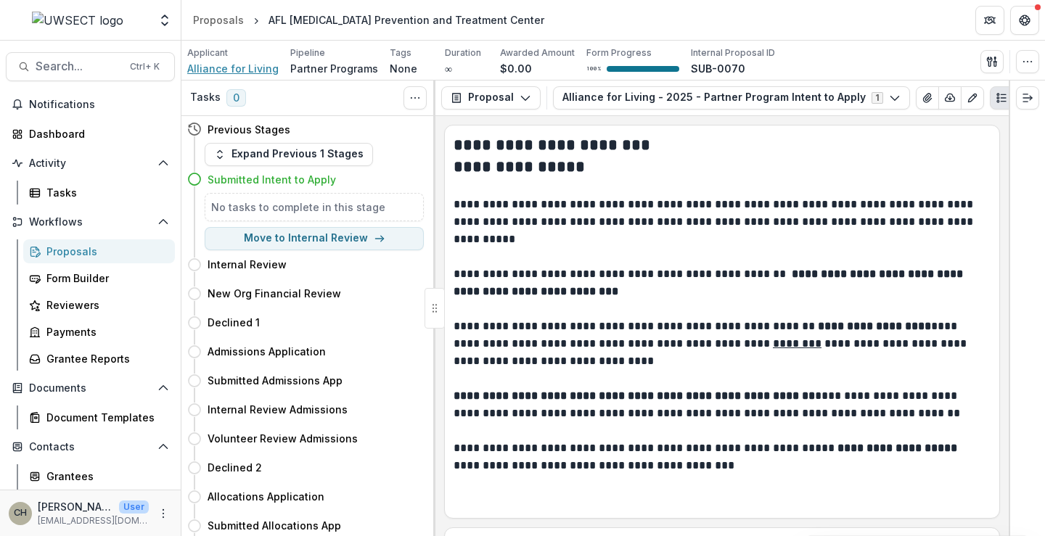
click at [260, 70] on span "Alliance for Living" at bounding box center [232, 68] width 91 height 15
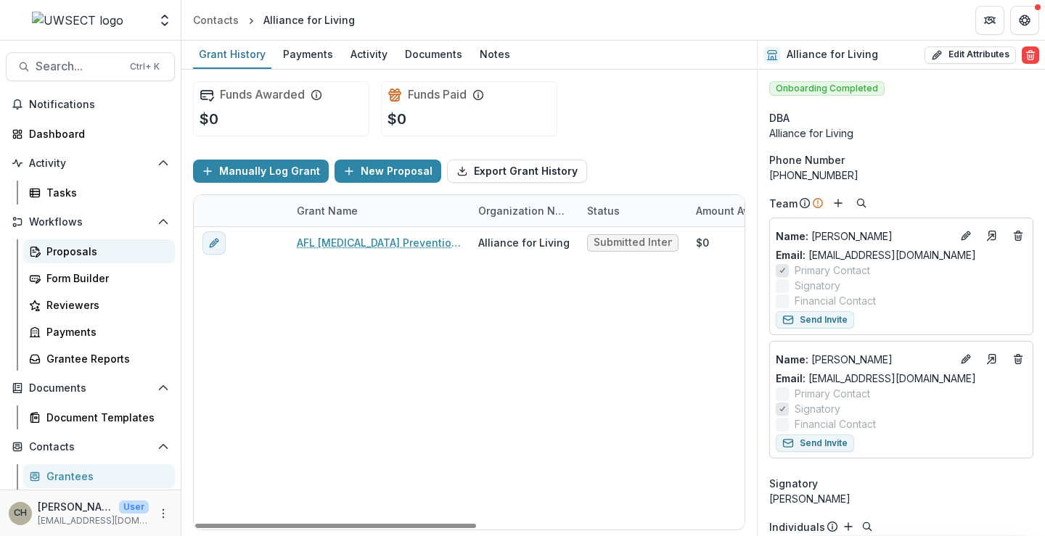
click at [57, 246] on div "Proposals" at bounding box center [104, 251] width 117 height 15
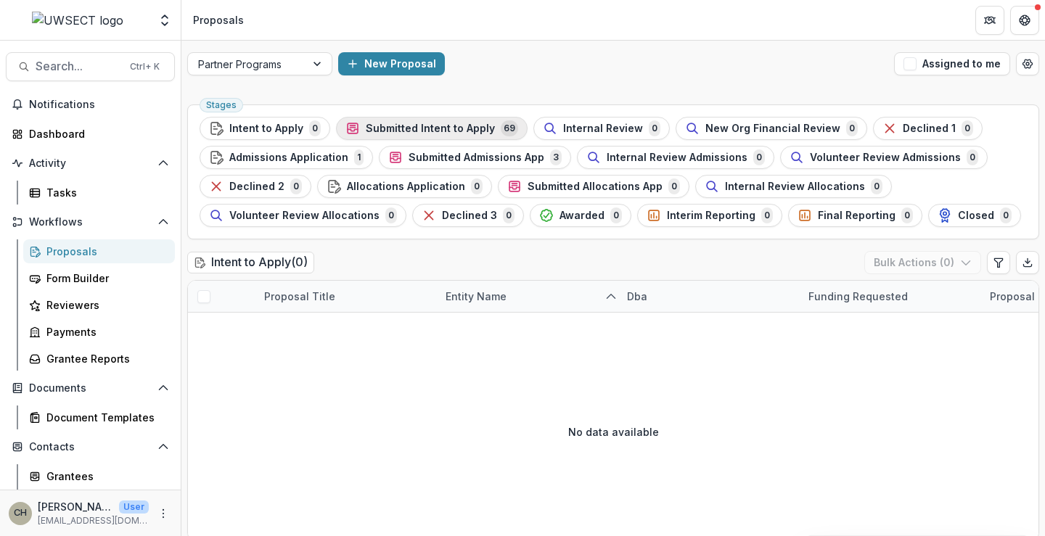
click at [437, 131] on span "Submitted Intent to Apply" at bounding box center [430, 129] width 129 height 12
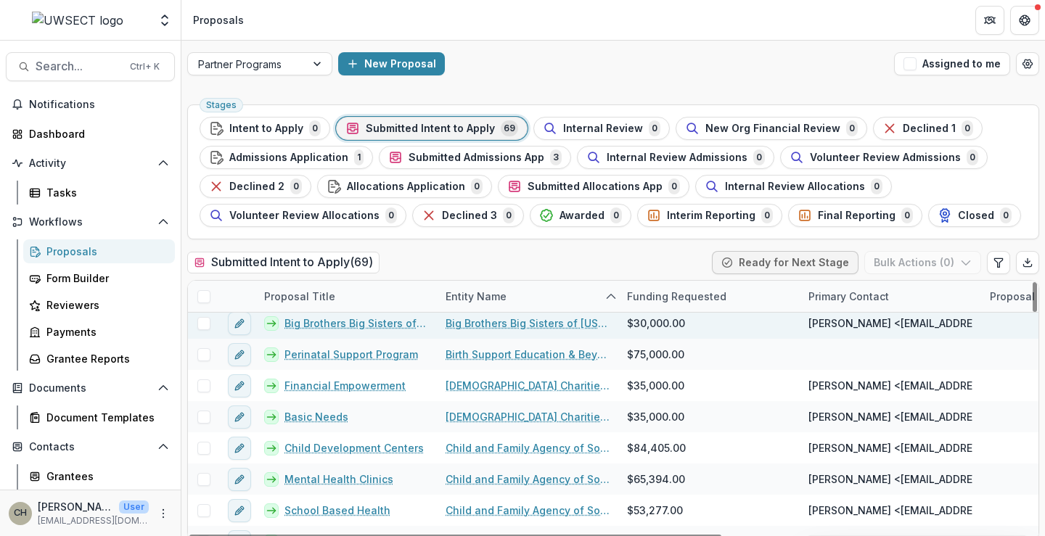
scroll to position [145, 0]
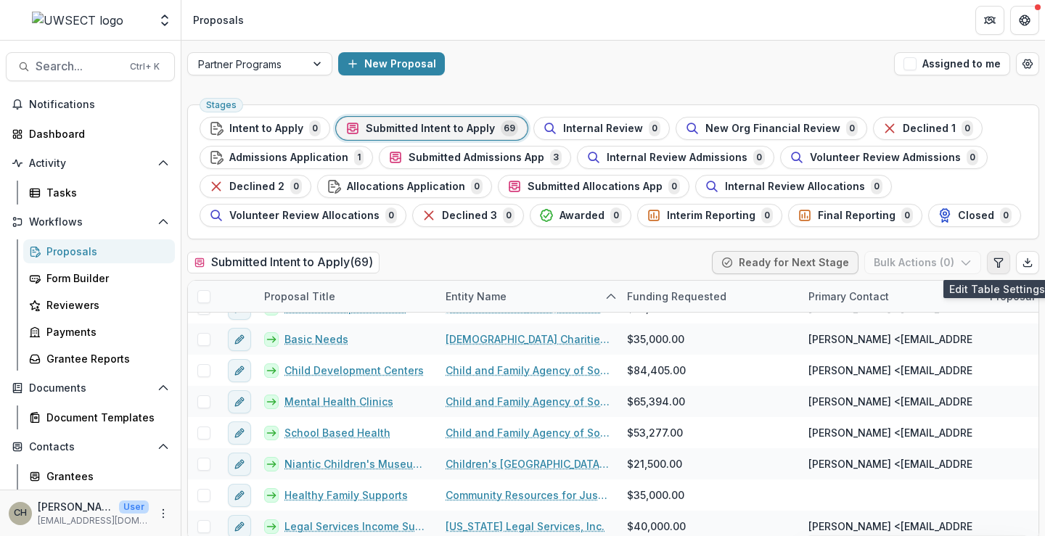
click at [997, 266] on icon "Edit table settings" at bounding box center [999, 263] width 12 height 12
select select "******"
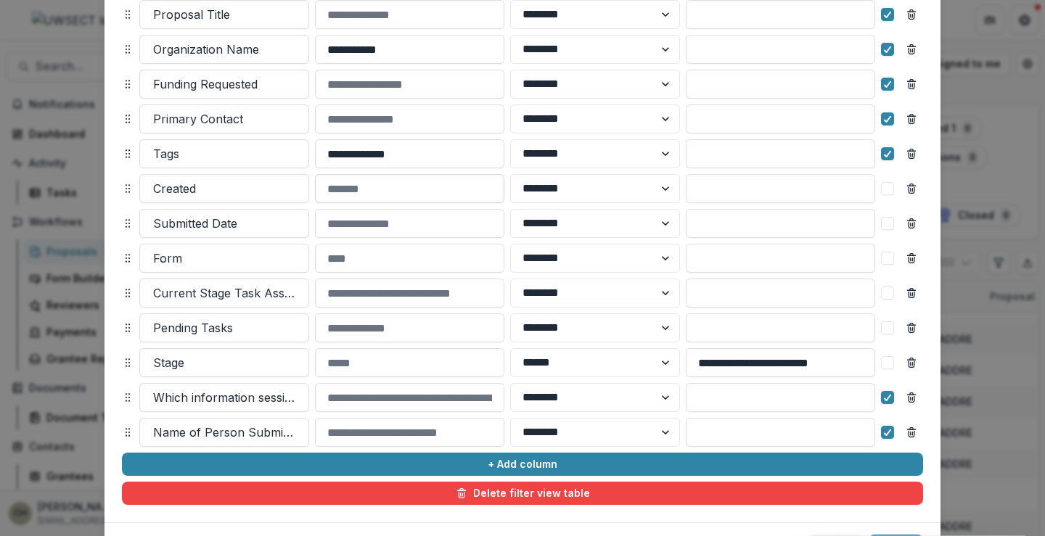
scroll to position [218, 0]
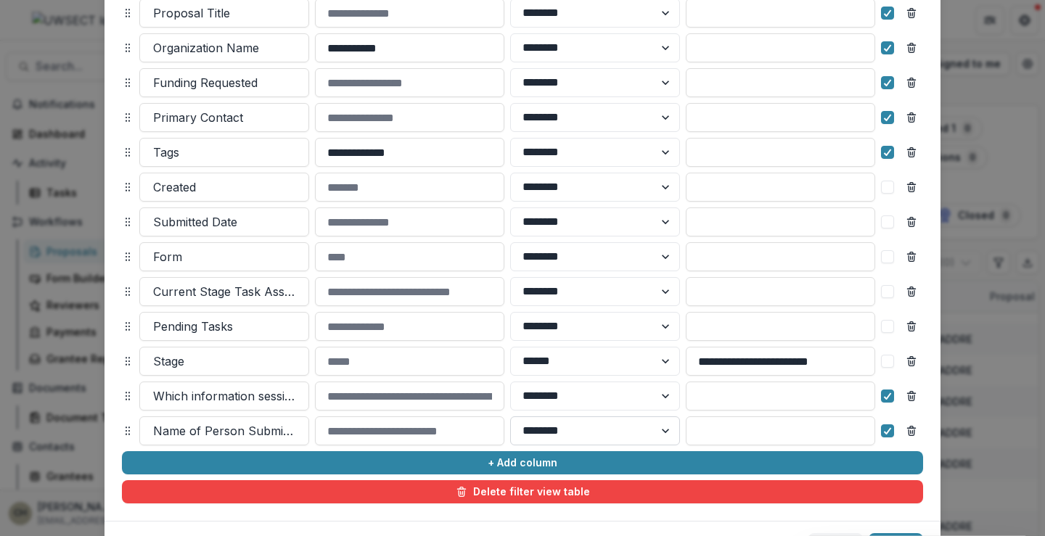
click at [595, 430] on select "******** ******" at bounding box center [595, 430] width 170 height 29
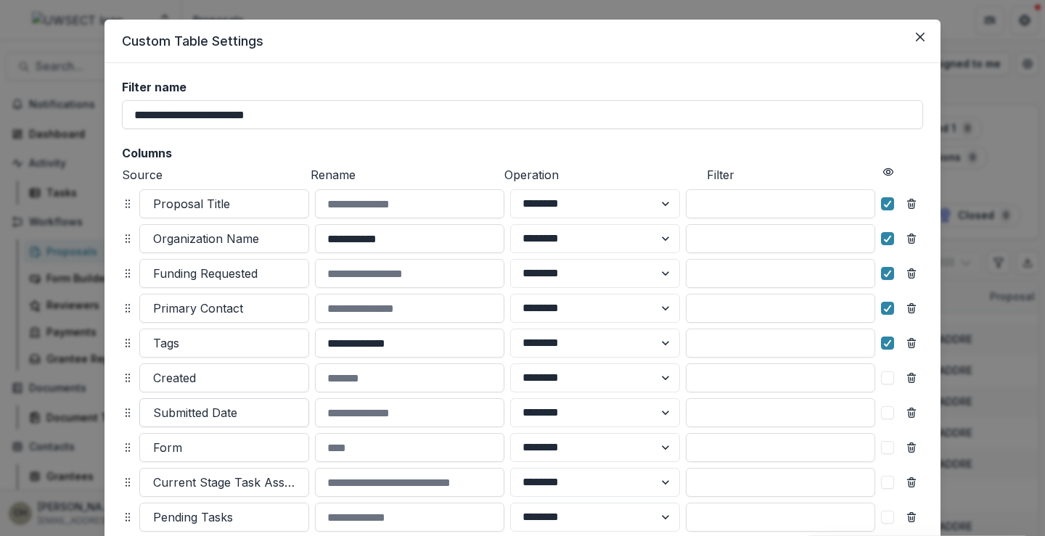
scroll to position [0, 0]
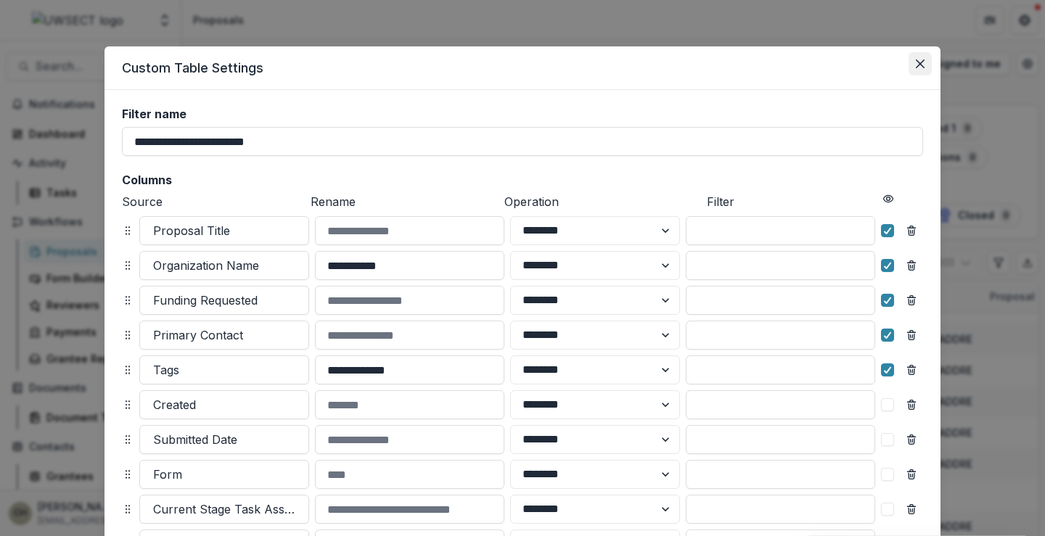
click at [916, 65] on icon "Close" at bounding box center [920, 63] width 9 height 9
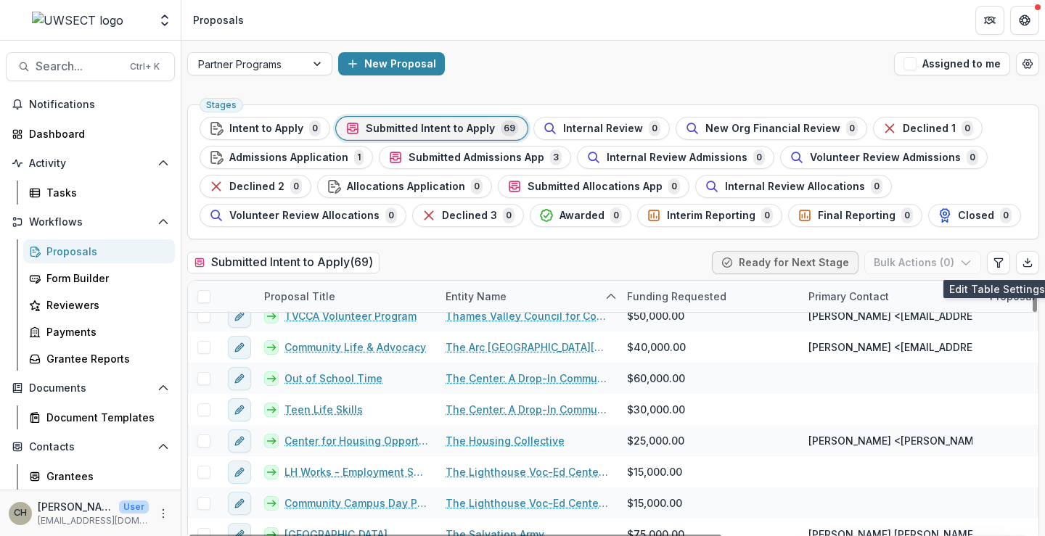
scroll to position [1741, 0]
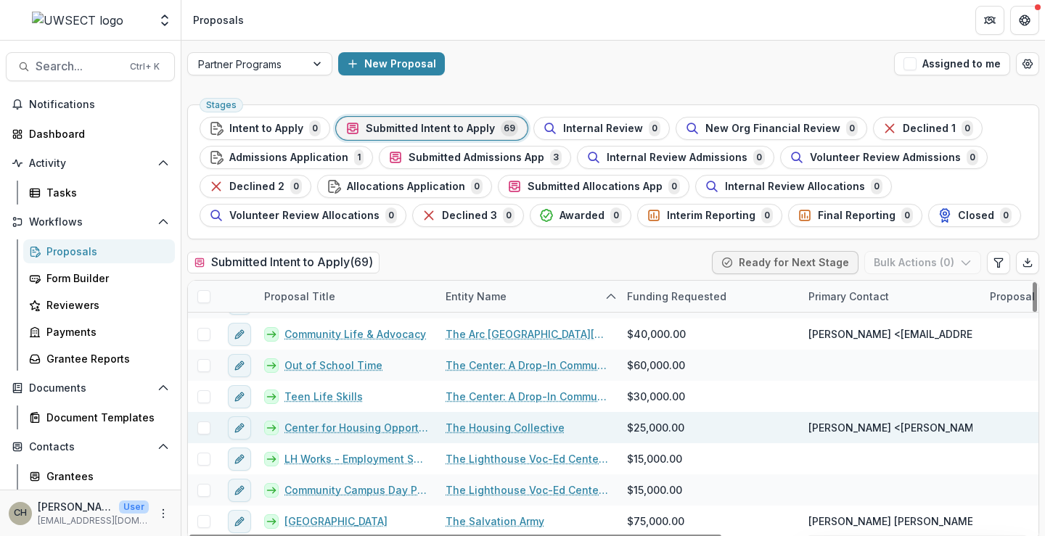
click at [396, 425] on link "Center for Housing Opportunity - Eastern CT" at bounding box center [356, 427] width 144 height 15
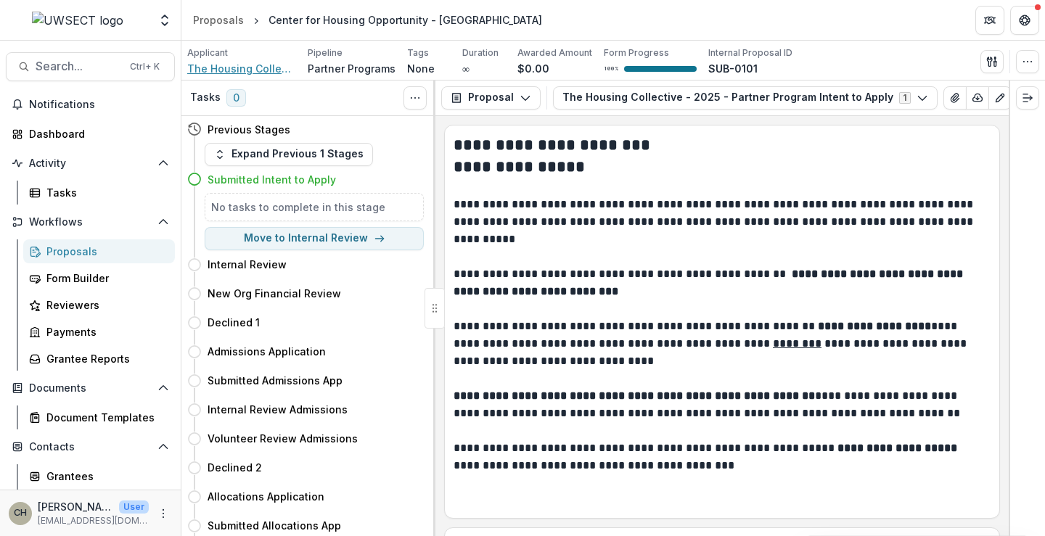
click at [241, 68] on span "The Housing Collective" at bounding box center [241, 68] width 109 height 15
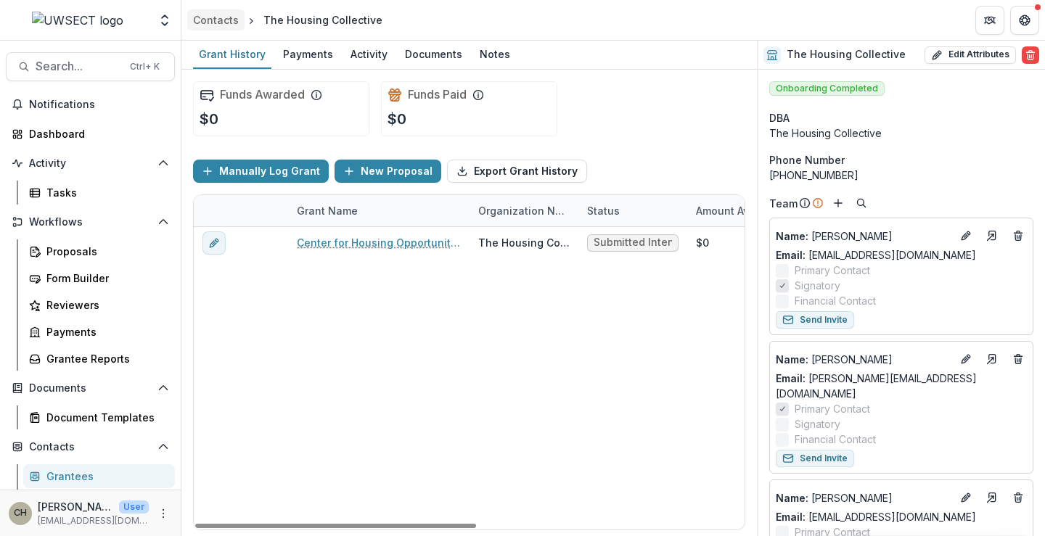
click at [216, 14] on div "Contacts" at bounding box center [216, 19] width 46 height 15
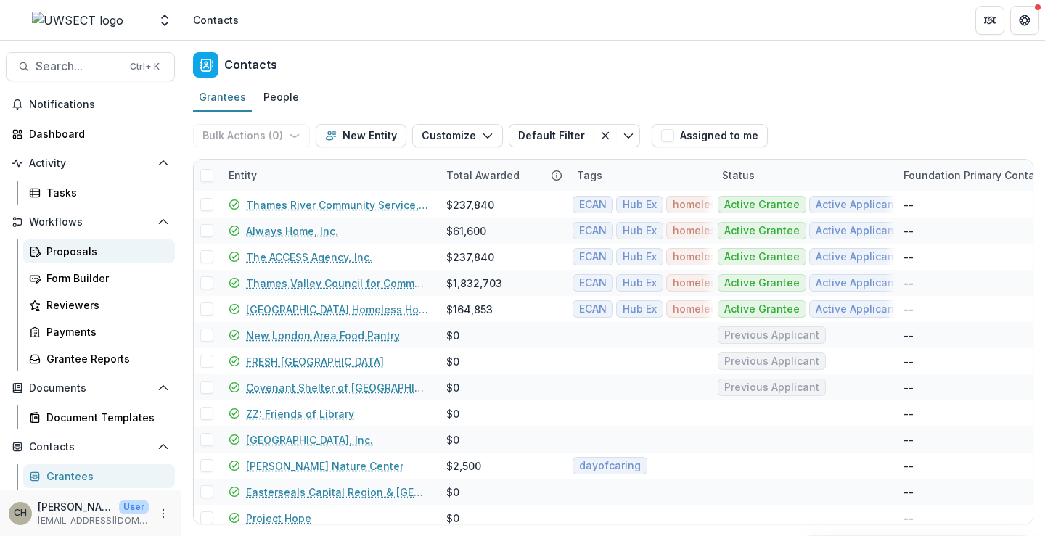
click at [73, 252] on div "Proposals" at bounding box center [104, 251] width 117 height 15
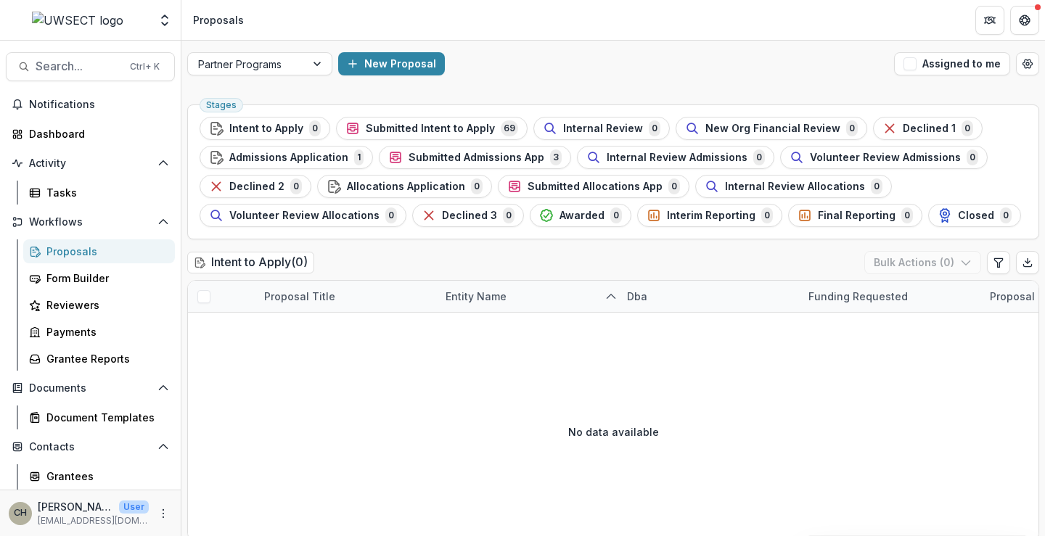
click at [377, 125] on span "Submitted Intent to Apply" at bounding box center [430, 129] width 129 height 12
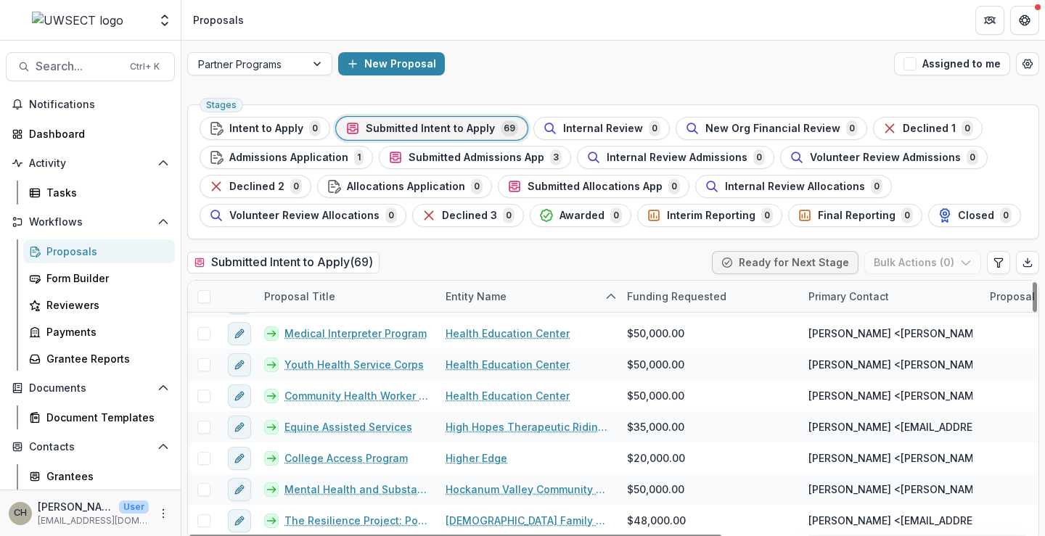
scroll to position [764, 0]
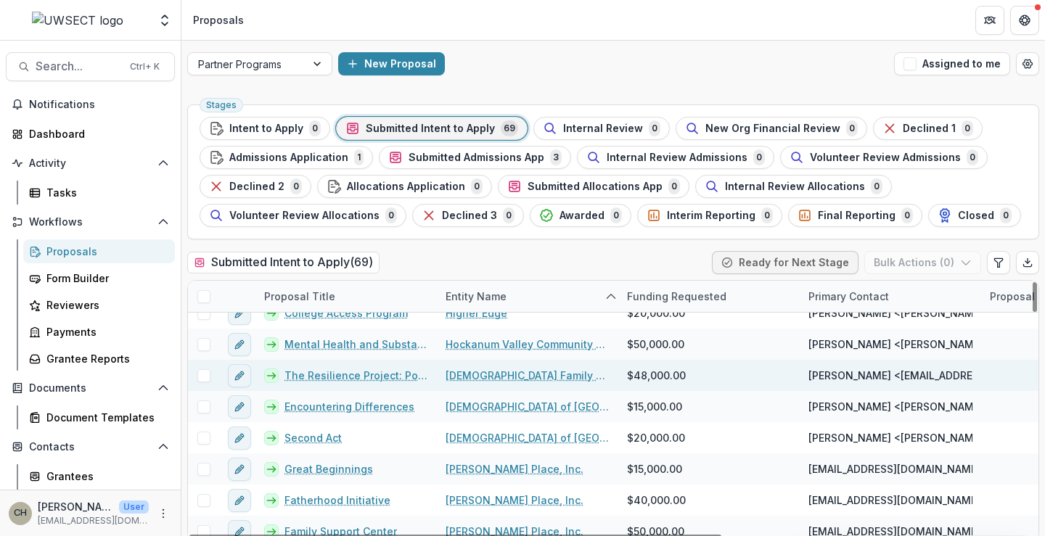
drag, startPoint x: 972, startPoint y: 377, endPoint x: 948, endPoint y: 377, distance: 23.9
click at [948, 377] on span "Rachel Kornfeld <rkornfeld@jfsgreenwich.org>, rkornfeld@jfsgreenwich.org" at bounding box center [1032, 375] width 449 height 15
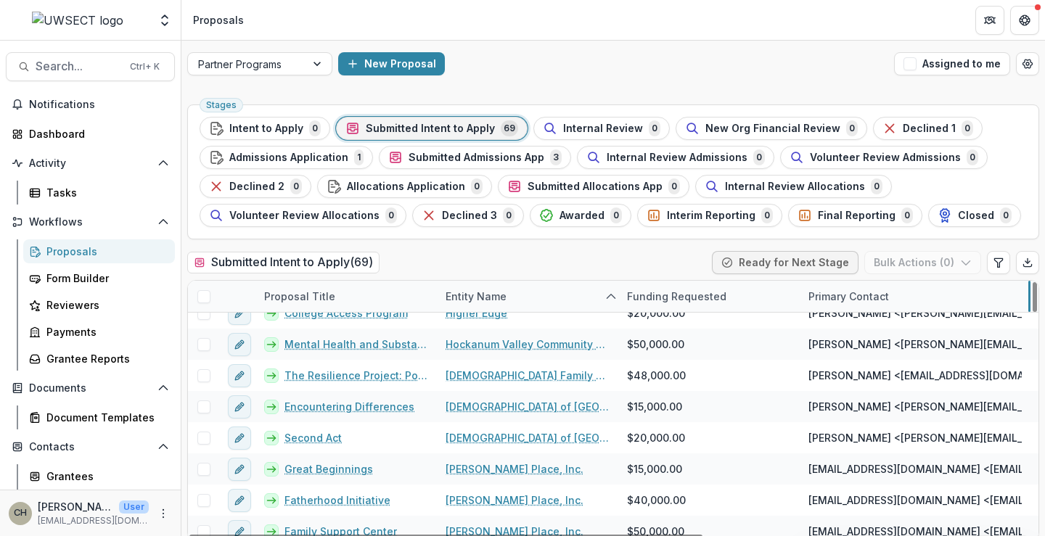
drag, startPoint x: 980, startPoint y: 294, endPoint x: 1037, endPoint y: 284, distance: 57.5
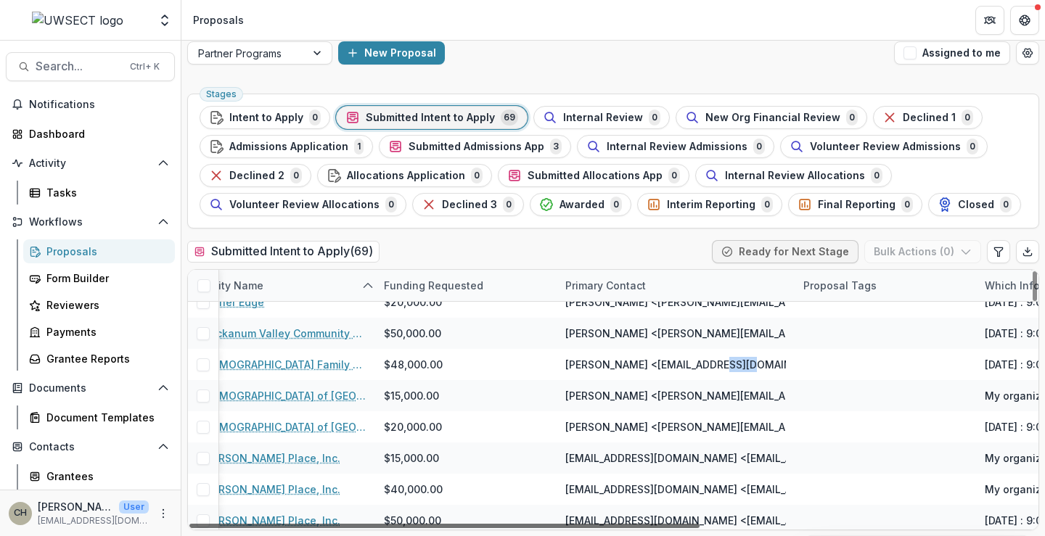
drag, startPoint x: 694, startPoint y: 534, endPoint x: 845, endPoint y: 524, distance: 150.5
click at [699, 524] on div at bounding box center [444, 526] width 510 height 4
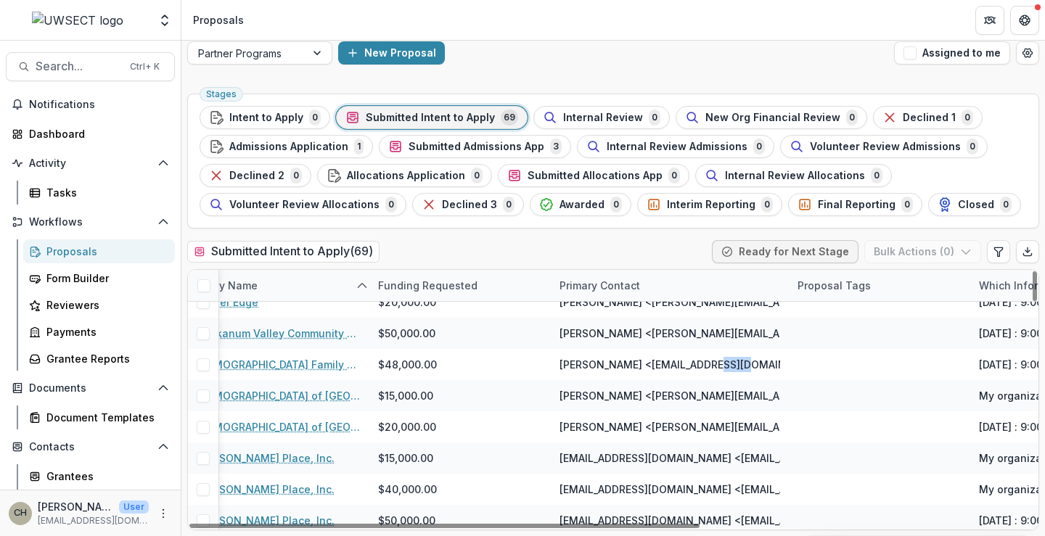
click at [789, 286] on div "Proposal Tags" at bounding box center [834, 285] width 91 height 15
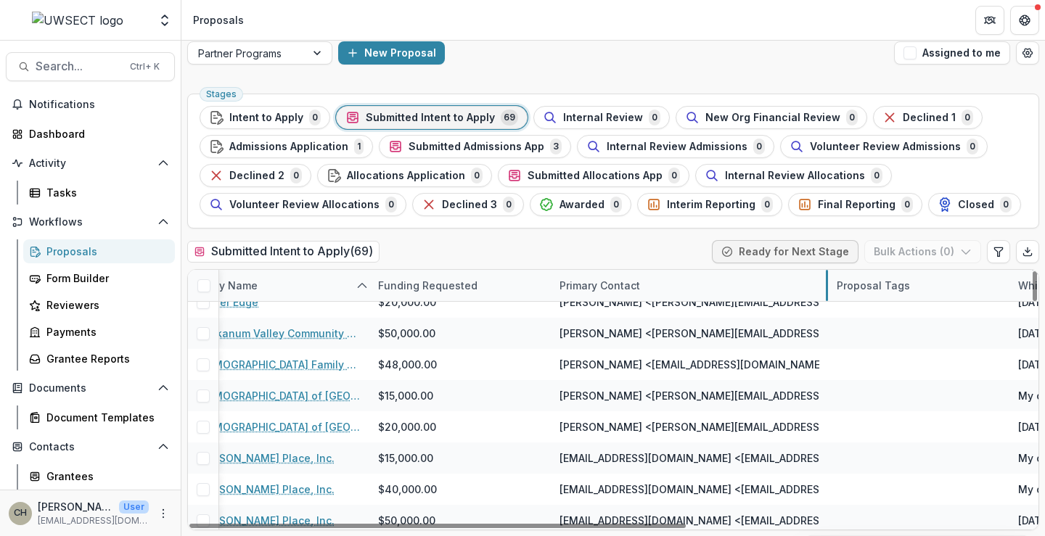
drag, startPoint x: 787, startPoint y: 287, endPoint x: 826, endPoint y: 287, distance: 39.2
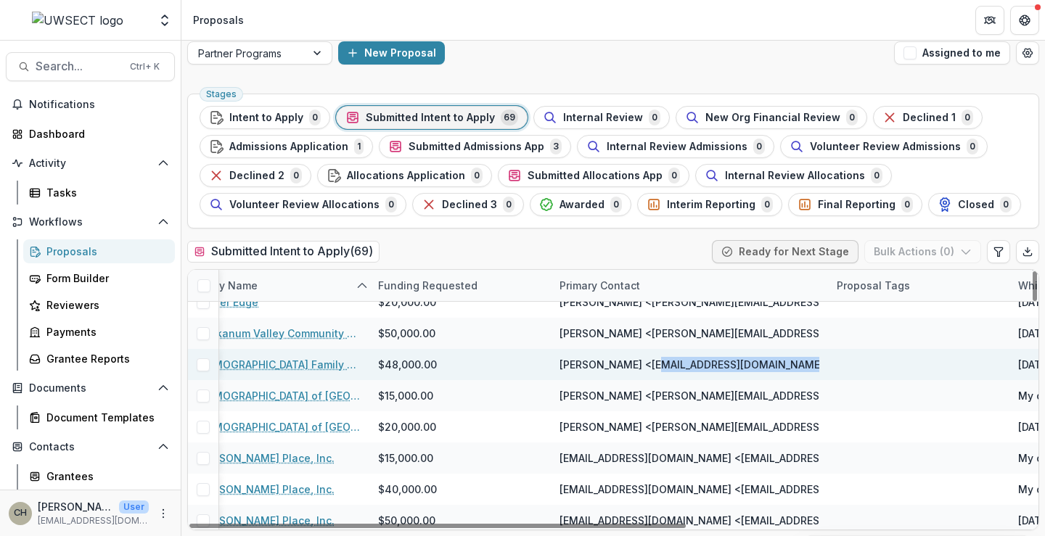
drag, startPoint x: 781, startPoint y: 364, endPoint x: 647, endPoint y: 369, distance: 134.3
click at [647, 369] on span "Rachel Kornfeld <rkornfeld@jfsgreenwich.org>, rkornfeld@jfsgreenwich.org" at bounding box center [783, 364] width 449 height 15
copy span "rkornfeld@jfsgreenwich.org"
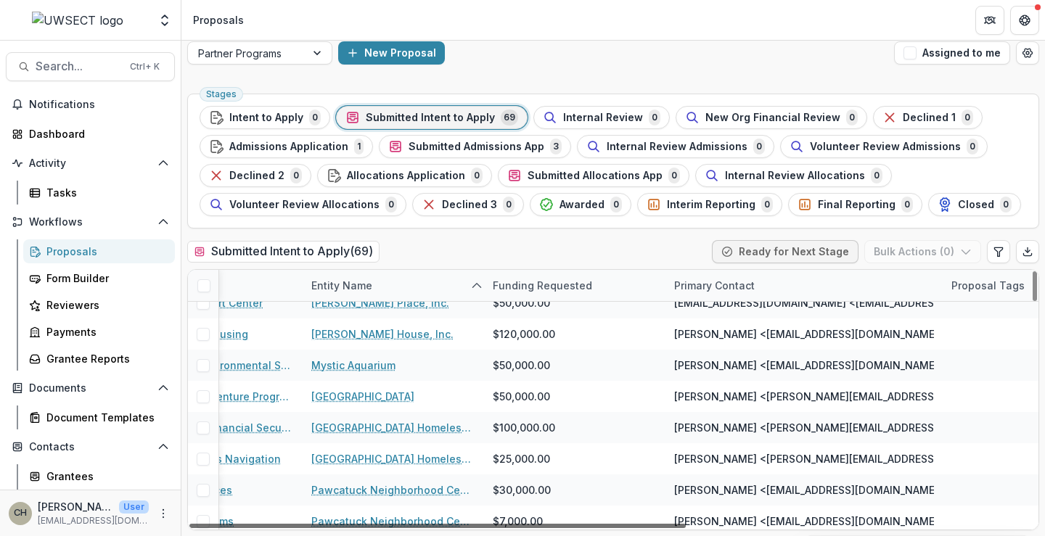
scroll to position [982, 129]
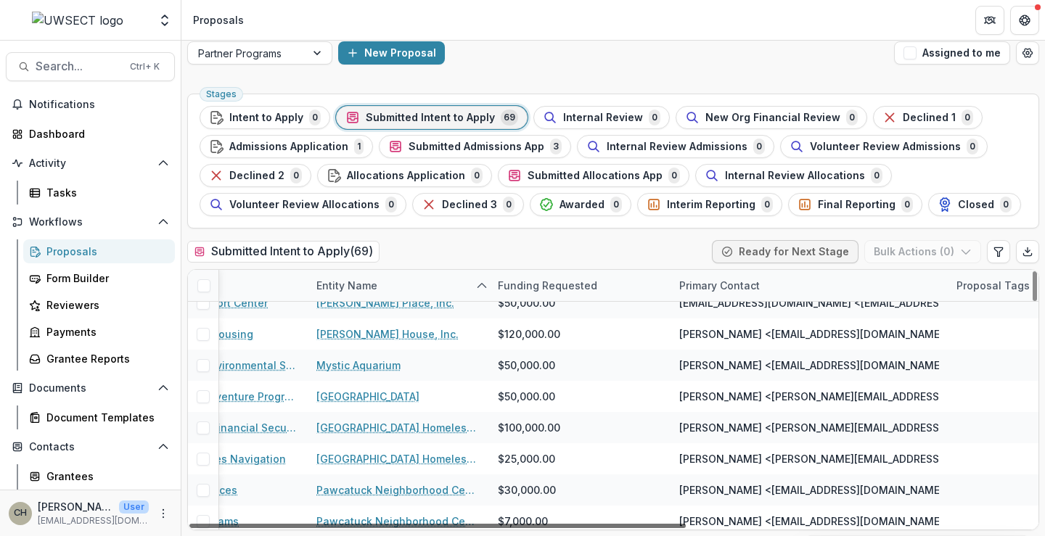
drag, startPoint x: 417, startPoint y: 527, endPoint x: 348, endPoint y: 526, distance: 69.7
click at [348, 526] on div at bounding box center [437, 526] width 496 height 4
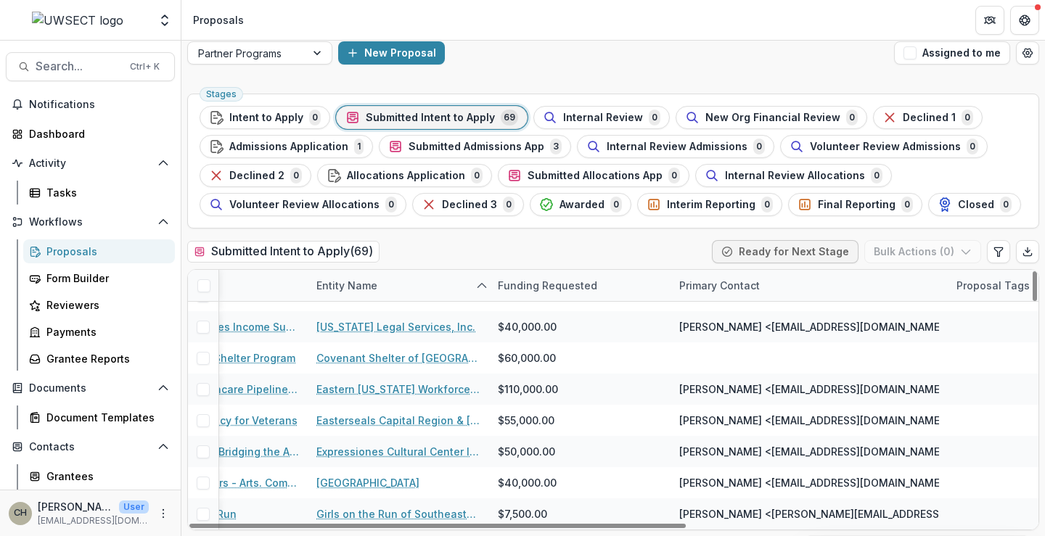
scroll to position [329, 129]
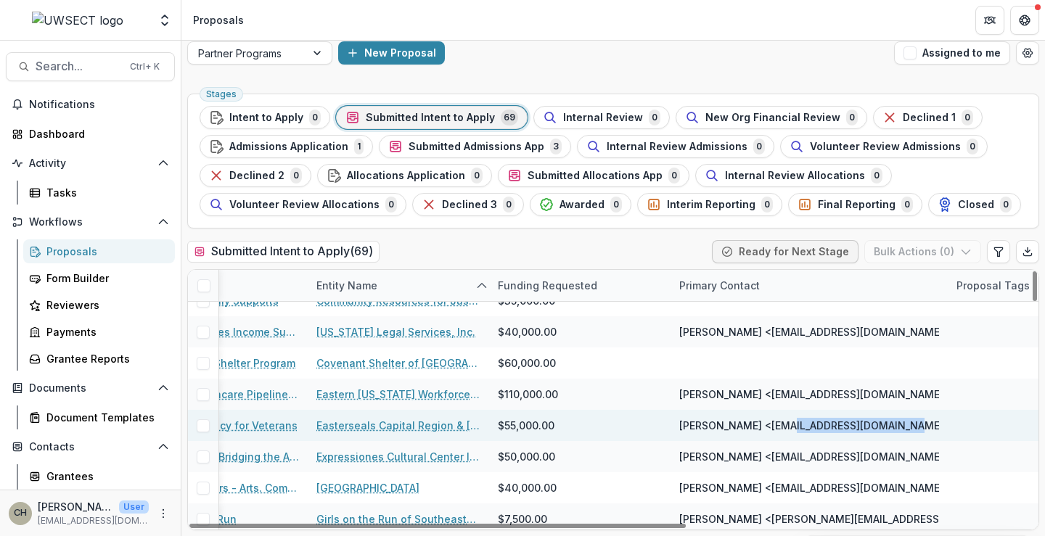
drag, startPoint x: 895, startPoint y: 427, endPoint x: 783, endPoint y: 432, distance: 112.6
click at [783, 432] on span "Valerie Cammarota <vcammarota@escrec.org>, vcammarota@escrec.org" at bounding box center [903, 425] width 449 height 15
copy span "vcammarota@escrec.org"
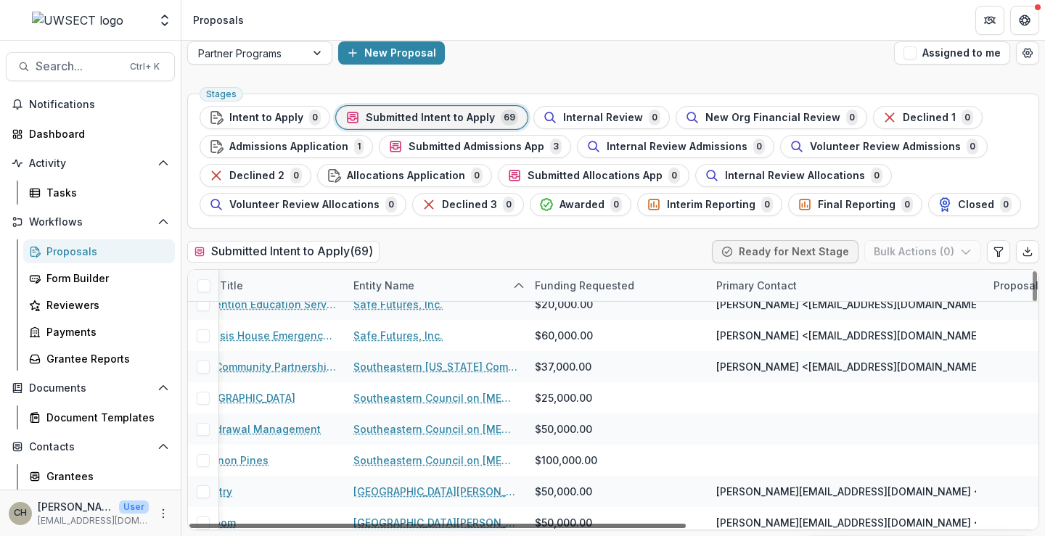
scroll to position [1417, 61]
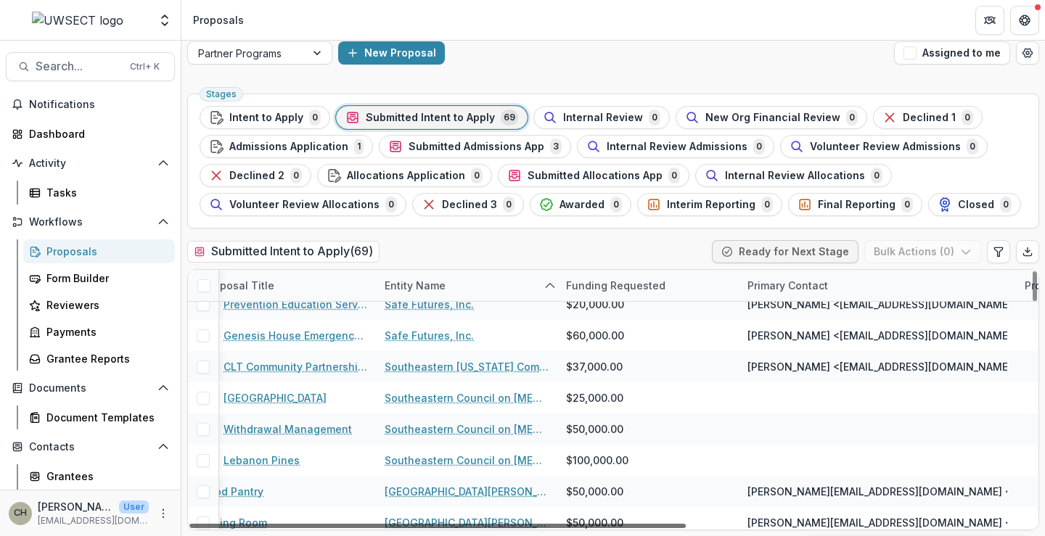
drag, startPoint x: 486, startPoint y: 524, endPoint x: 446, endPoint y: 509, distance: 42.7
click at [446, 524] on div at bounding box center [437, 526] width 496 height 4
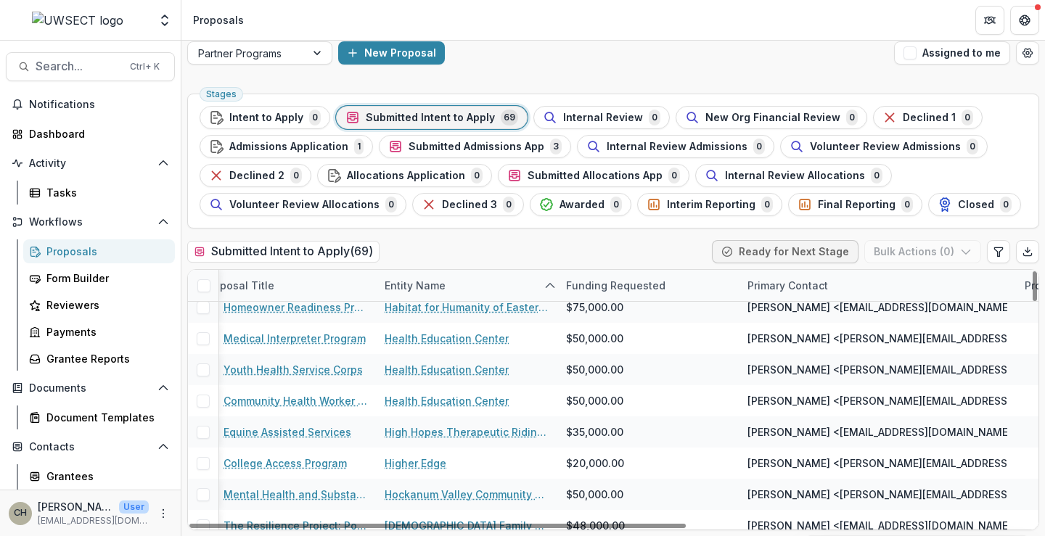
scroll to position [619, 61]
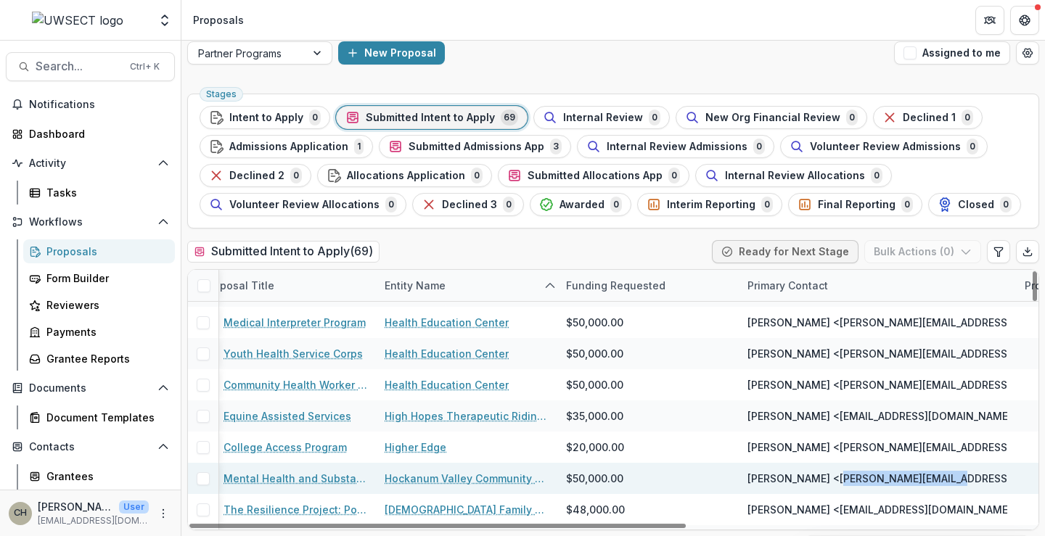
drag, startPoint x: 944, startPoint y: 480, endPoint x: 835, endPoint y: 480, distance: 108.8
click at [835, 480] on span "David O'Rourke <davido@hvcchelps.org>, davido@hvcchelps.org" at bounding box center [1054, 478] width 615 height 15
copy span "davido@hvcchelps.org"
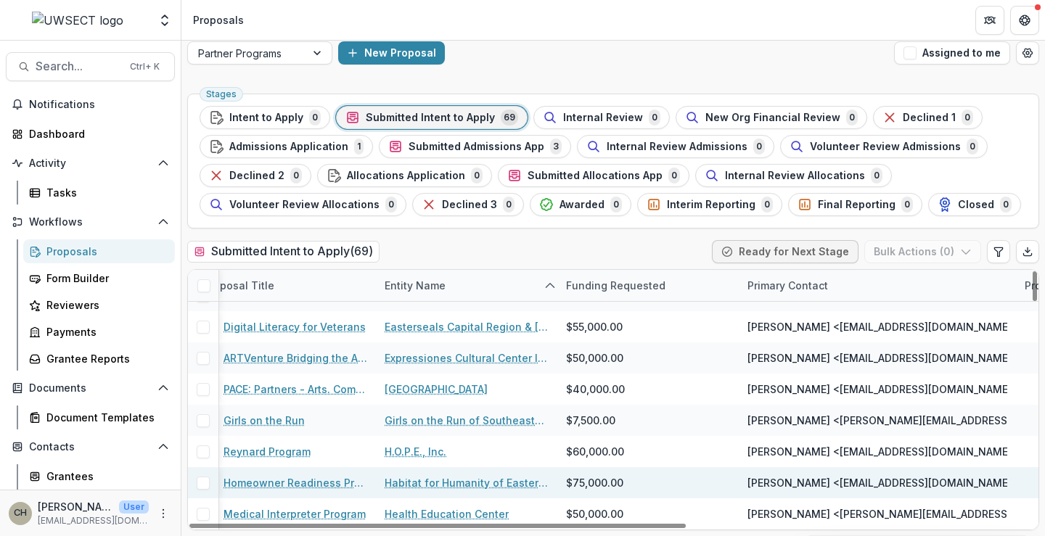
scroll to position [435, 61]
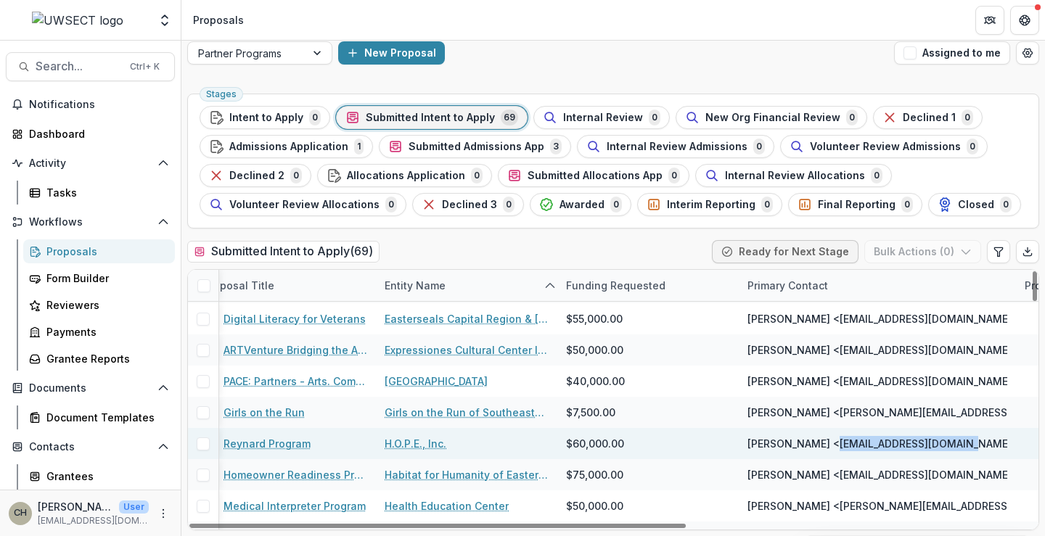
drag, startPoint x: 959, startPoint y: 442, endPoint x: 823, endPoint y: 440, distance: 136.4
copy span "hopenewlondon@gmail.com"
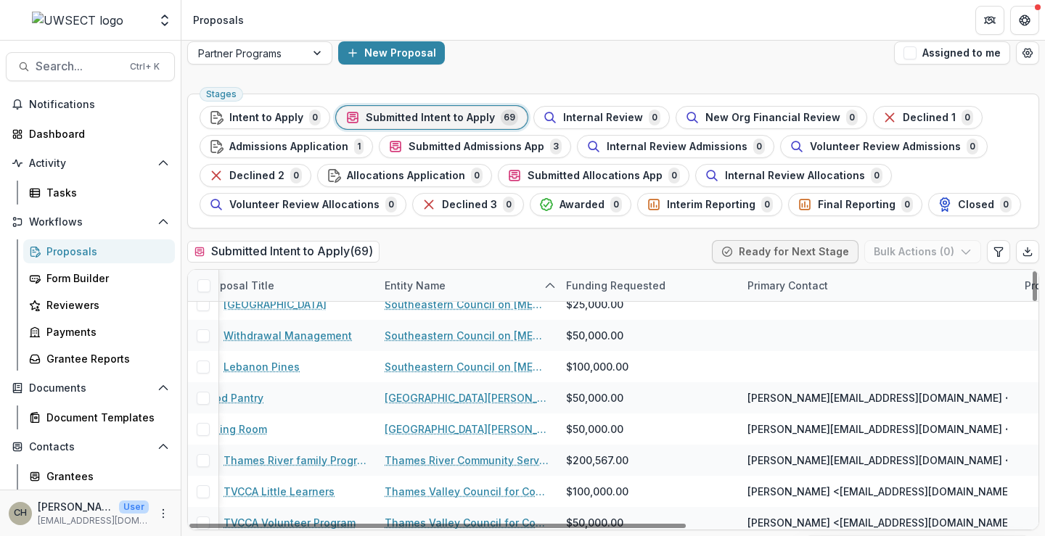
scroll to position [1524, 61]
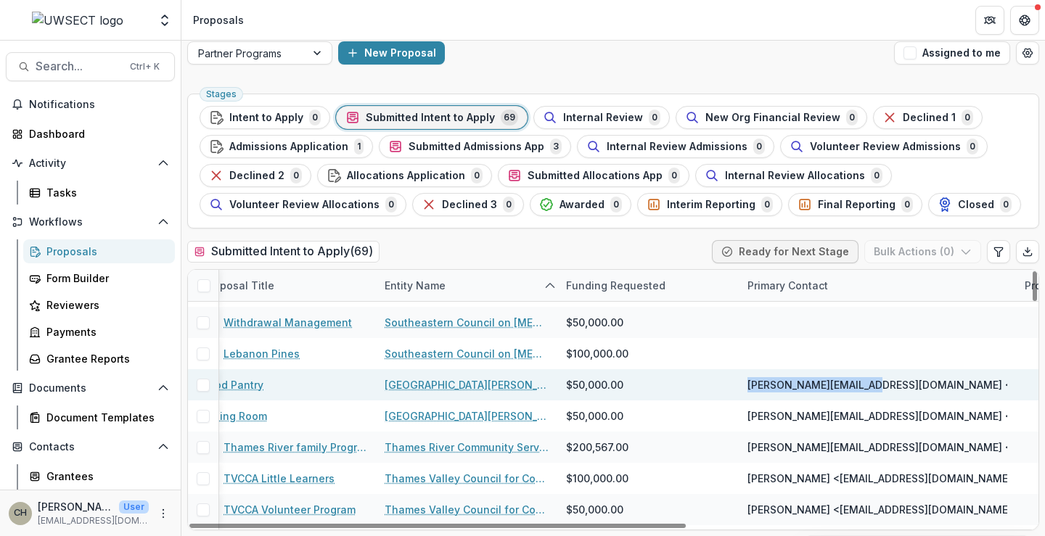
drag, startPoint x: 874, startPoint y: 386, endPoint x: 739, endPoint y: 382, distance: 135.0
click at [739, 382] on div "brenda.svdpp@gmail.com <brenda.svdpp@gmail.com> <brenda.svdpp@gmail.com>, brend…" at bounding box center [877, 384] width 277 height 31
copy span "brenda.svdpp@gmail.com"
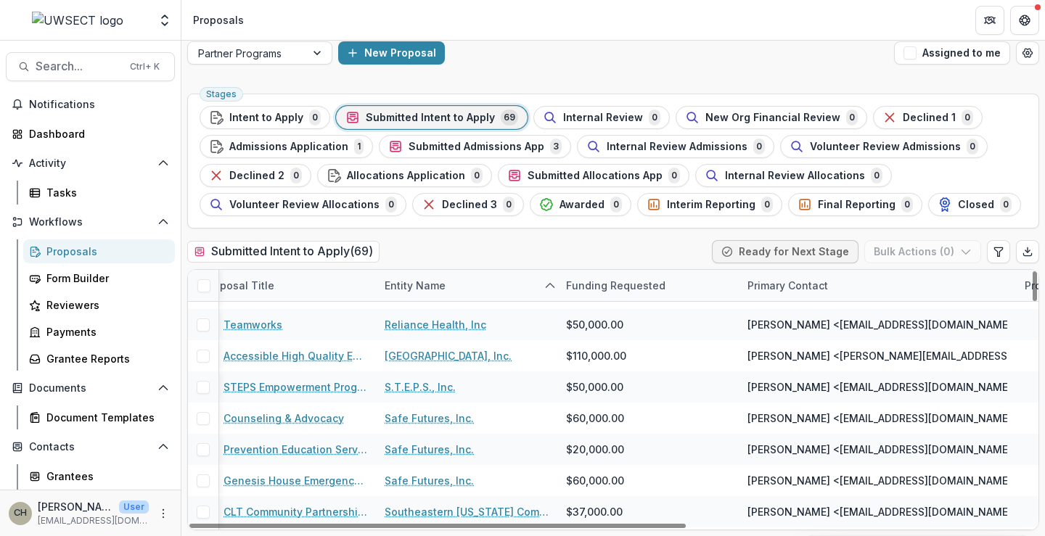
scroll to position [1199, 61]
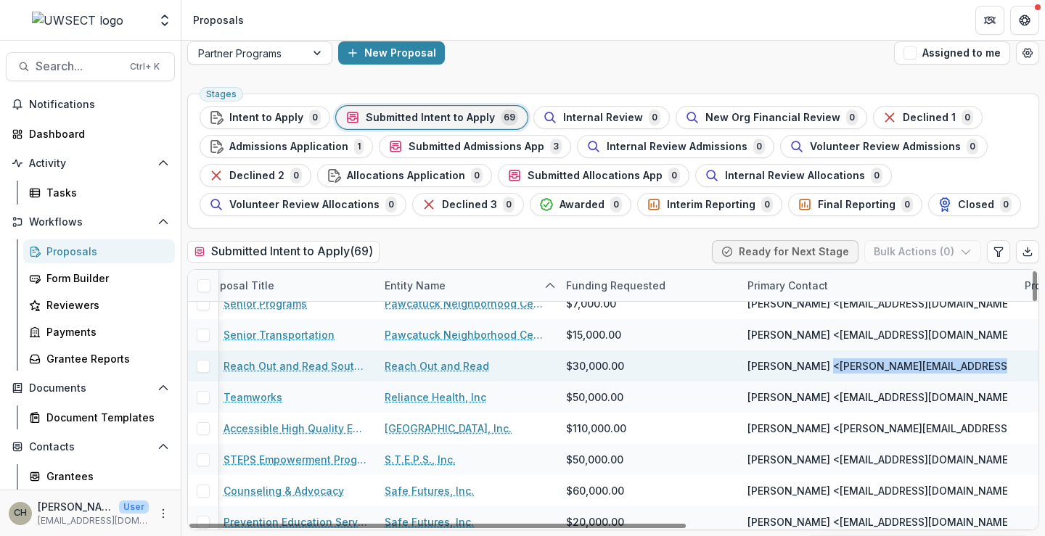
drag, startPoint x: 1000, startPoint y: 369, endPoint x: 825, endPoint y: 366, distance: 174.9
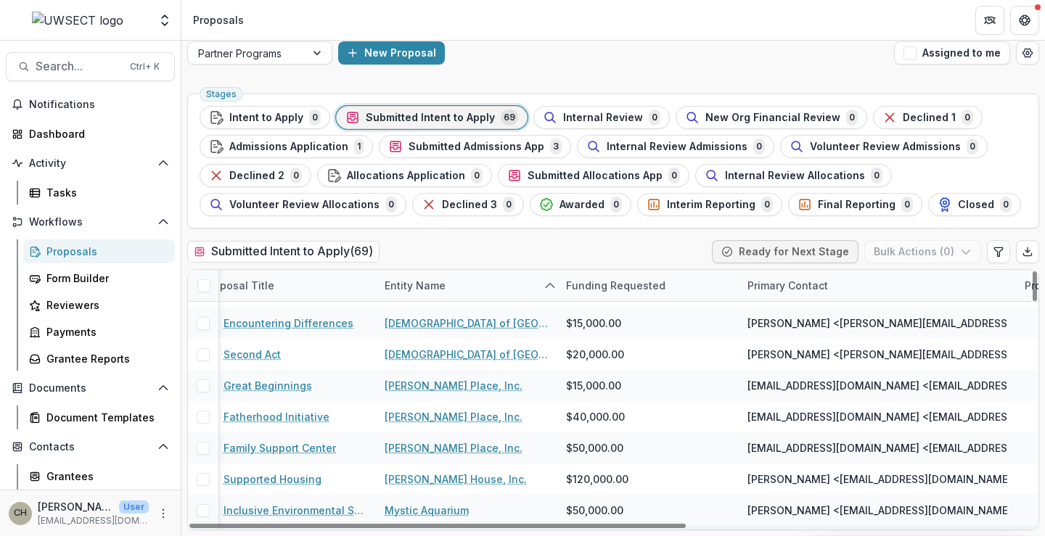
scroll to position [474, 61]
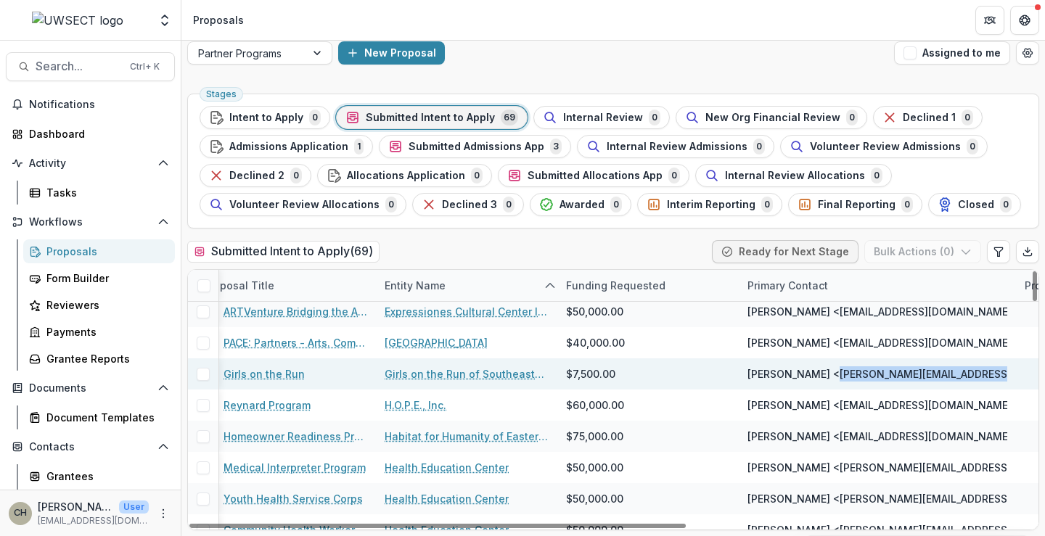
drag, startPoint x: 998, startPoint y: 373, endPoint x: 834, endPoint y: 373, distance: 164.0
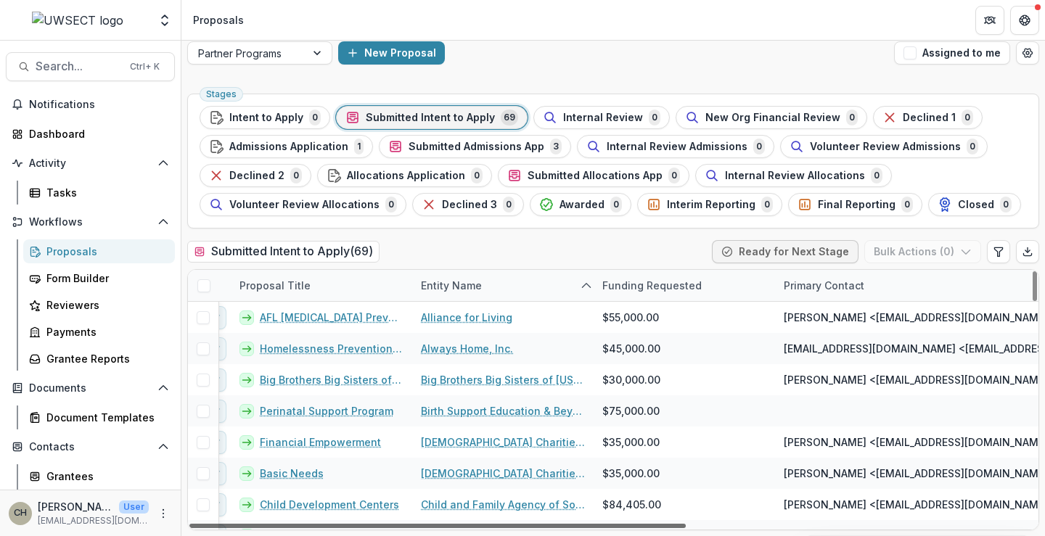
scroll to position [0, 0]
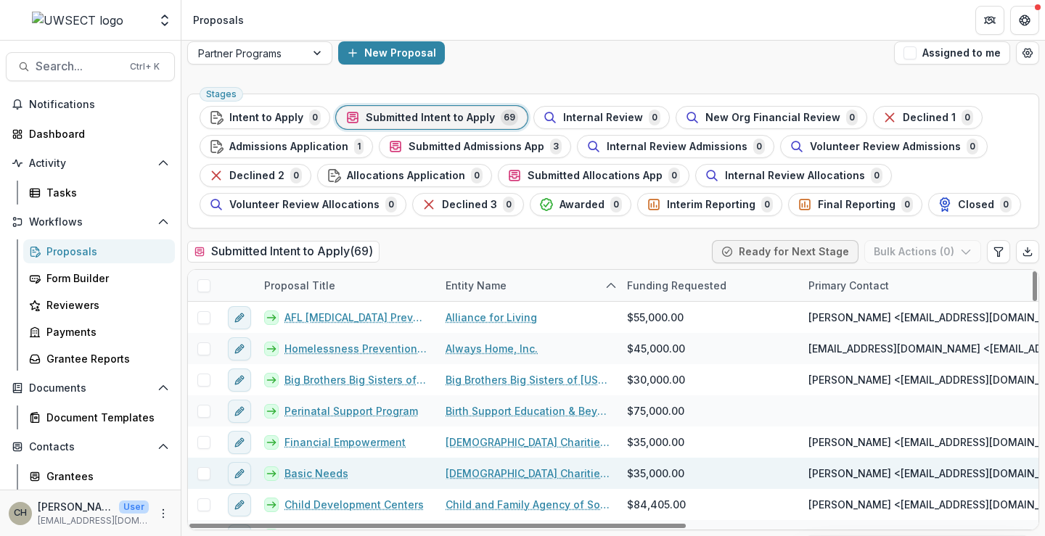
drag, startPoint x: 645, startPoint y: 527, endPoint x: 546, endPoint y: 480, distance: 110.0
click at [569, 524] on div at bounding box center [437, 526] width 496 height 4
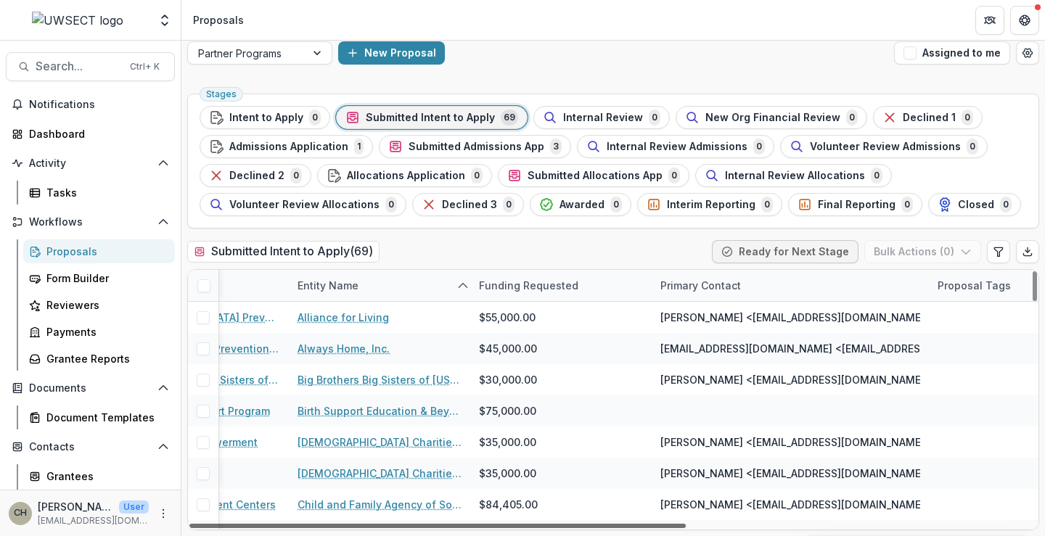
scroll to position [0, 163]
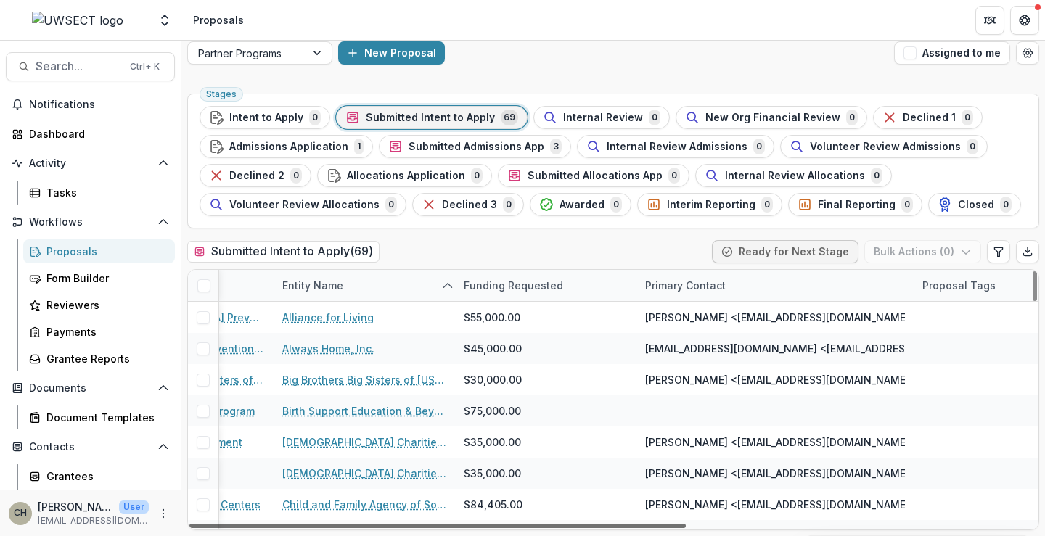
drag, startPoint x: 677, startPoint y: 525, endPoint x: 772, endPoint y: 512, distance: 95.8
click at [686, 524] on div at bounding box center [437, 526] width 496 height 4
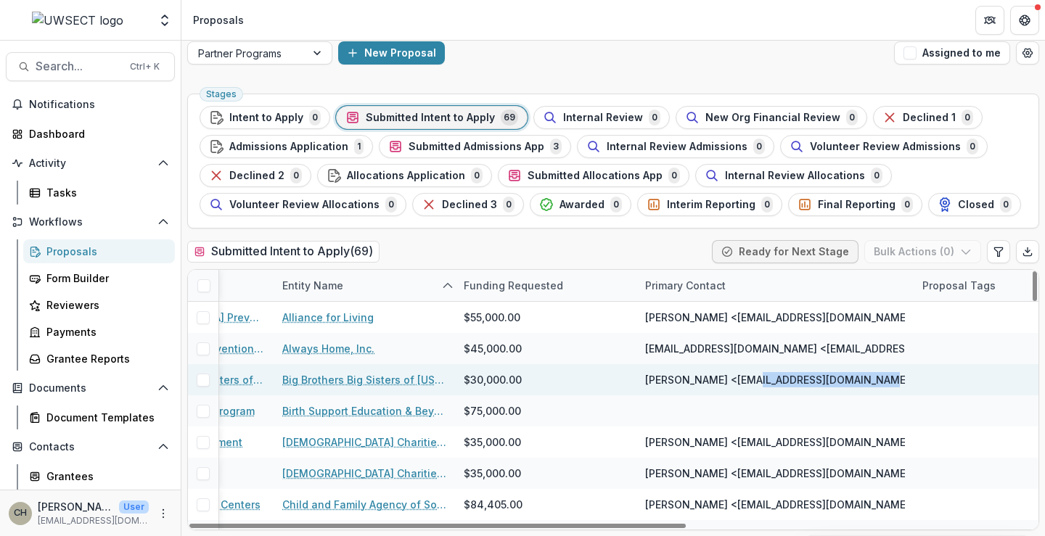
drag, startPoint x: 855, startPoint y: 383, endPoint x: 736, endPoint y: 387, distance: 118.3
click at [736, 387] on span "Melissa Tritinger <grantsadmin@ctbigs.org> <grantsadmin@ctbigs.org>, grantsadmi…" at bounding box center [964, 379] width 638 height 15
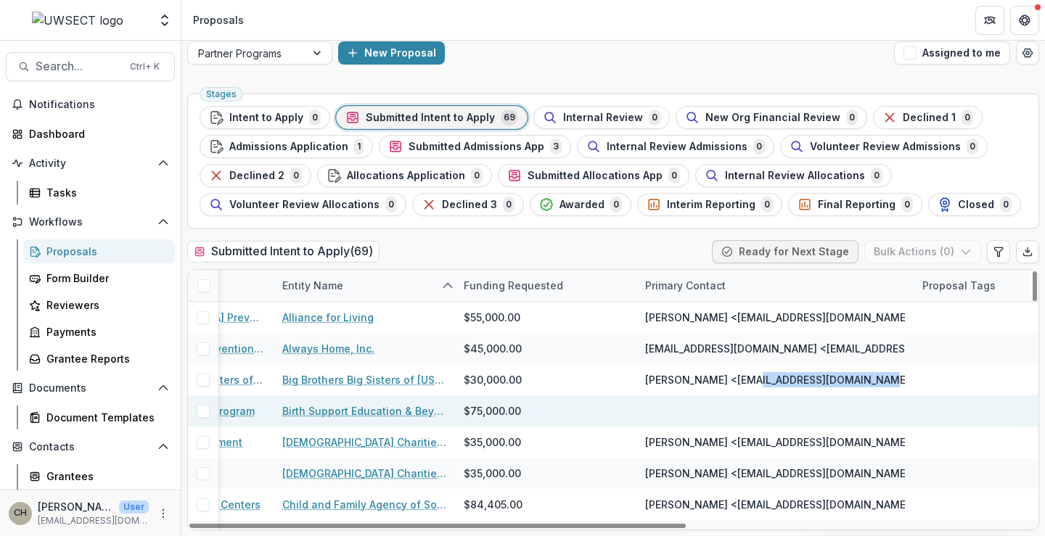
click at [341, 416] on link "Birth Support Education & Beyond" at bounding box center [364, 410] width 164 height 15
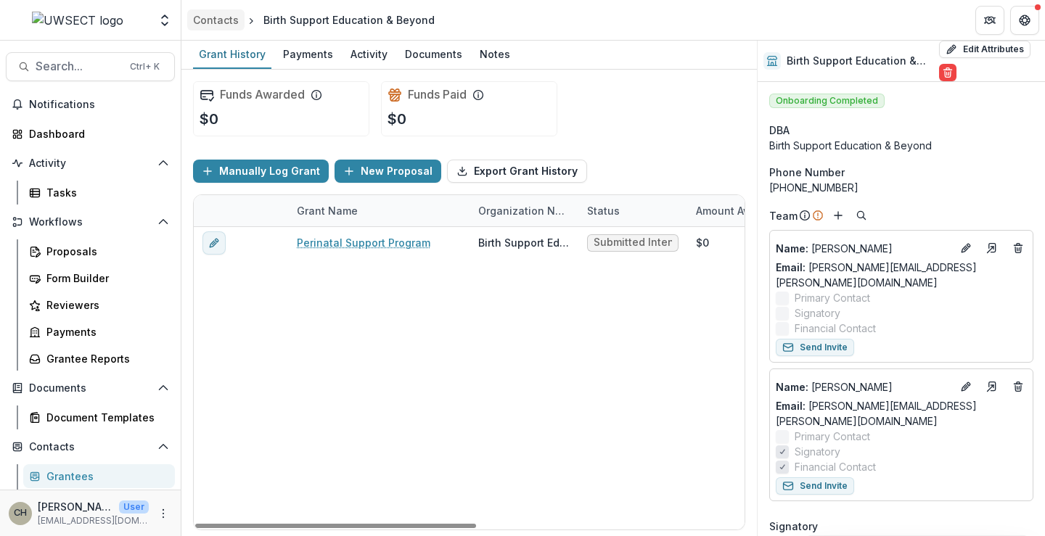
click at [209, 17] on div "Contacts" at bounding box center [216, 19] width 46 height 15
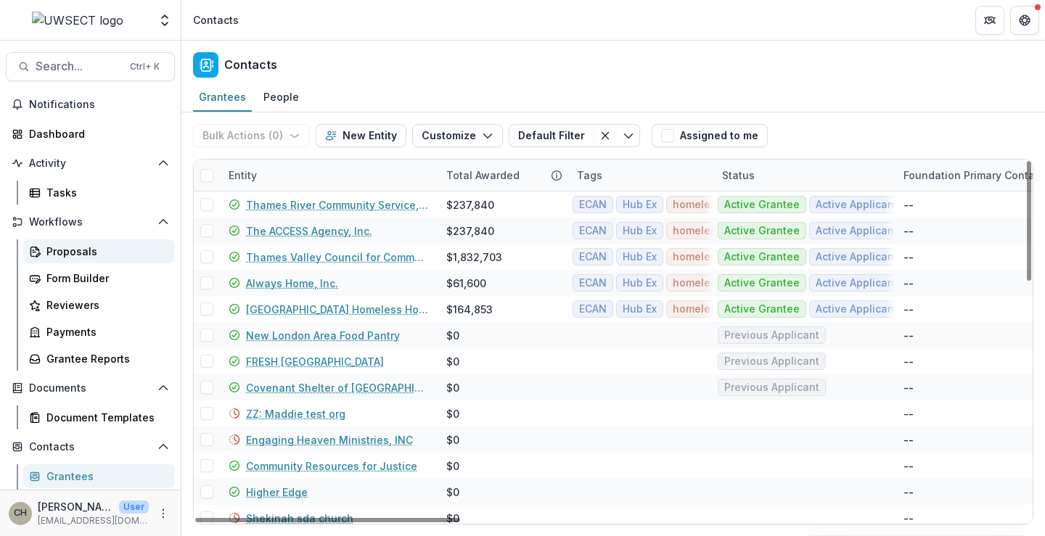
click at [84, 250] on div "Proposals" at bounding box center [104, 251] width 117 height 15
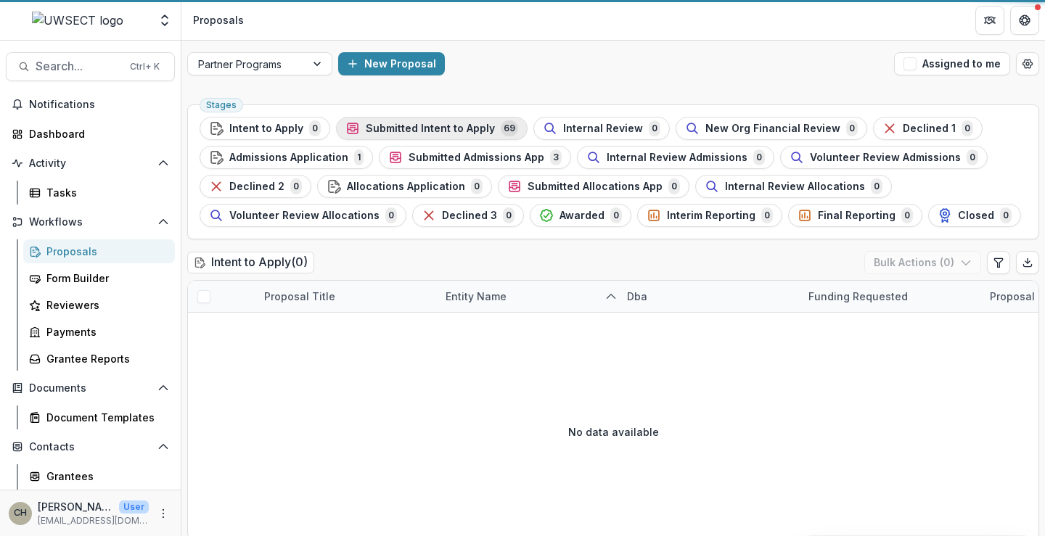
click at [361, 133] on div "Submitted Intent to Apply 69" at bounding box center [431, 128] width 173 height 16
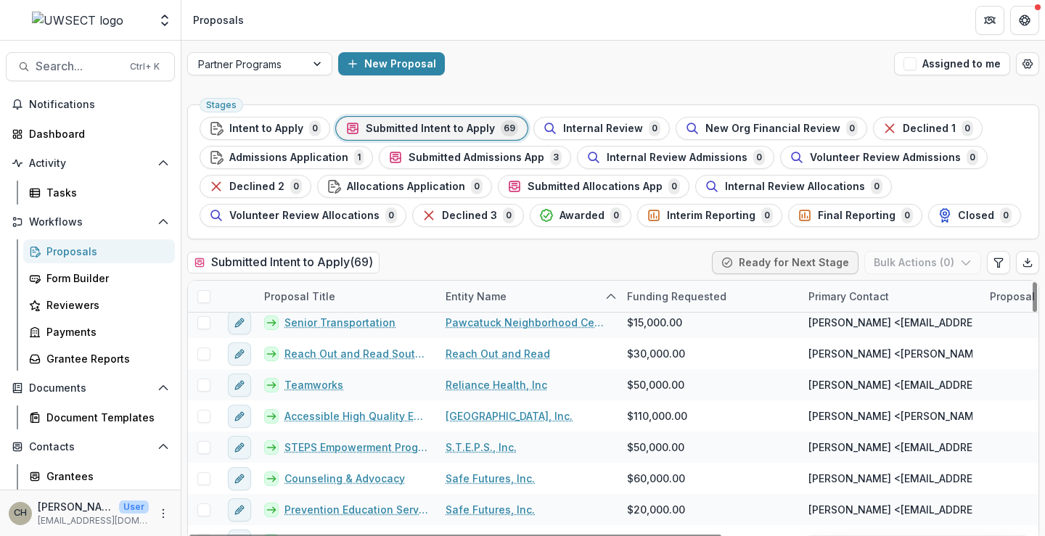
scroll to position [1199, 0]
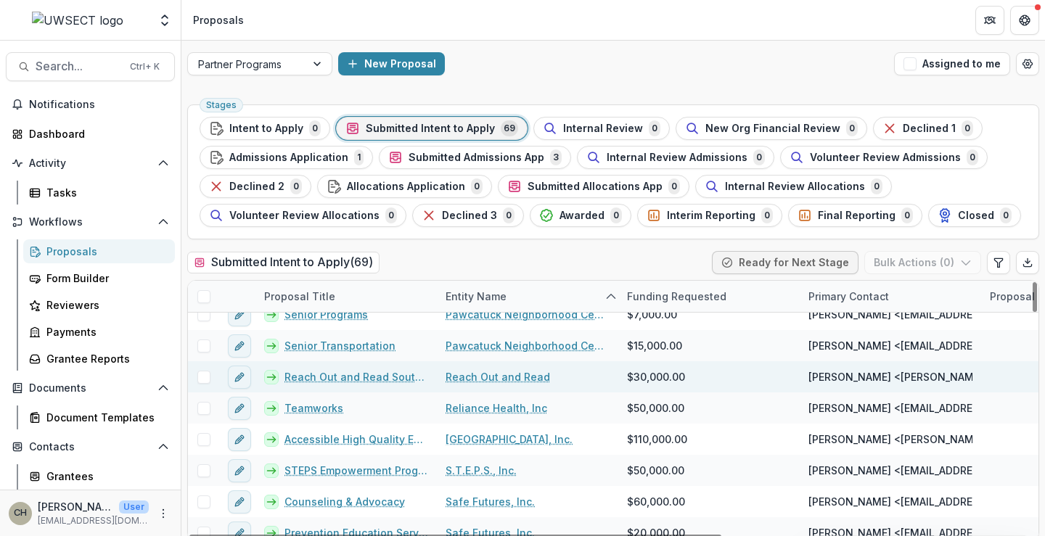
click at [494, 379] on link "Reach Out and Read" at bounding box center [497, 376] width 104 height 15
